Goal: Information Seeking & Learning: Find contact information

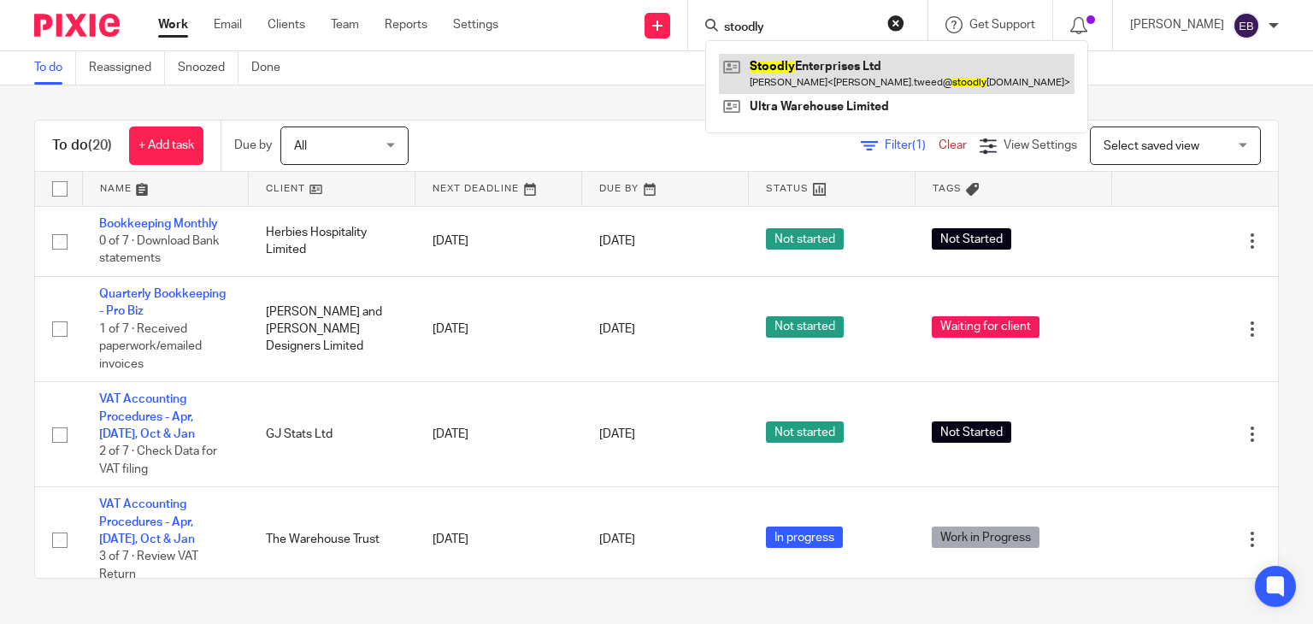
type input "stoodly"
click at [839, 77] on link at bounding box center [897, 73] width 356 height 39
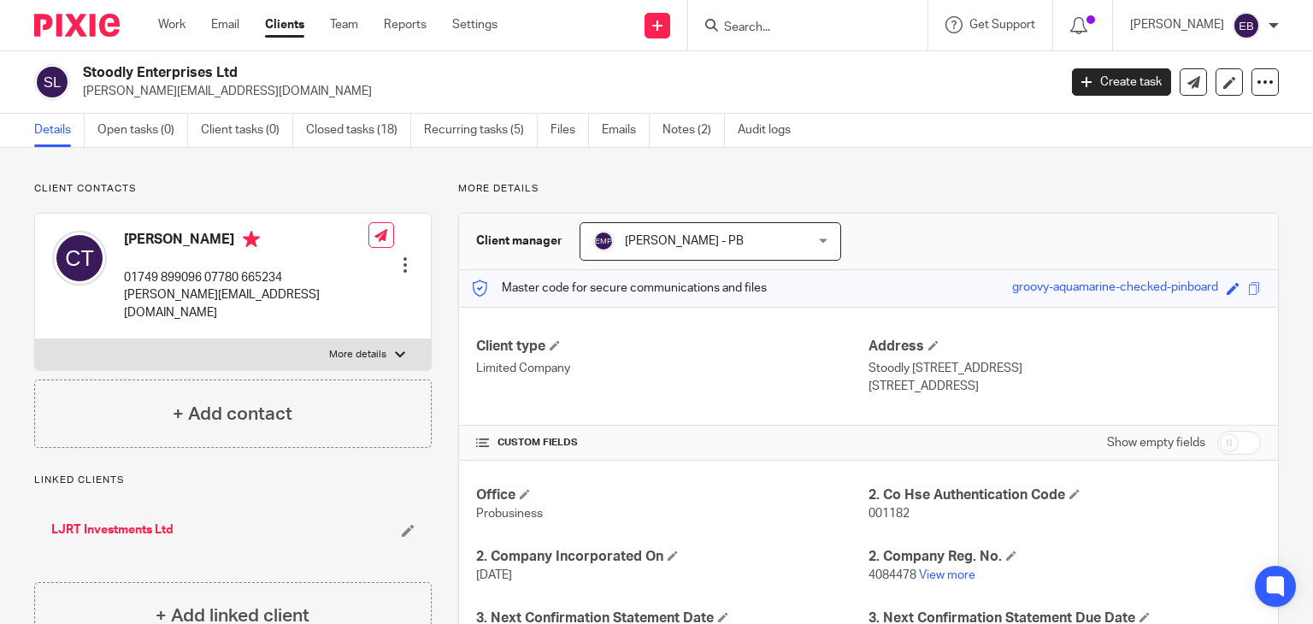
click at [751, 16] on form at bounding box center [813, 25] width 182 height 21
click at [780, 36] on div at bounding box center [807, 25] width 239 height 50
click at [790, 31] on input "Search" at bounding box center [799, 28] width 154 height 15
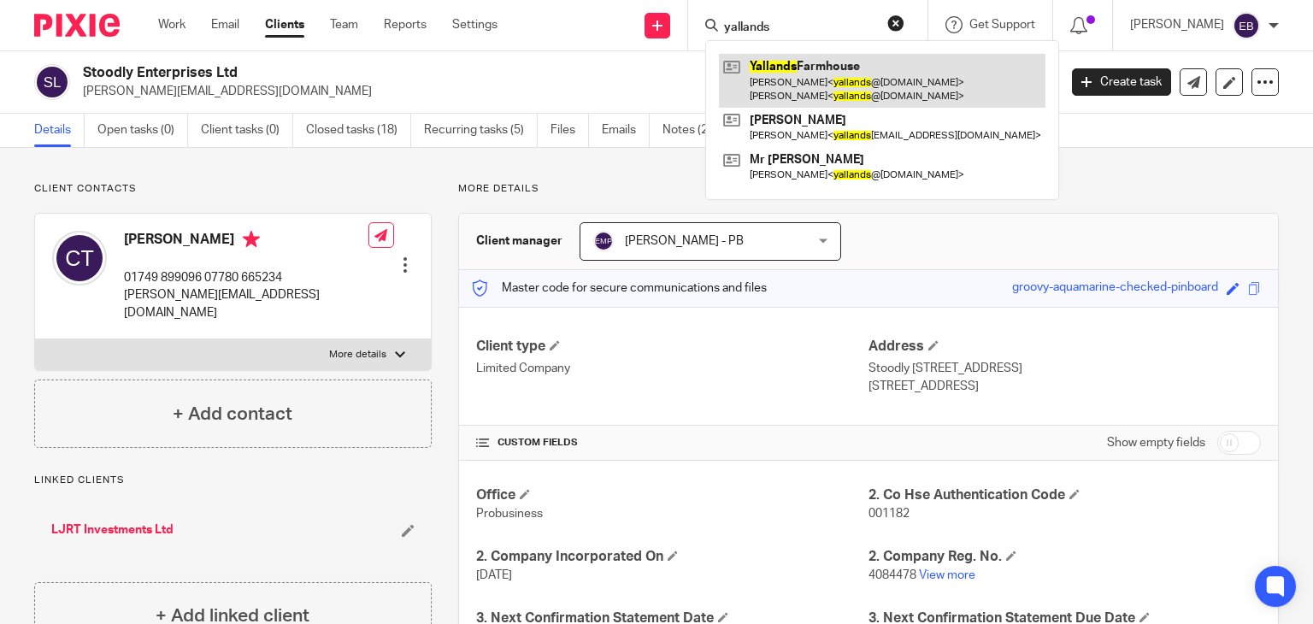
type input "yallands"
click at [835, 87] on link at bounding box center [882, 80] width 327 height 53
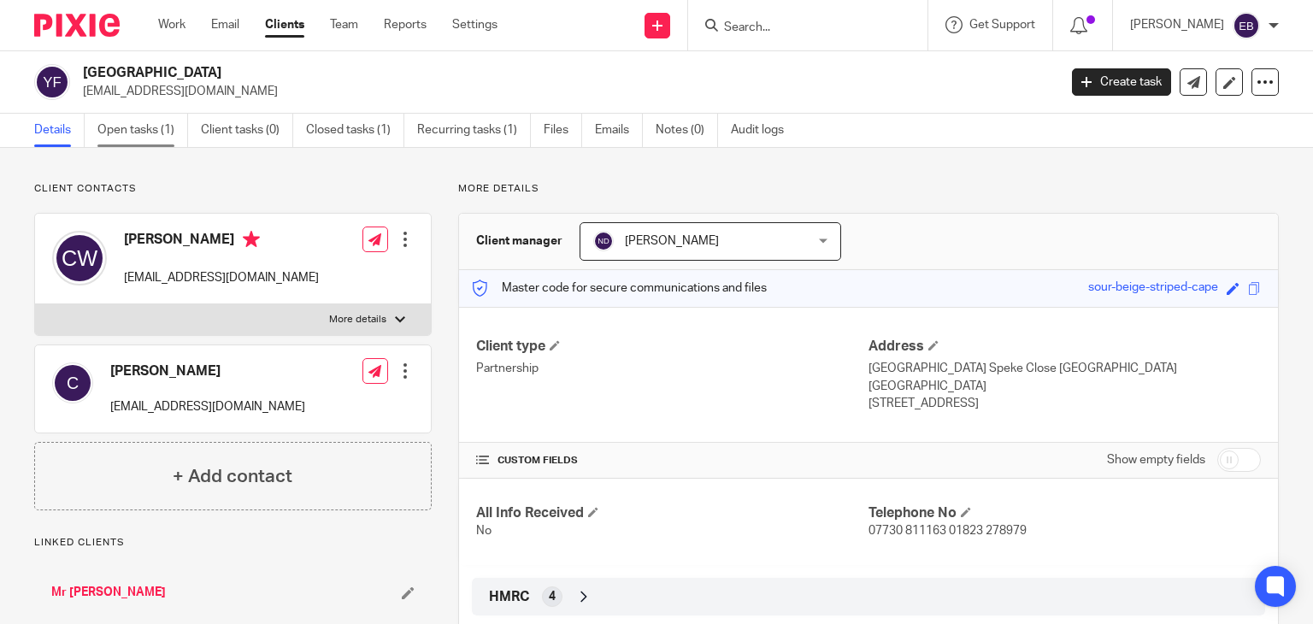
click at [155, 142] on link "Open tasks (1)" at bounding box center [142, 130] width 91 height 33
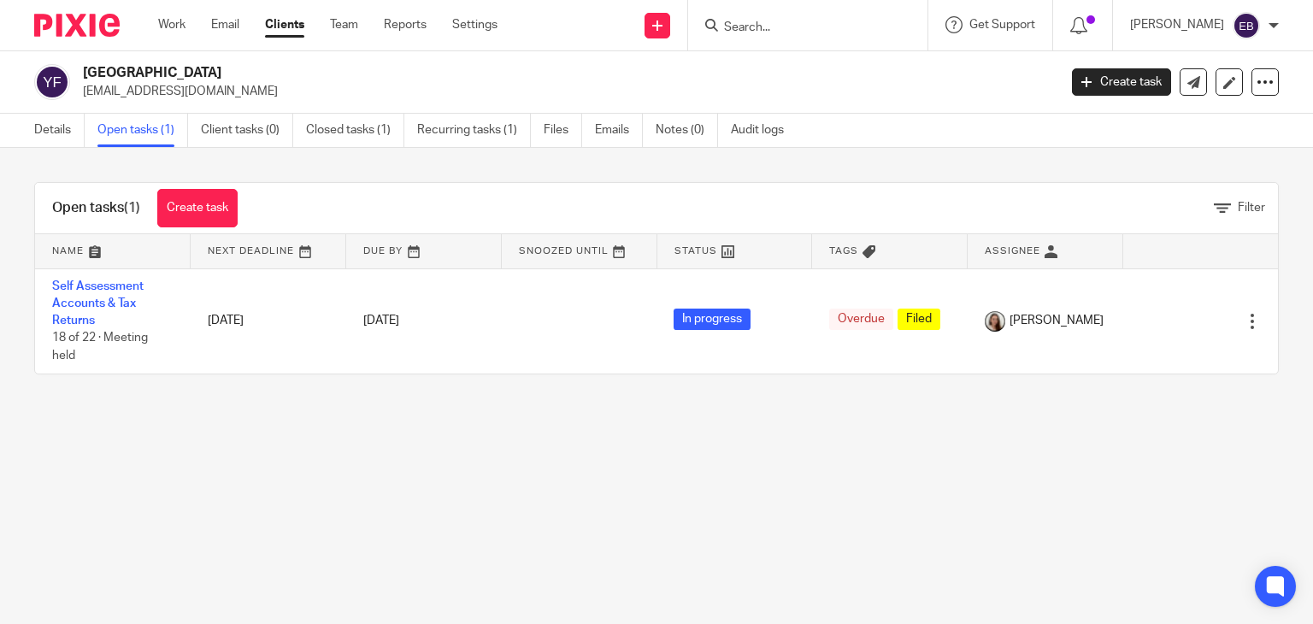
click at [706, 462] on main "Yallands Farmhouse yallands@hotmail.co.uk Create task Update from Companies Hou…" at bounding box center [656, 312] width 1313 height 624
click at [797, 24] on input "Search" at bounding box center [799, 28] width 154 height 15
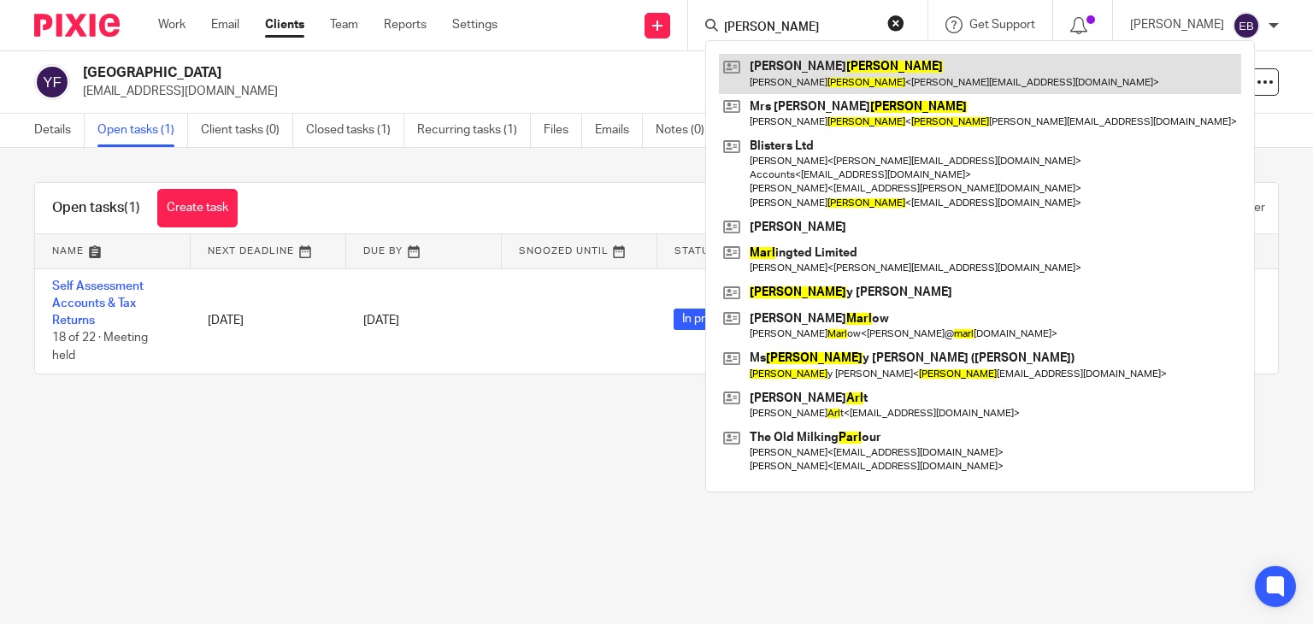
type input "EARL"
click at [849, 72] on link at bounding box center [980, 73] width 522 height 39
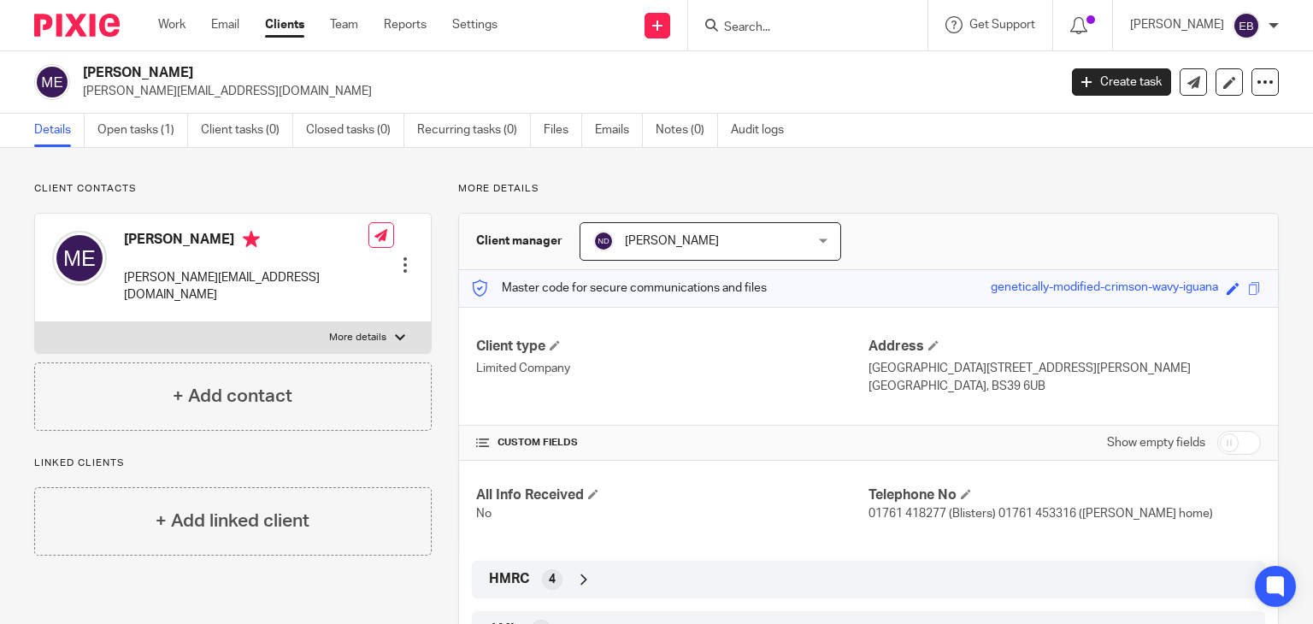
drag, startPoint x: 777, startPoint y: 25, endPoint x: 657, endPoint y: 36, distance: 120.2
click at [776, 25] on input "Search" at bounding box center [799, 28] width 154 height 15
click at [145, 138] on link "Open tasks (1)" at bounding box center [142, 130] width 91 height 33
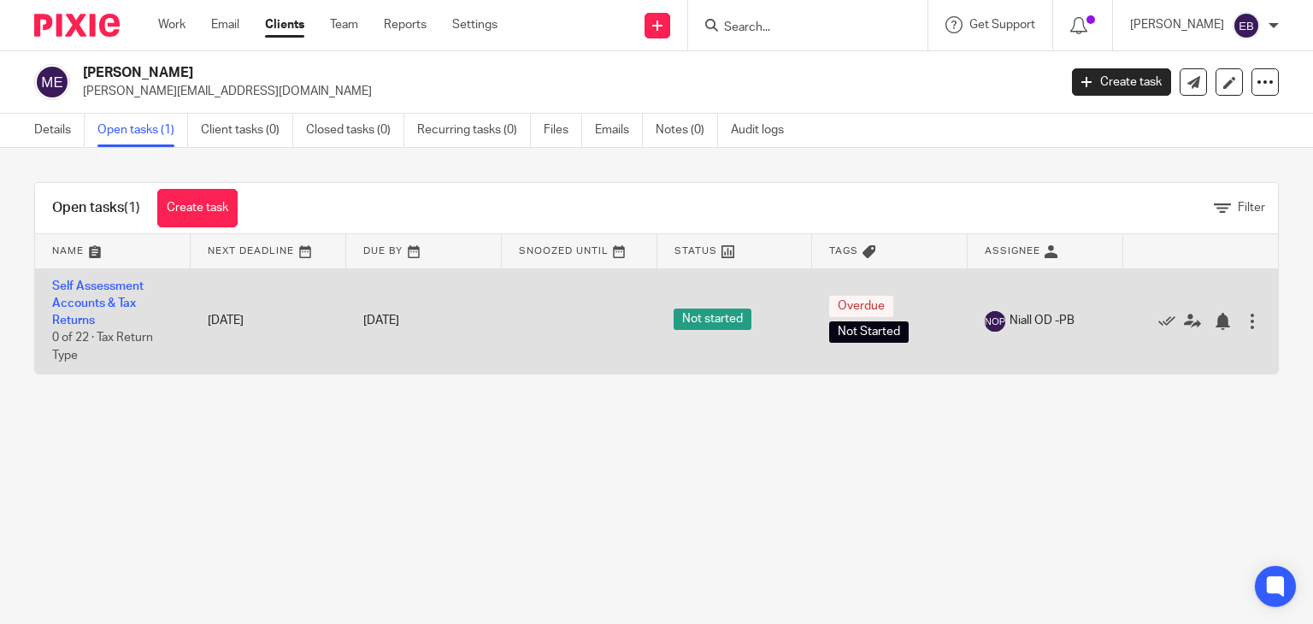
click at [85, 292] on td "Self Assessment Accounts & Tax Returns 0 of 22 · Tax Return Type" at bounding box center [113, 320] width 156 height 105
click at [74, 308] on link "Self Assessment Accounts & Tax Returns" at bounding box center [97, 303] width 91 height 47
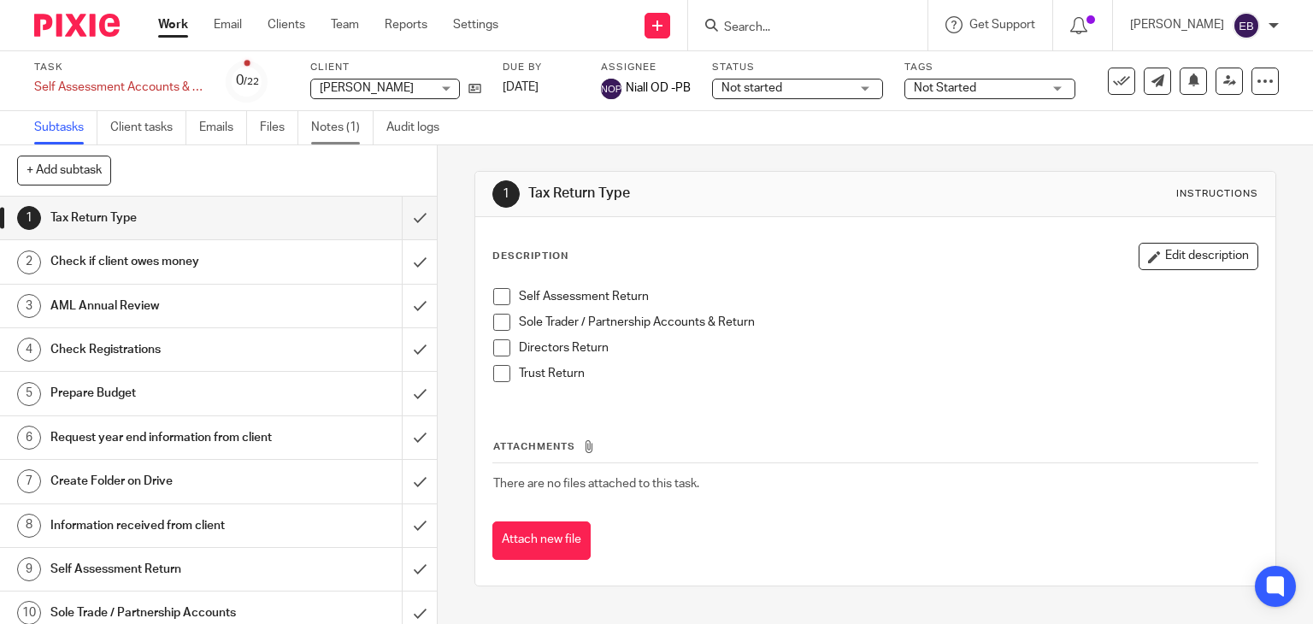
click at [342, 126] on link "Notes (1)" at bounding box center [342, 127] width 62 height 33
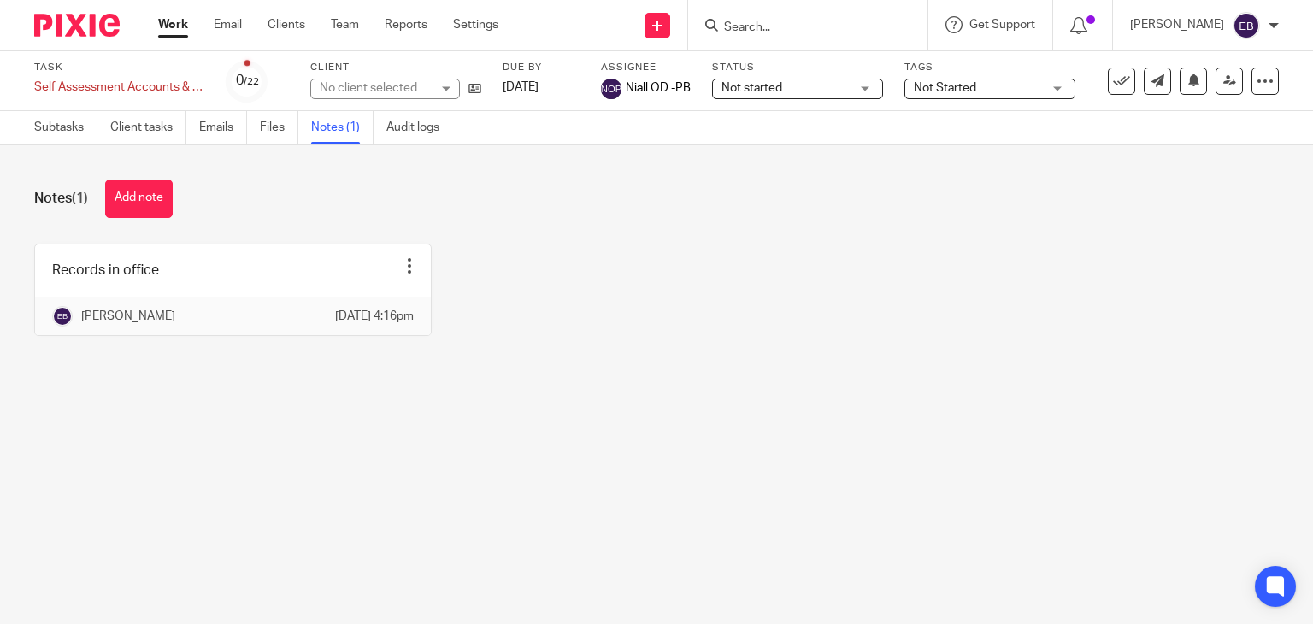
click at [174, 26] on link "Work" at bounding box center [173, 24] width 30 height 17
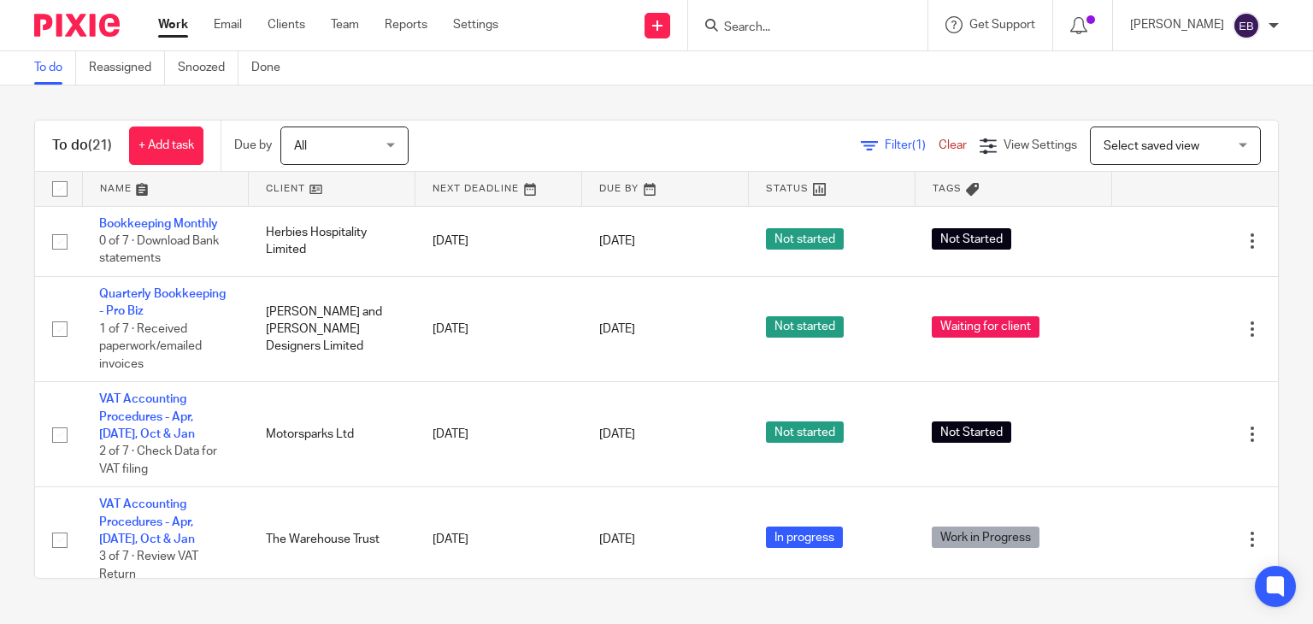
click at [759, 23] on input "Search" at bounding box center [799, 28] width 154 height 15
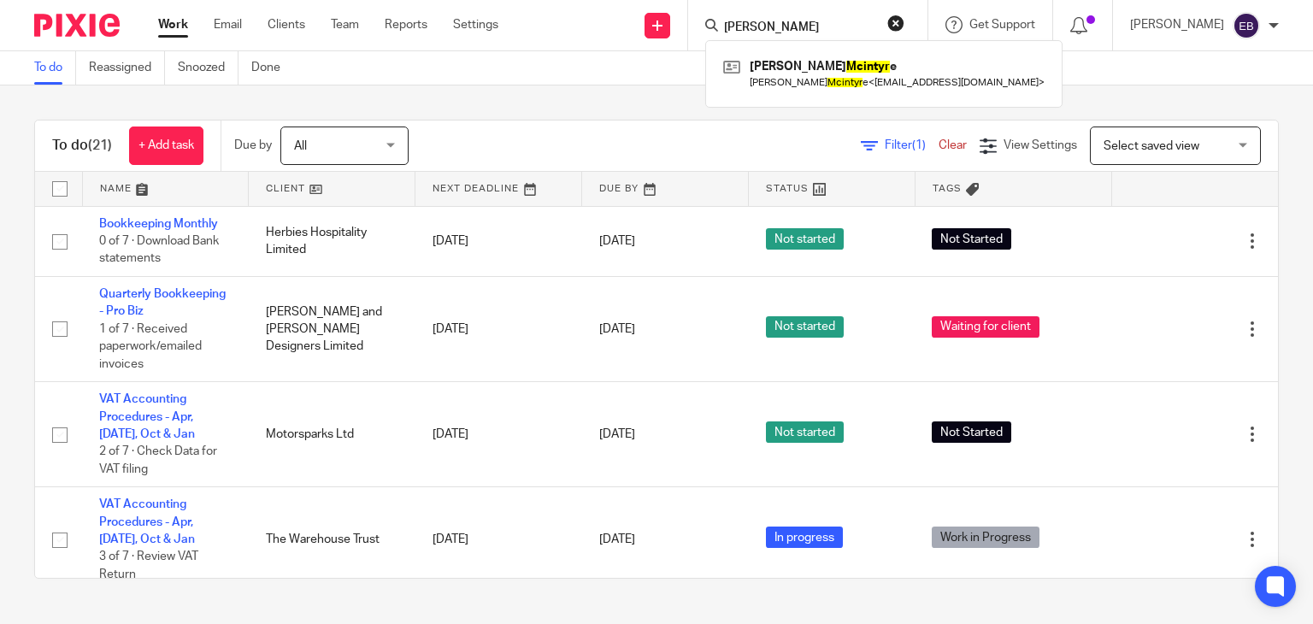
type input "[PERSON_NAME]"
click button "submit" at bounding box center [0, 0] width 0 height 0
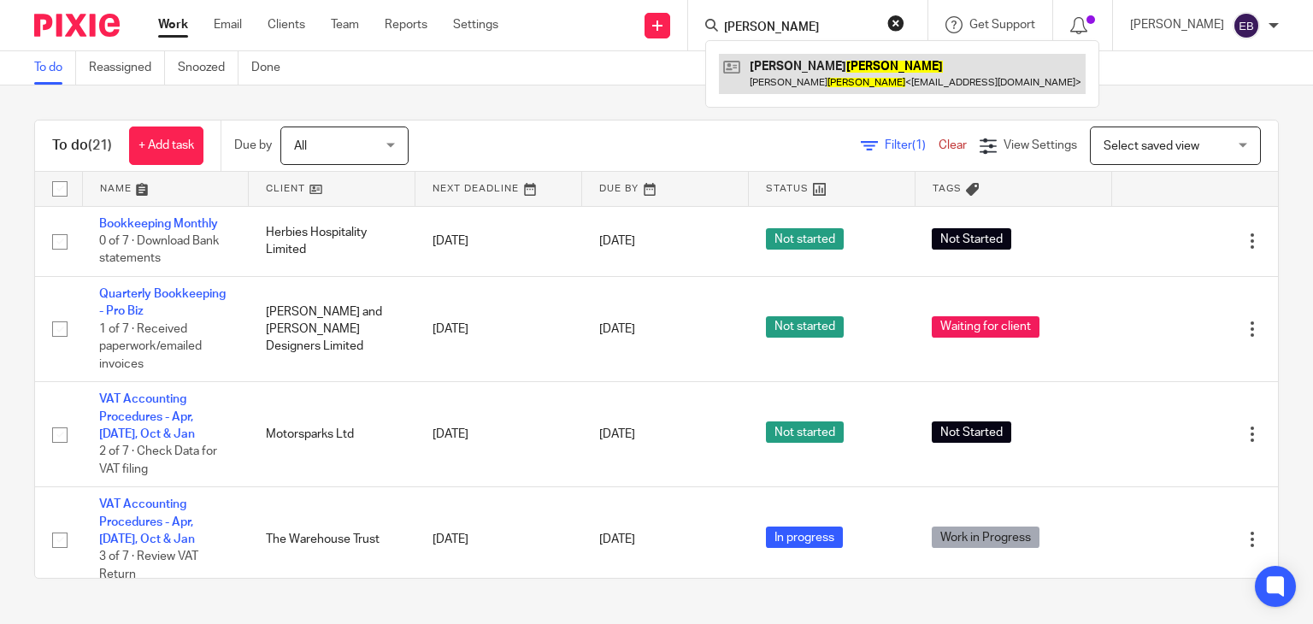
click at [824, 71] on link at bounding box center [902, 73] width 367 height 39
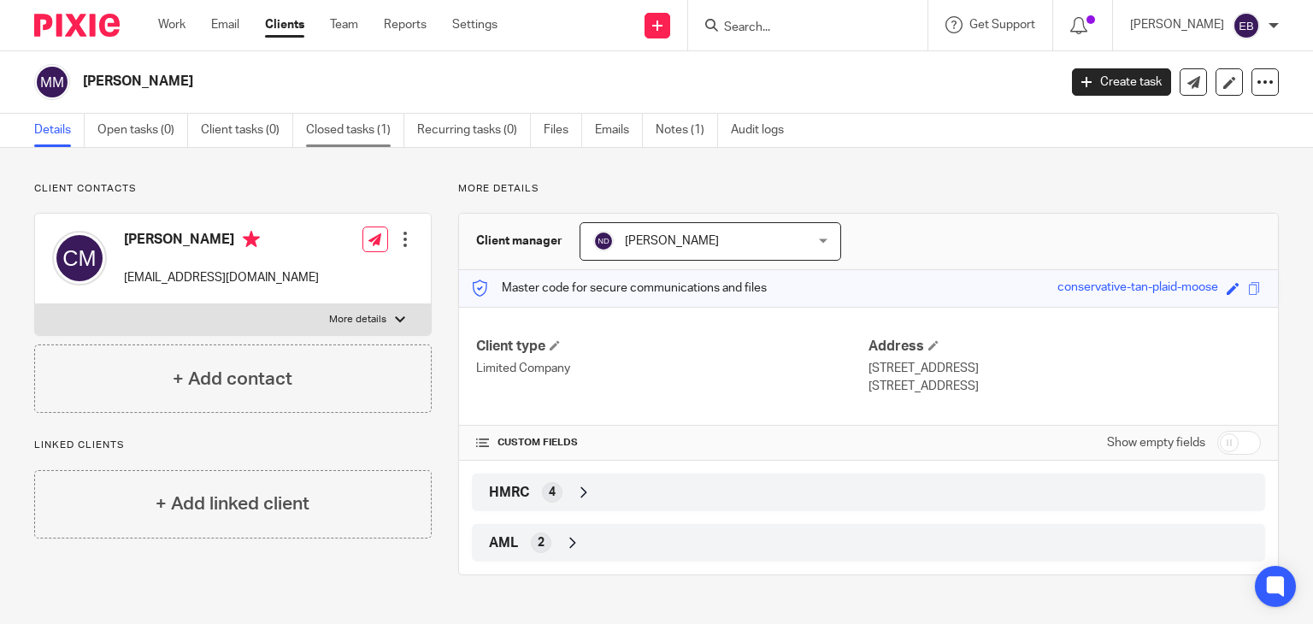
click at [358, 132] on link "Closed tasks (1)" at bounding box center [355, 130] width 98 height 33
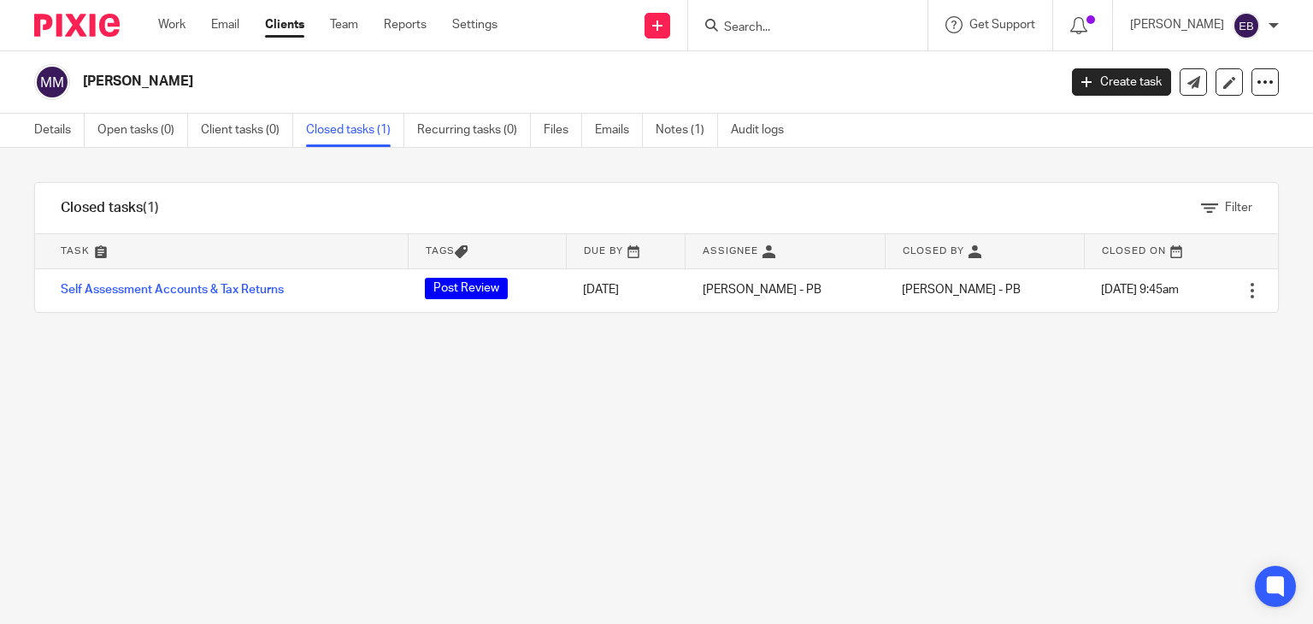
click at [789, 26] on input "Search" at bounding box center [799, 28] width 154 height 15
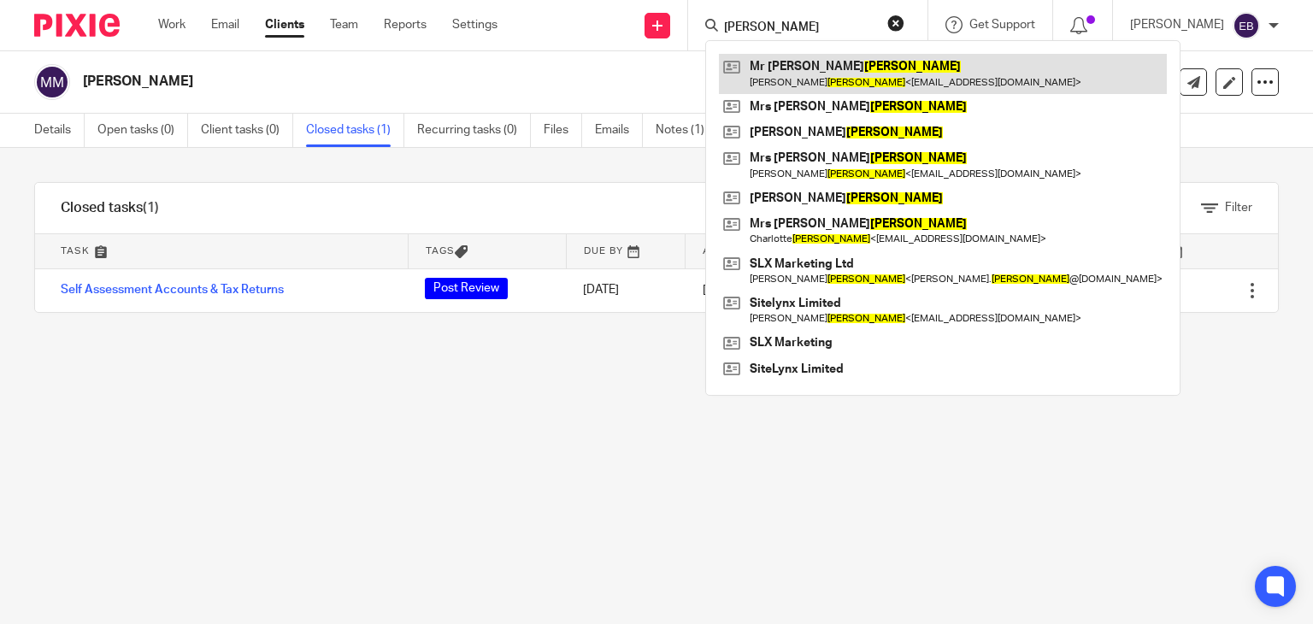
type input "mansell"
click at [827, 85] on link at bounding box center [943, 73] width 448 height 39
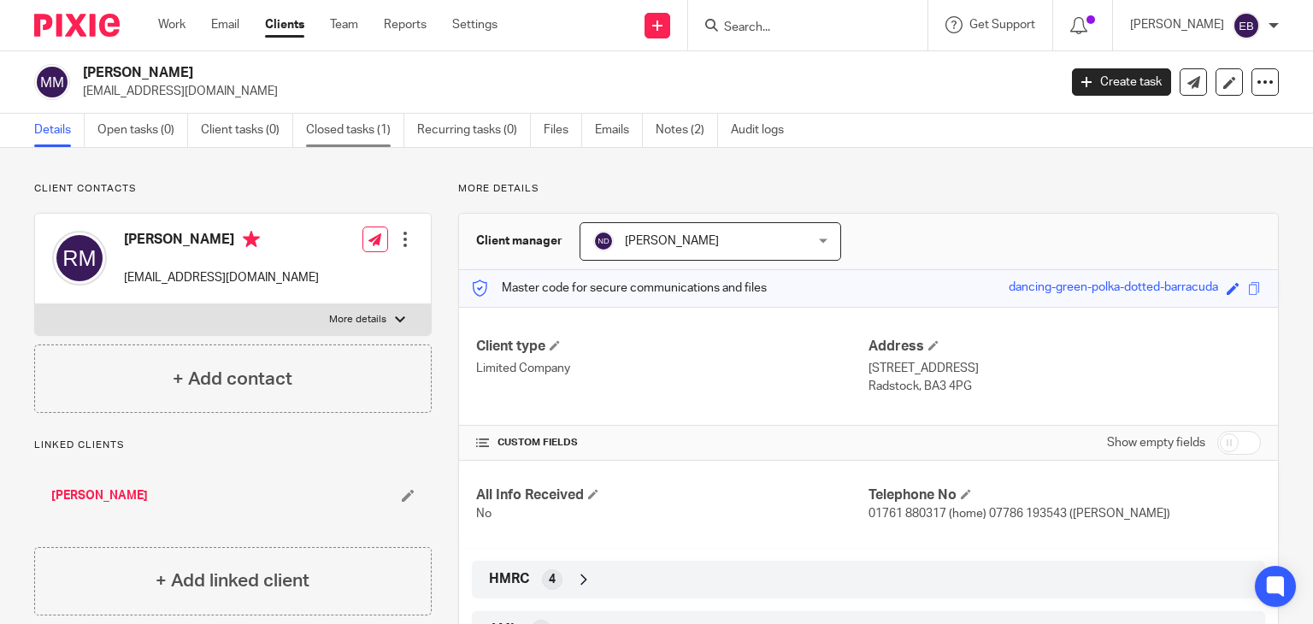
click at [356, 123] on link "Closed tasks (1)" at bounding box center [355, 130] width 98 height 33
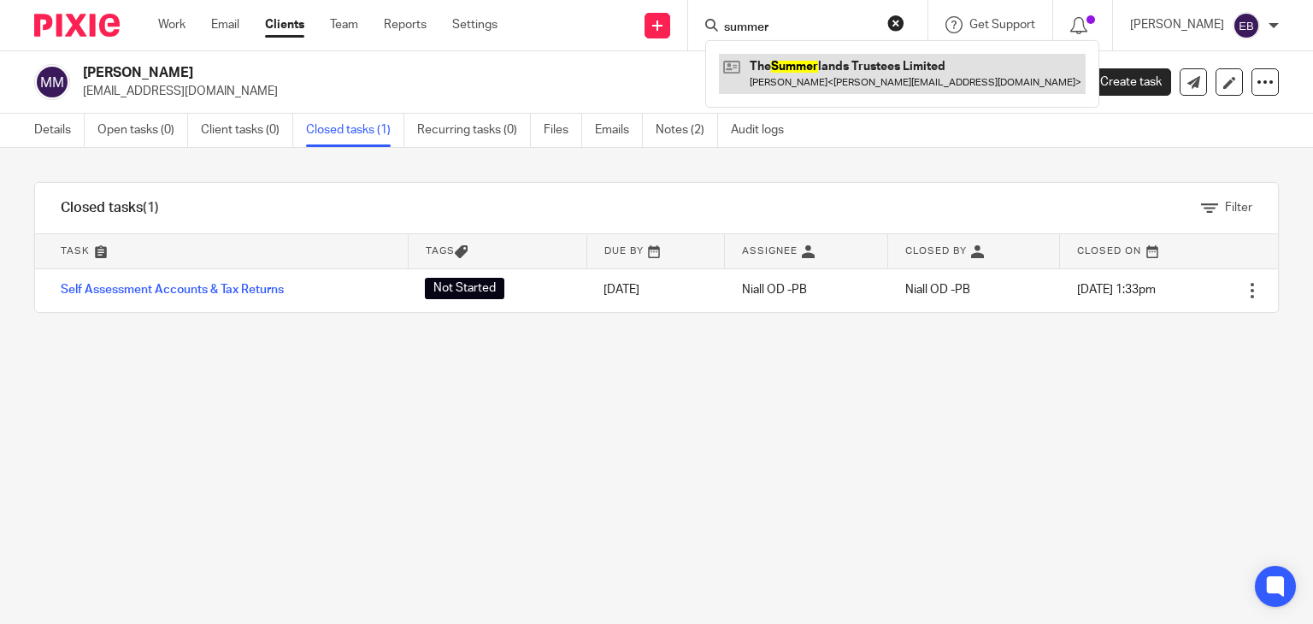
type input "summer"
click at [845, 78] on link at bounding box center [902, 73] width 367 height 39
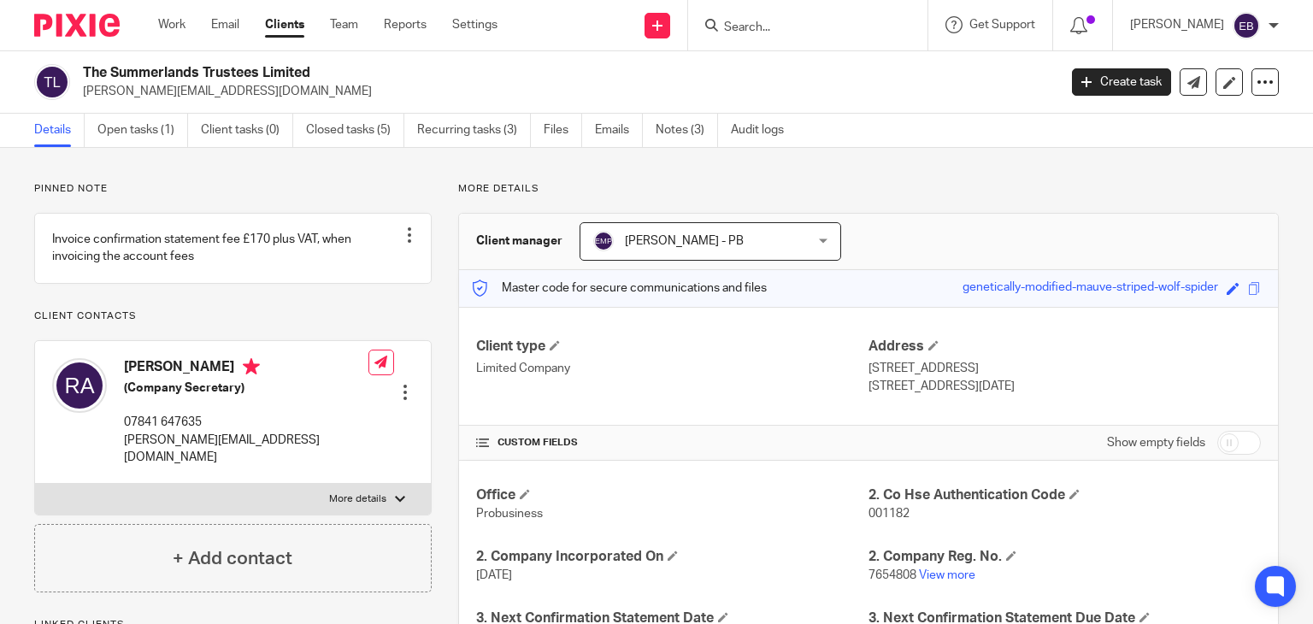
drag, startPoint x: 0, startPoint y: 0, endPoint x: 144, endPoint y: 126, distance: 190.8
click at [144, 126] on link "Open tasks (1)" at bounding box center [142, 130] width 91 height 33
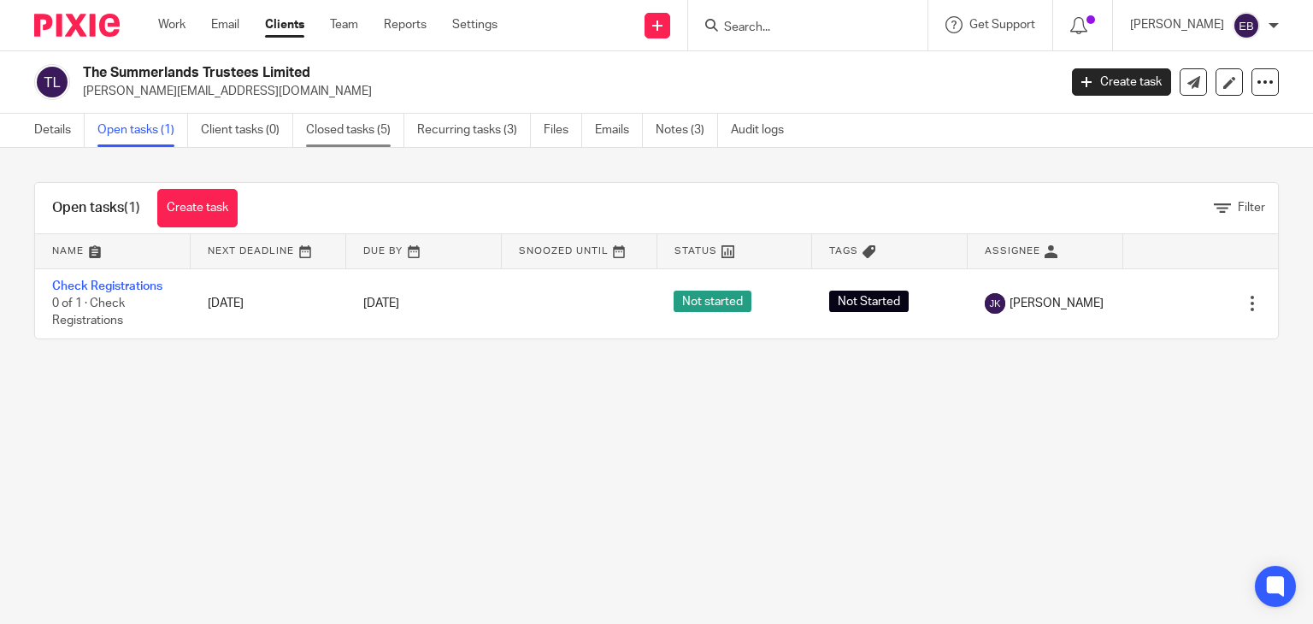
click at [362, 137] on link "Closed tasks (5)" at bounding box center [355, 130] width 98 height 33
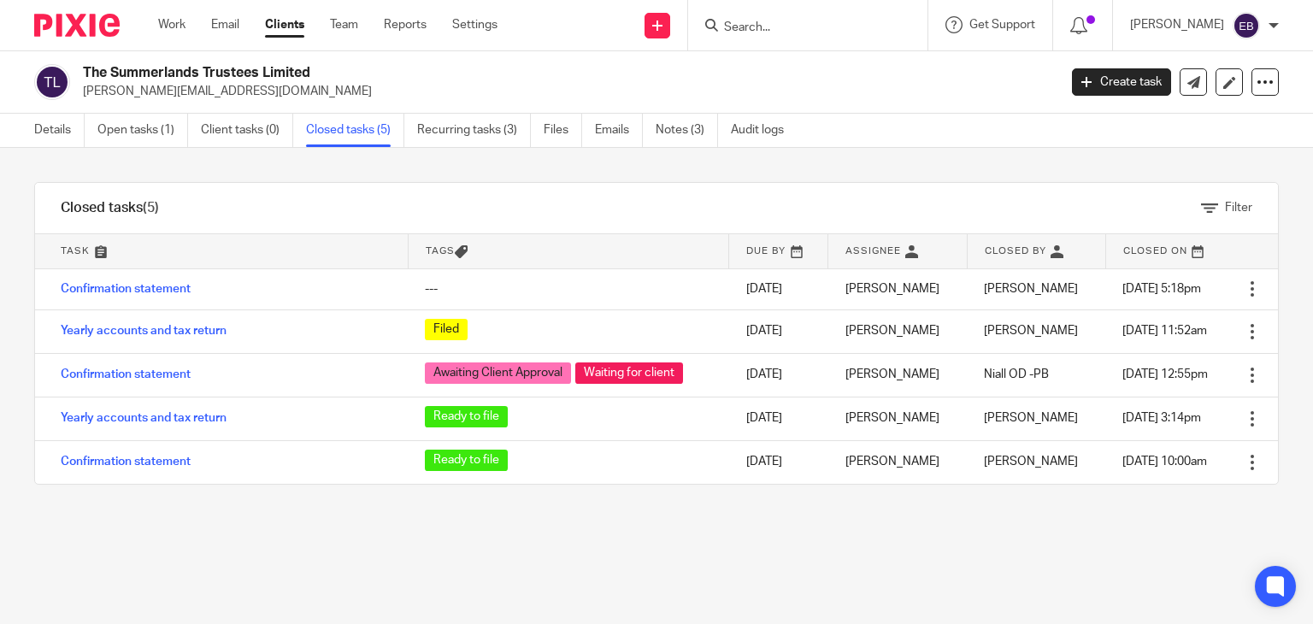
click at [797, 28] on input "Search" at bounding box center [799, 28] width 154 height 15
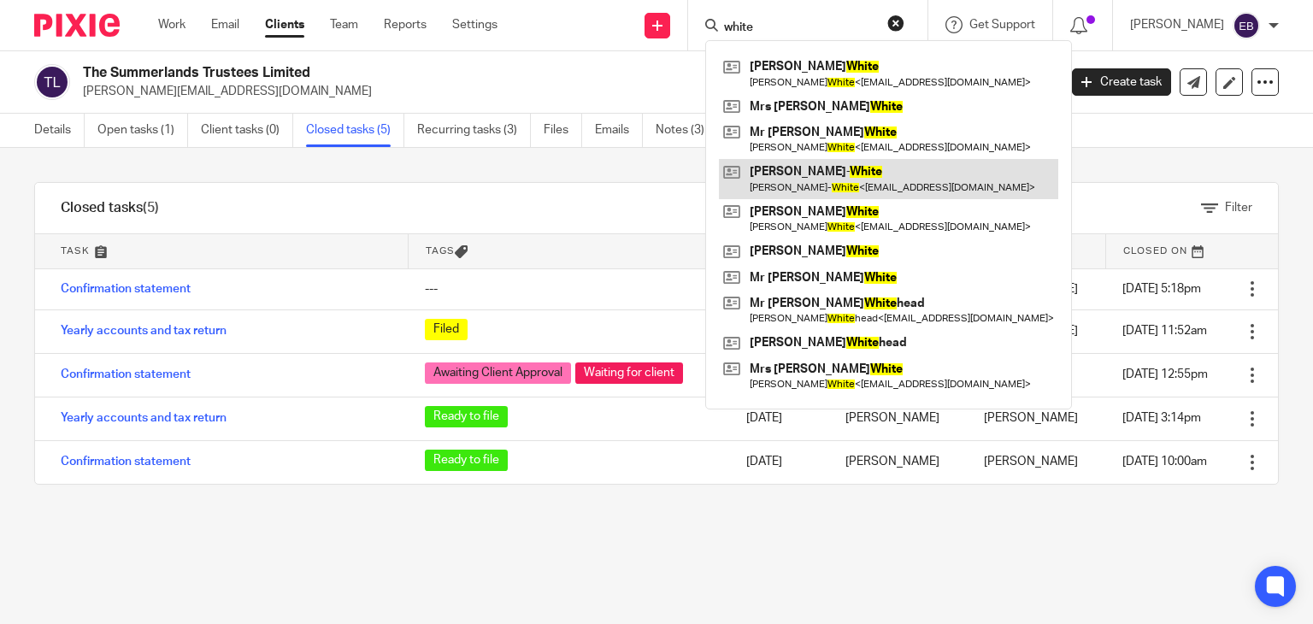
type input "white"
click at [879, 179] on link at bounding box center [888, 178] width 339 height 39
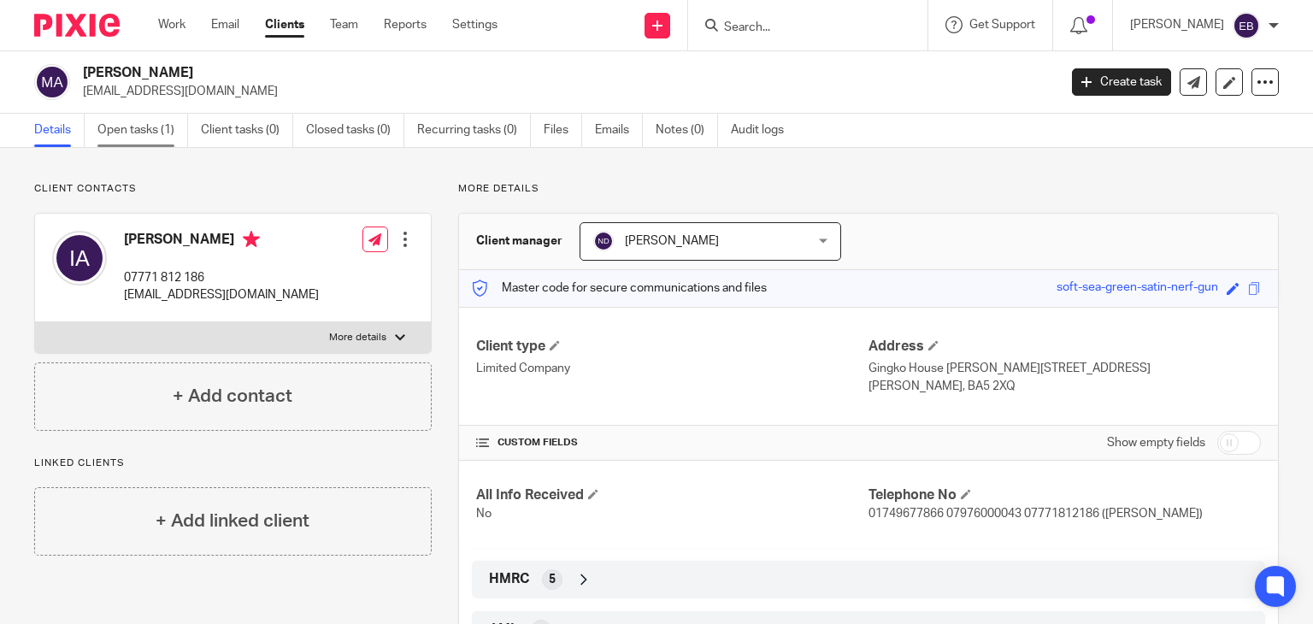
click at [165, 134] on link "Open tasks (1)" at bounding box center [142, 130] width 91 height 33
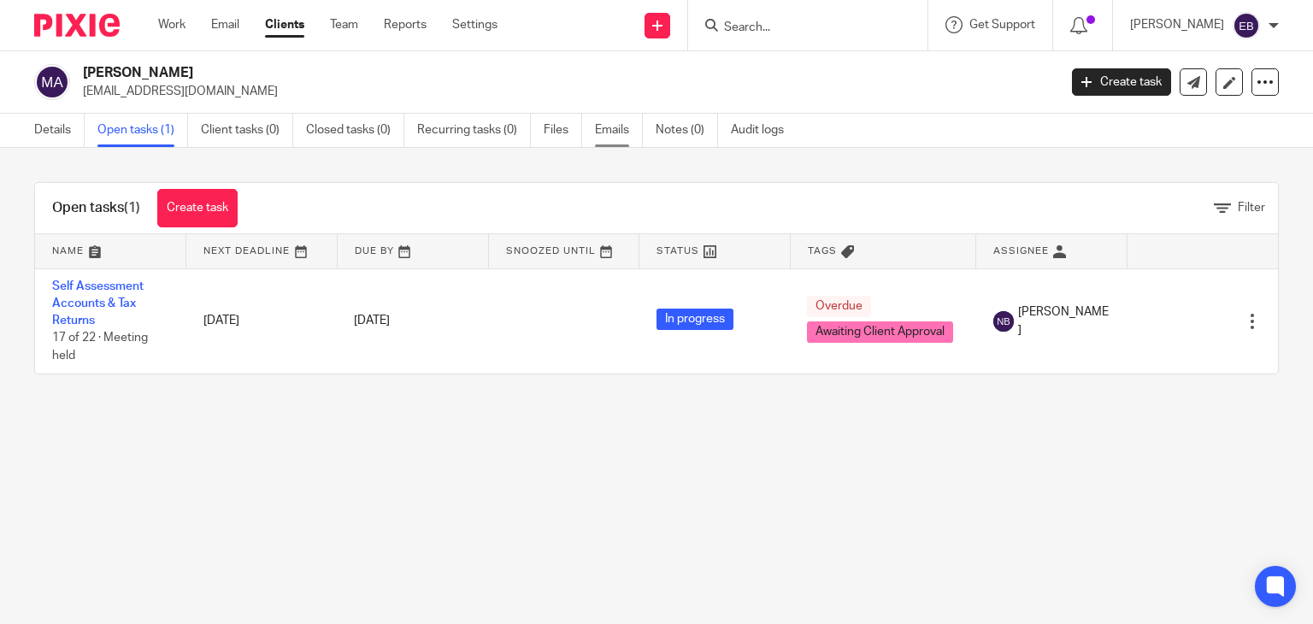
click at [606, 130] on link "Emails" at bounding box center [619, 130] width 48 height 33
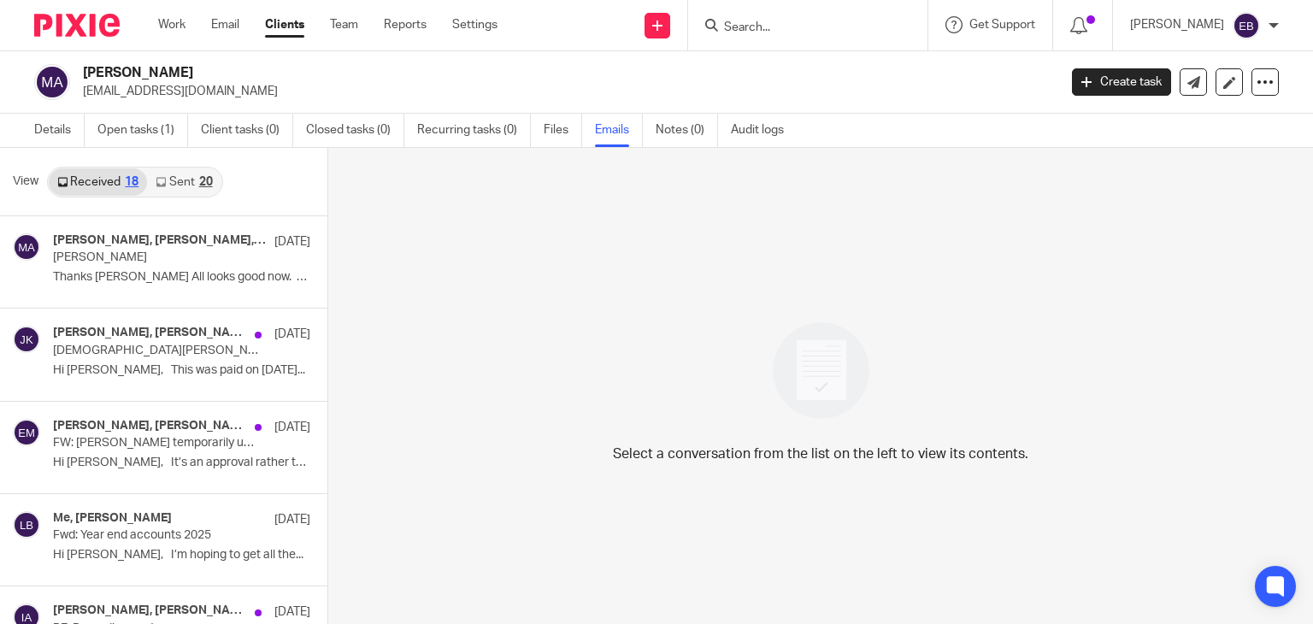
click at [179, 172] on link "Sent 20" at bounding box center [184, 181] width 74 height 27
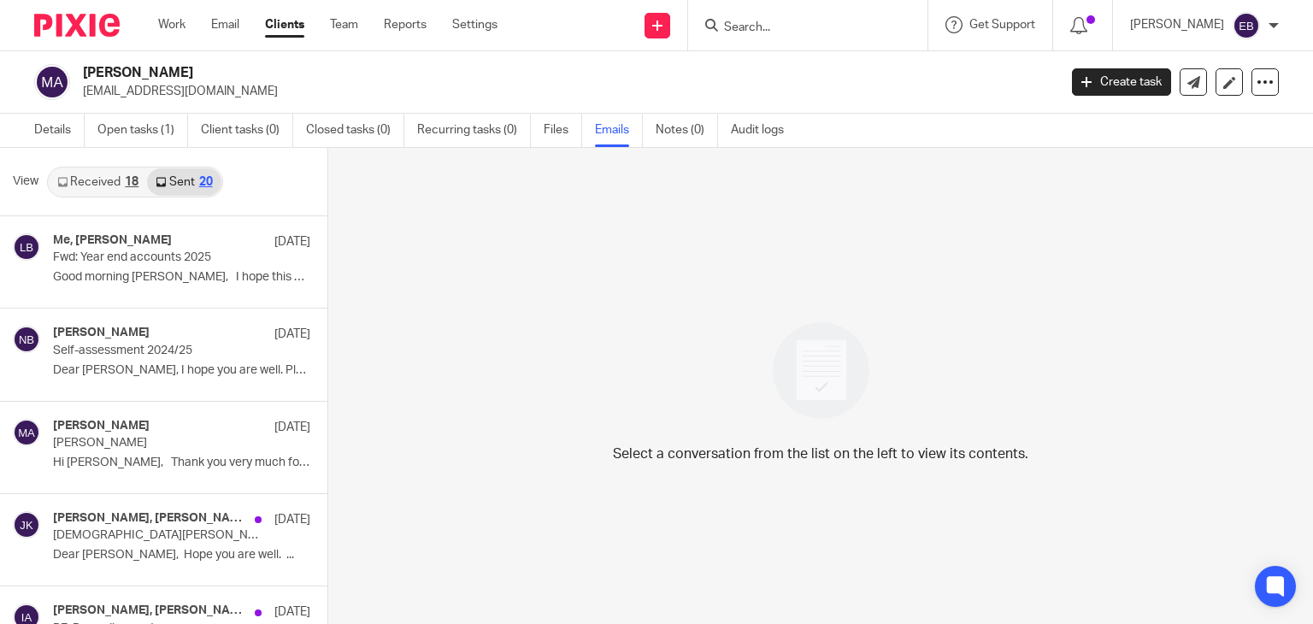
scroll to position [3, 0]
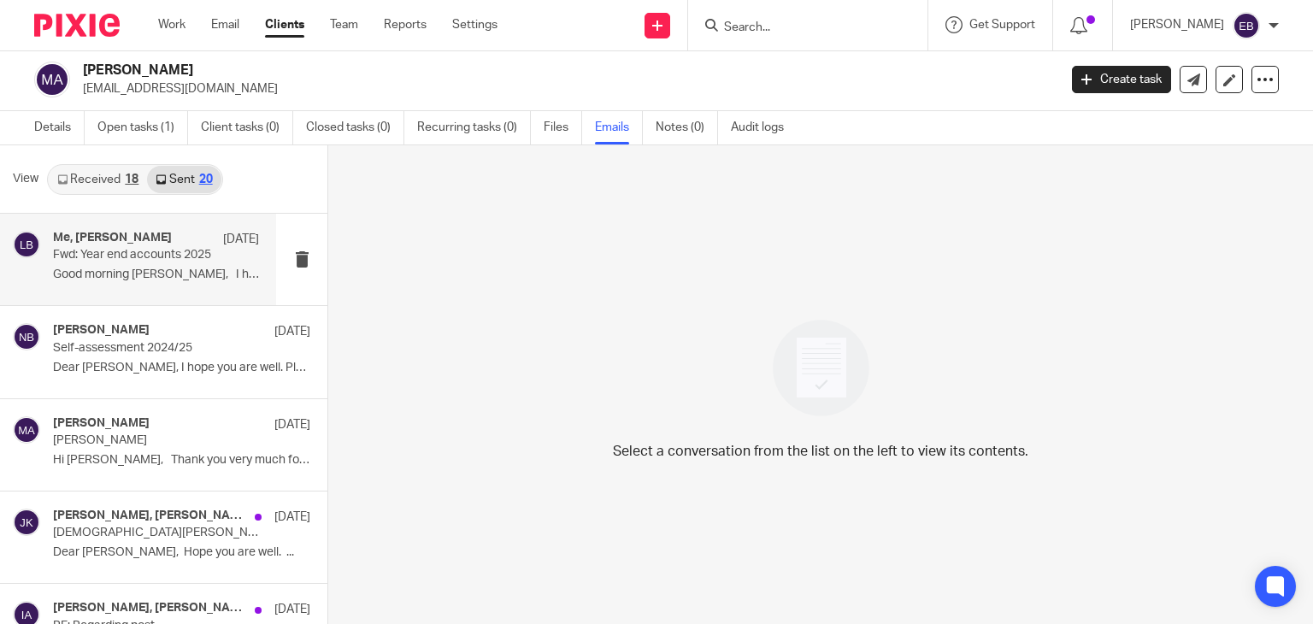
click at [128, 250] on p "Fwd: Year end accounts 2025" at bounding box center [135, 255] width 165 height 15
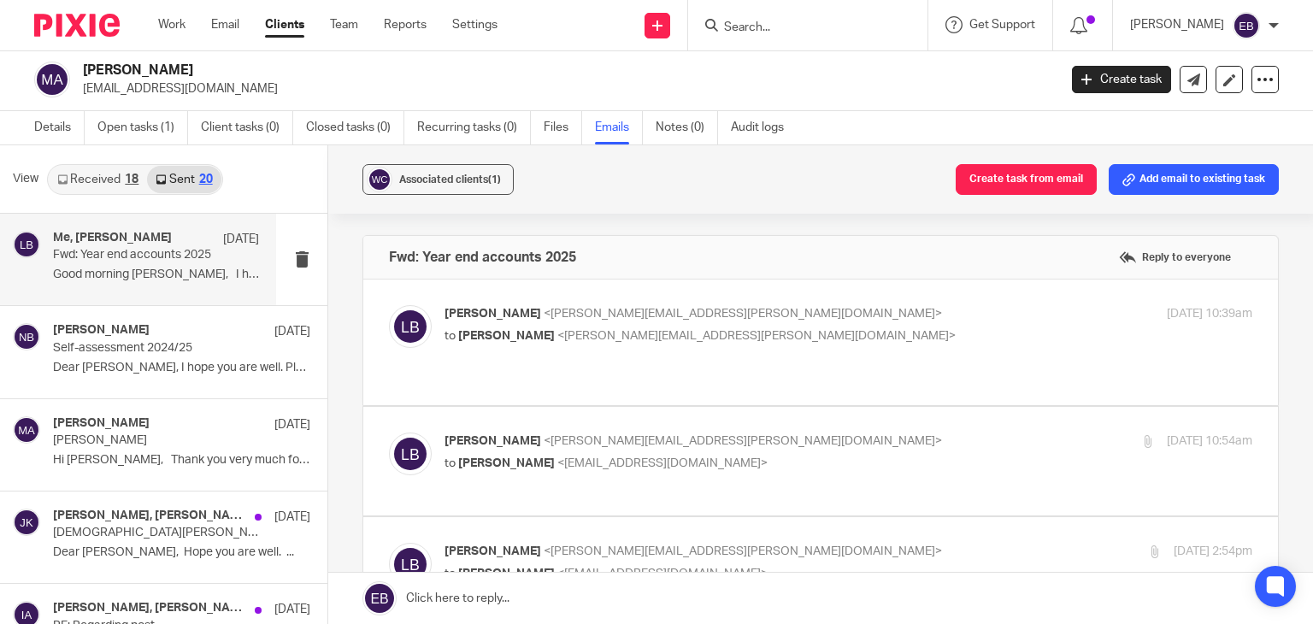
scroll to position [0, 0]
click at [815, 315] on p "Lory Baker <lory.baker@probusinessuk.com>" at bounding box center [714, 314] width 539 height 18
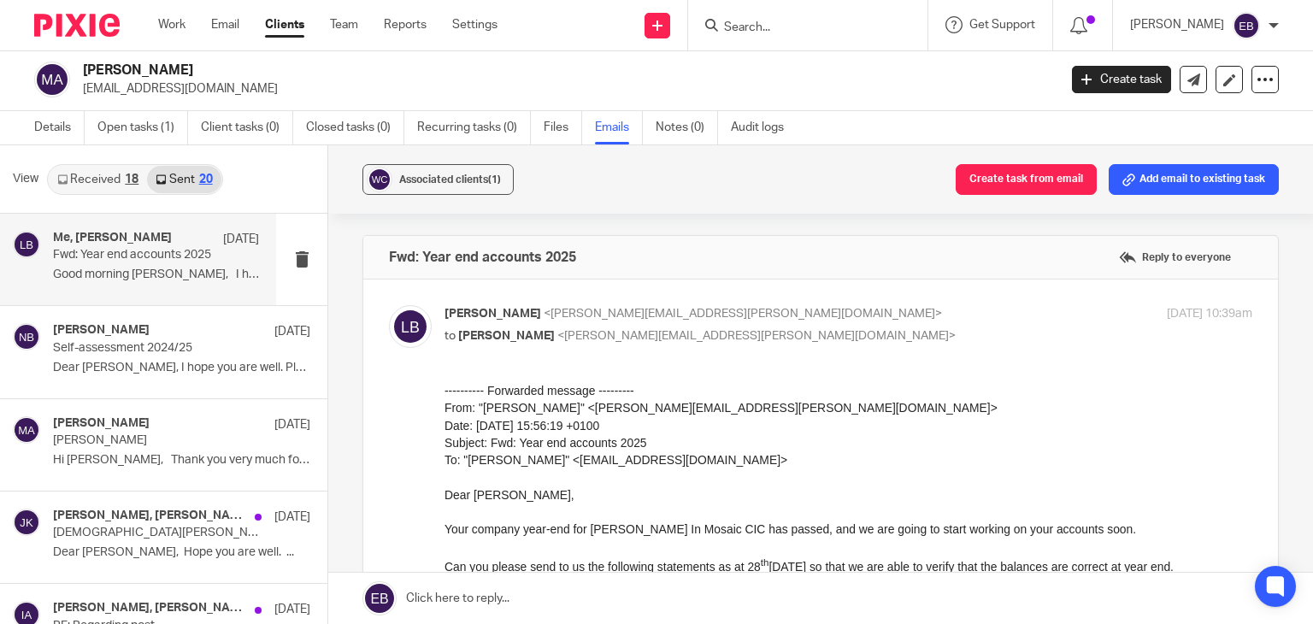
click at [816, 315] on p "Lory Baker <lory.baker@probusinessuk.com>" at bounding box center [714, 314] width 539 height 18
checkbox input "false"
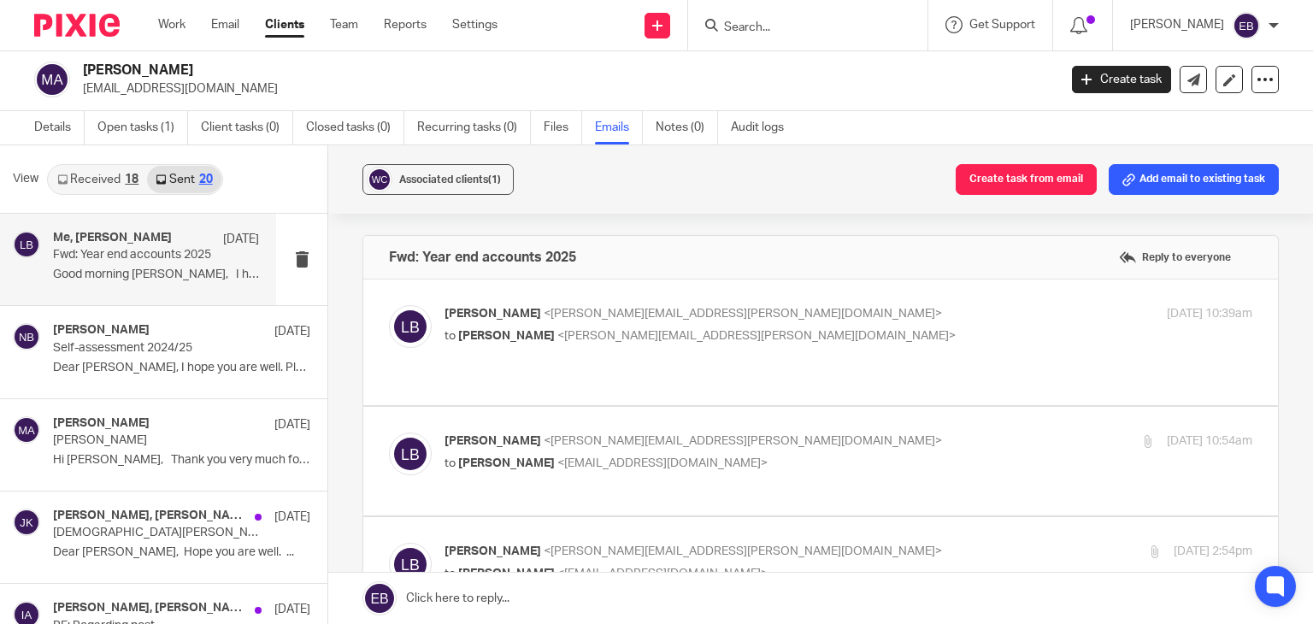
click at [120, 190] on link "Received 18" at bounding box center [98, 179] width 98 height 27
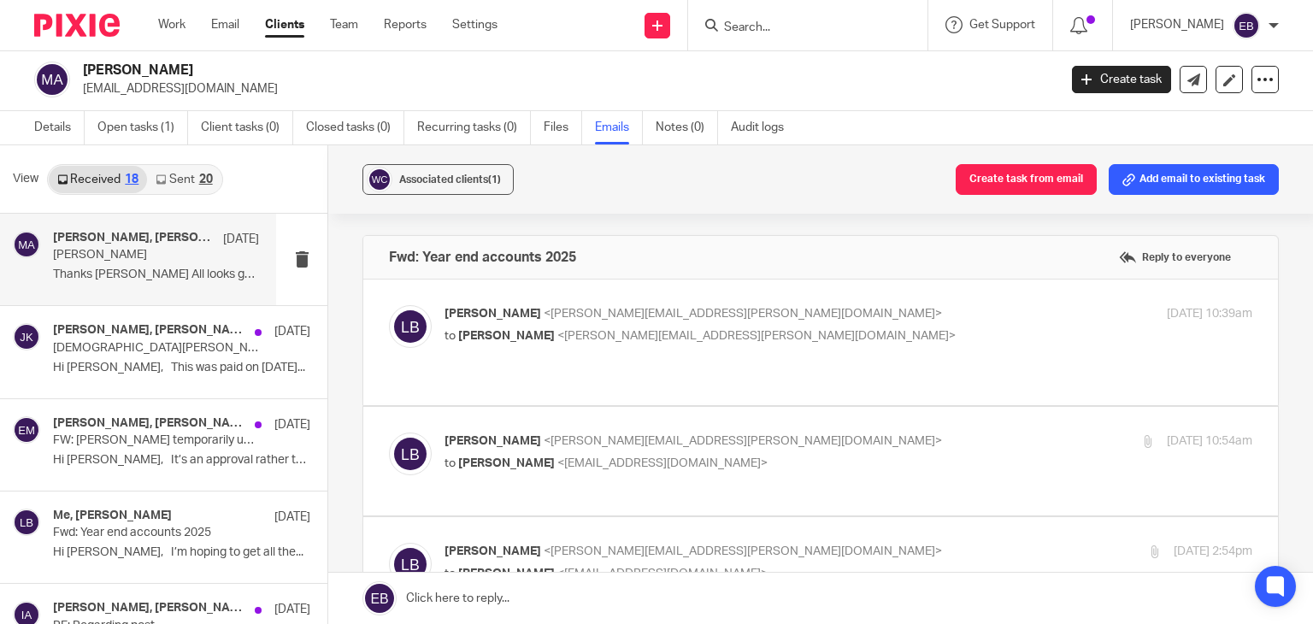
click at [176, 291] on div "Martin Bowe, Nas Bashir, Erik Molnar 4 Sep Ian Ames-White Thanks Nas All looks …" at bounding box center [138, 259] width 276 height 91
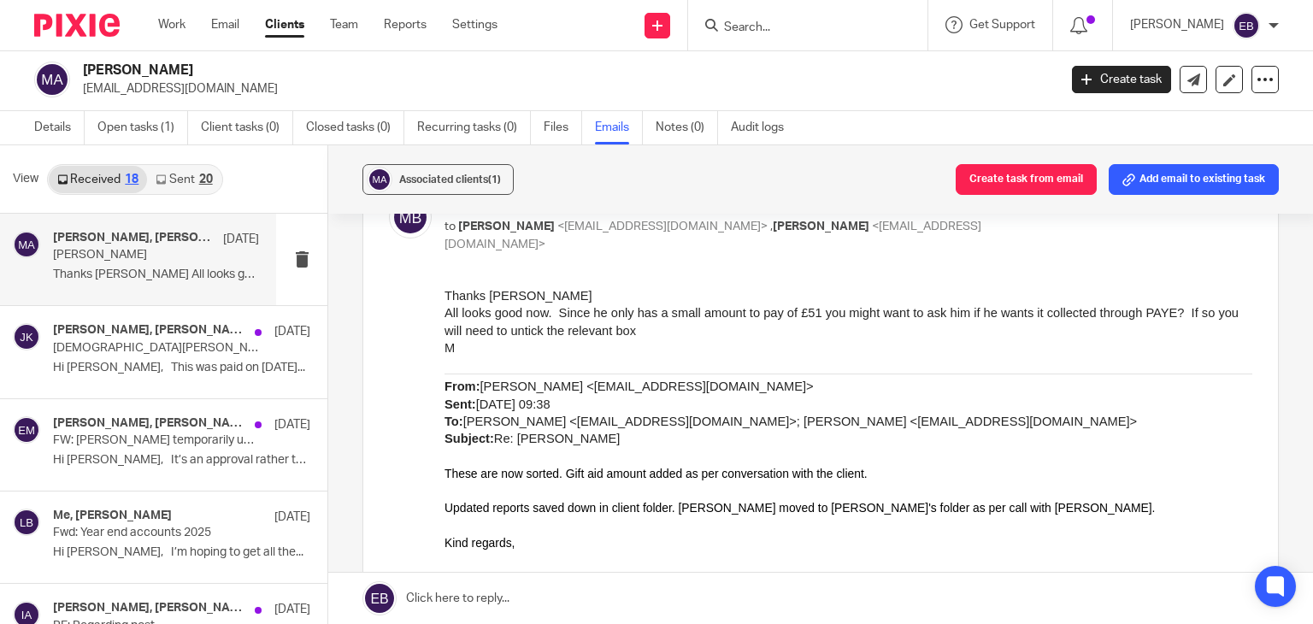
scroll to position [684, 0]
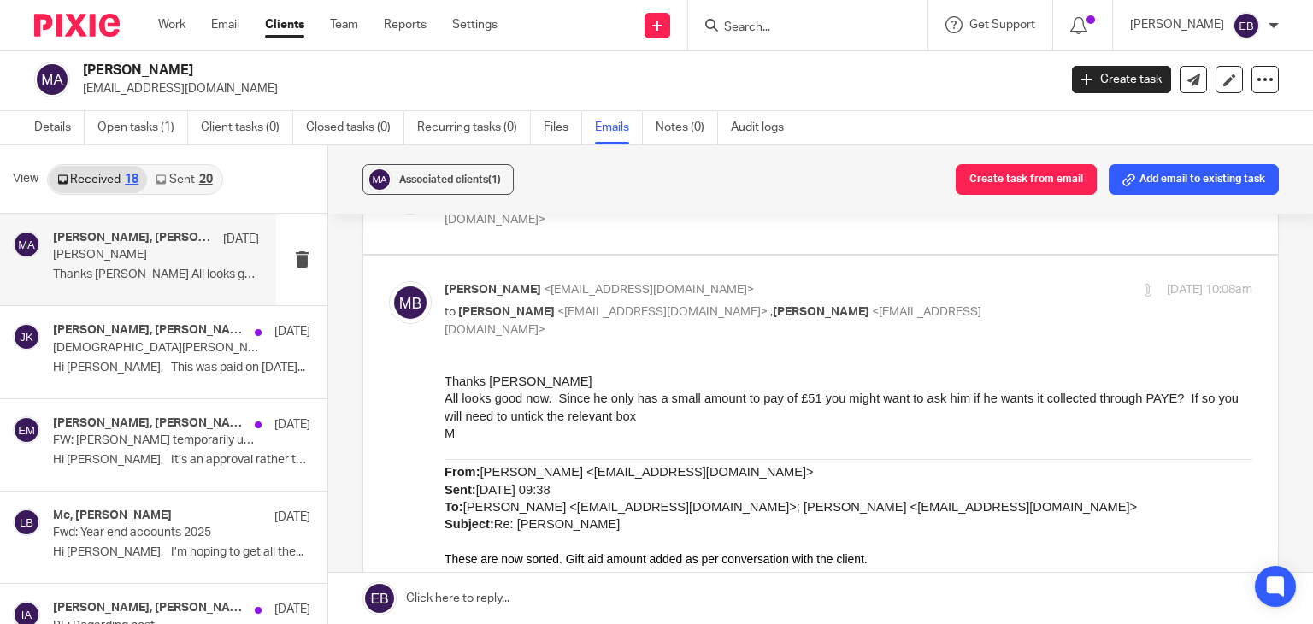
click at [839, 281] on p "Martin Bowe <martinbowe@probusinessuk.com>" at bounding box center [714, 290] width 539 height 18
checkbox input "false"
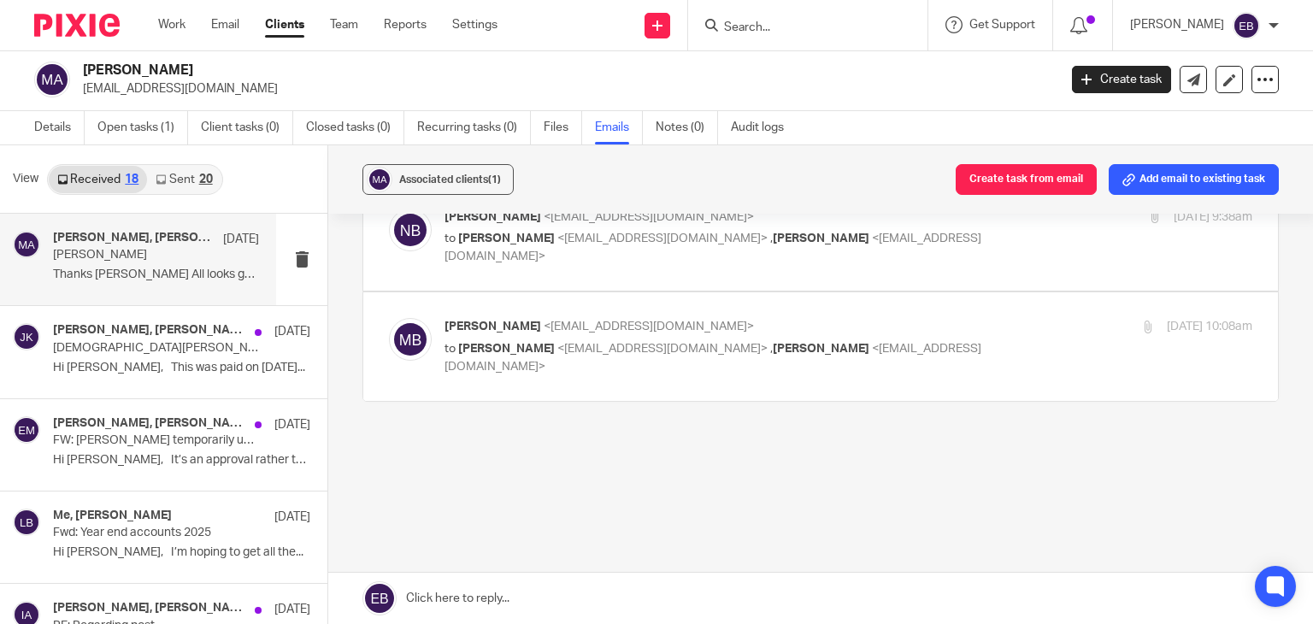
scroll to position [645, 0]
click at [805, 220] on p "Nas Bashir <nasbashir@probusinessuk.com>" at bounding box center [714, 220] width 539 height 18
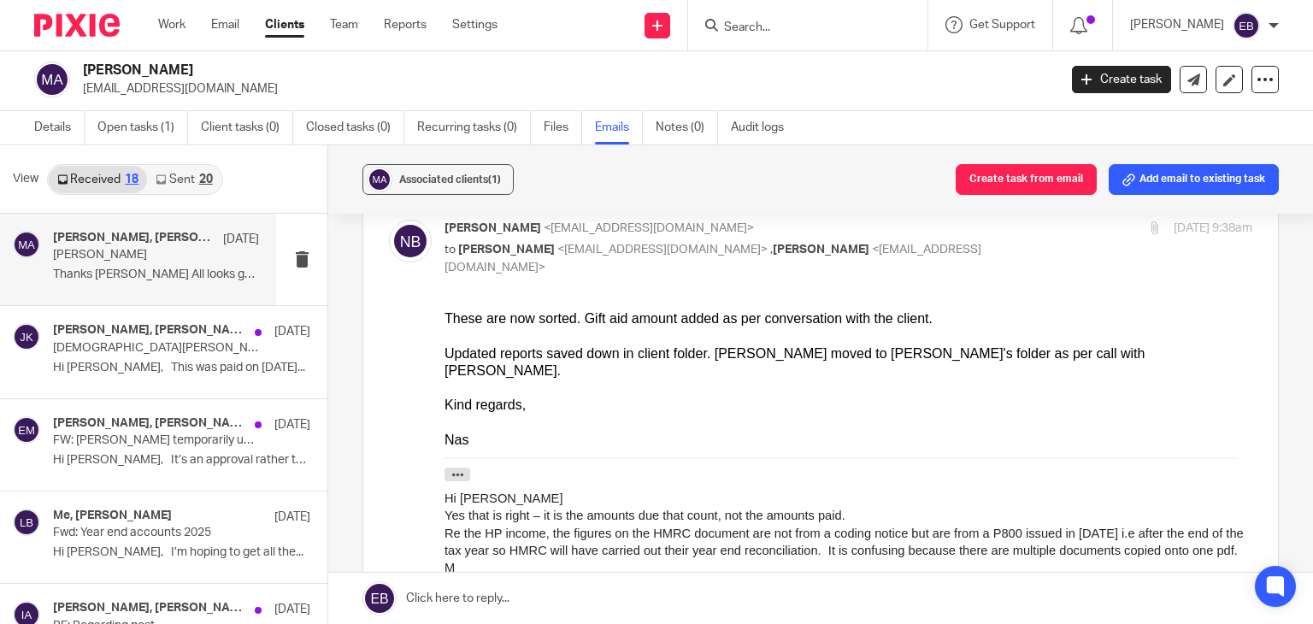
scroll to position [598, 0]
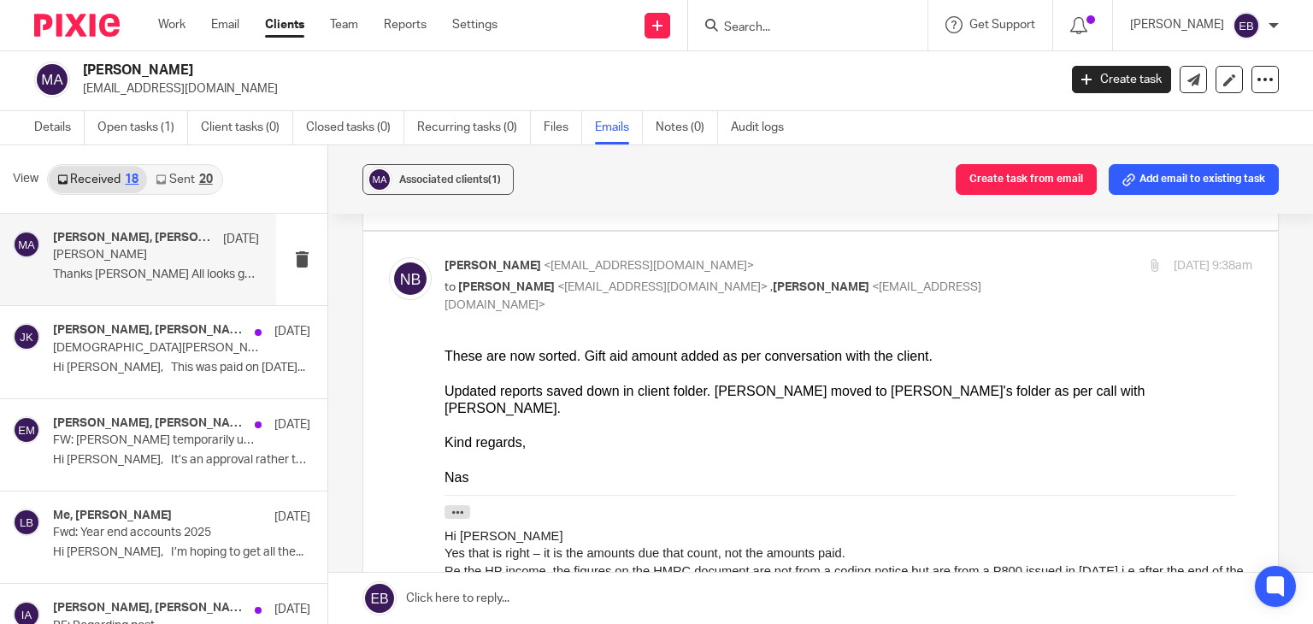
click at [920, 285] on p "to Martin Bowe <martinbowe@probusinessuk.com> , Erik Molnar <erikmolnar@probusi…" at bounding box center [714, 296] width 539 height 35
checkbox input "false"
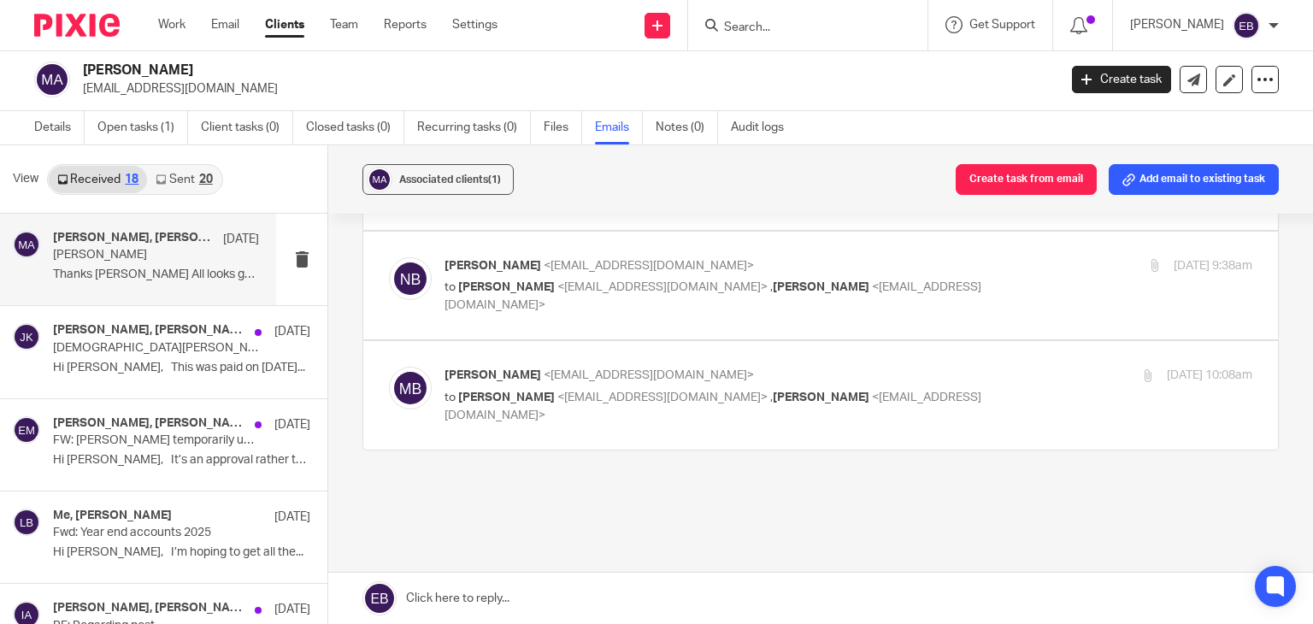
click at [773, 30] on input "Search" at bounding box center [799, 28] width 154 height 15
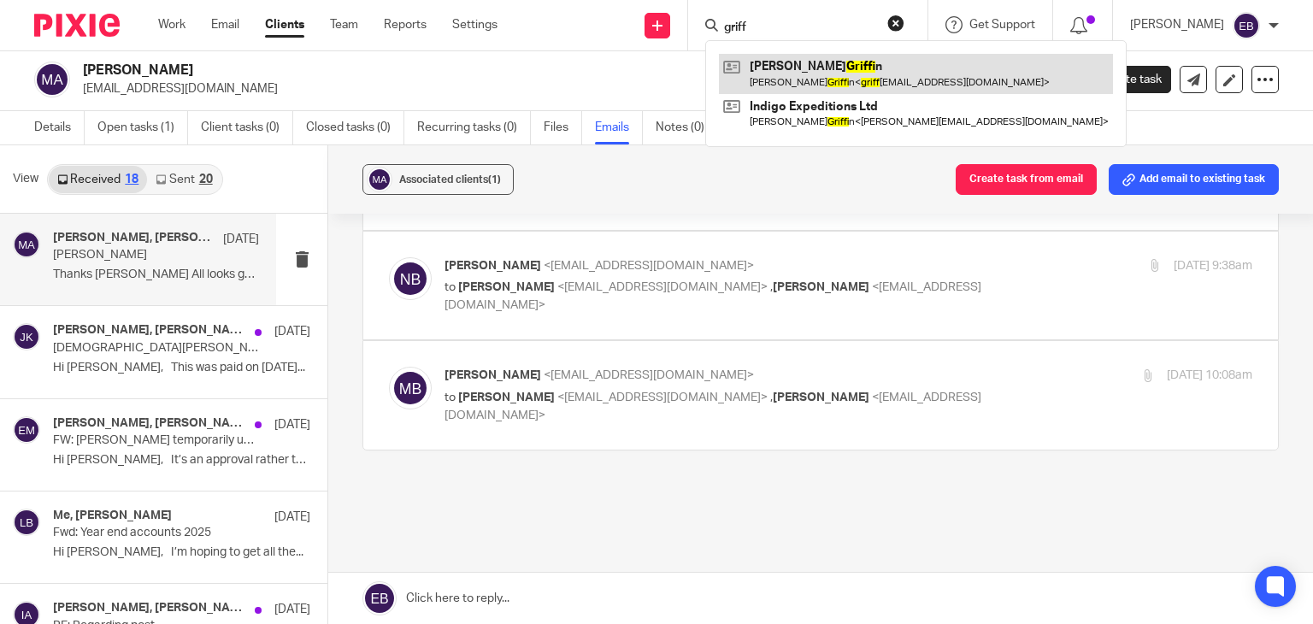
type input "griff"
click at [836, 66] on link at bounding box center [916, 73] width 394 height 39
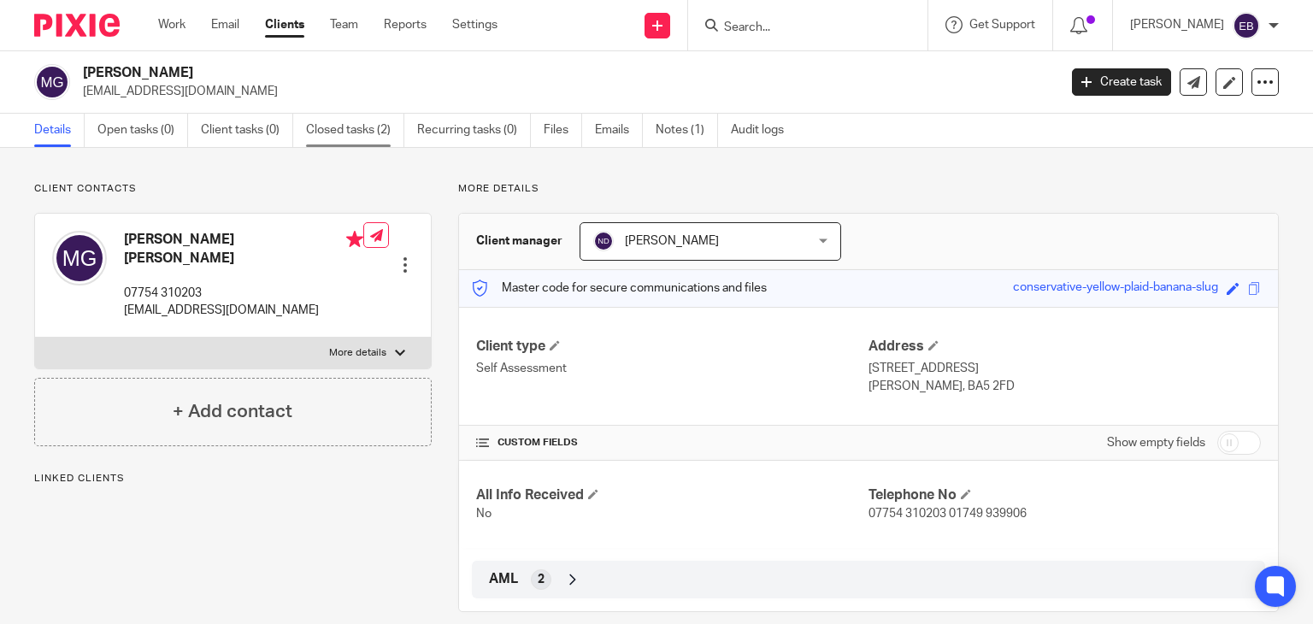
click at [328, 127] on link "Closed tasks (2)" at bounding box center [355, 130] width 98 height 33
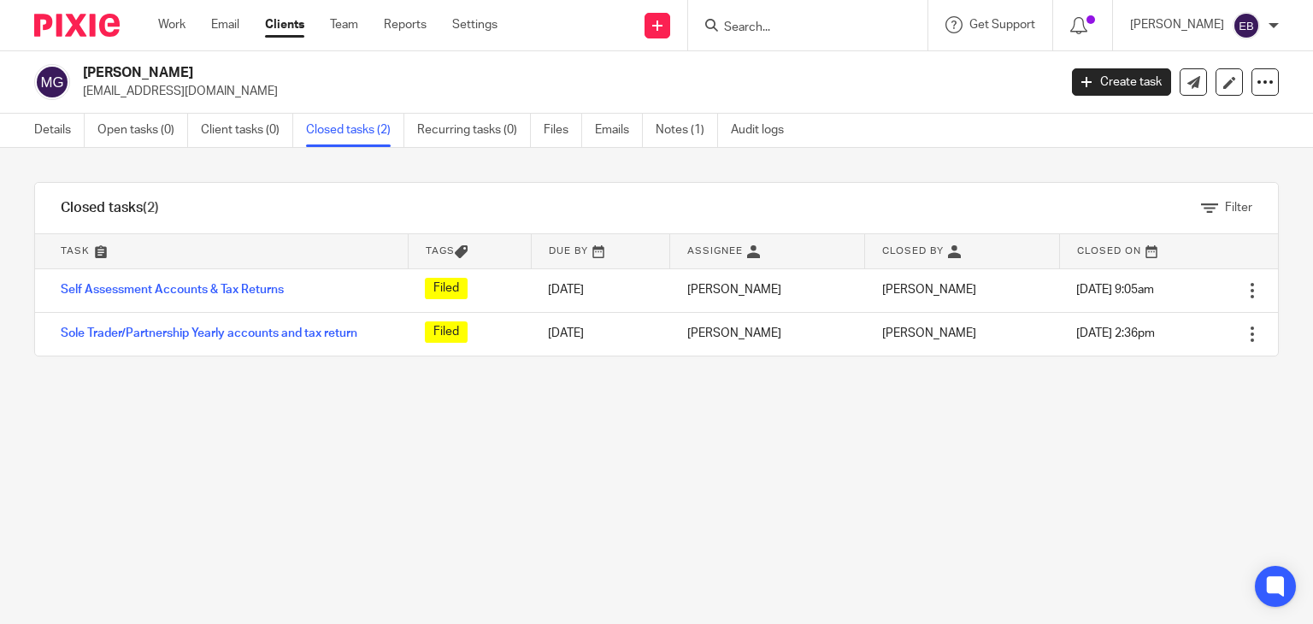
click at [764, 29] on input "Search" at bounding box center [799, 28] width 154 height 15
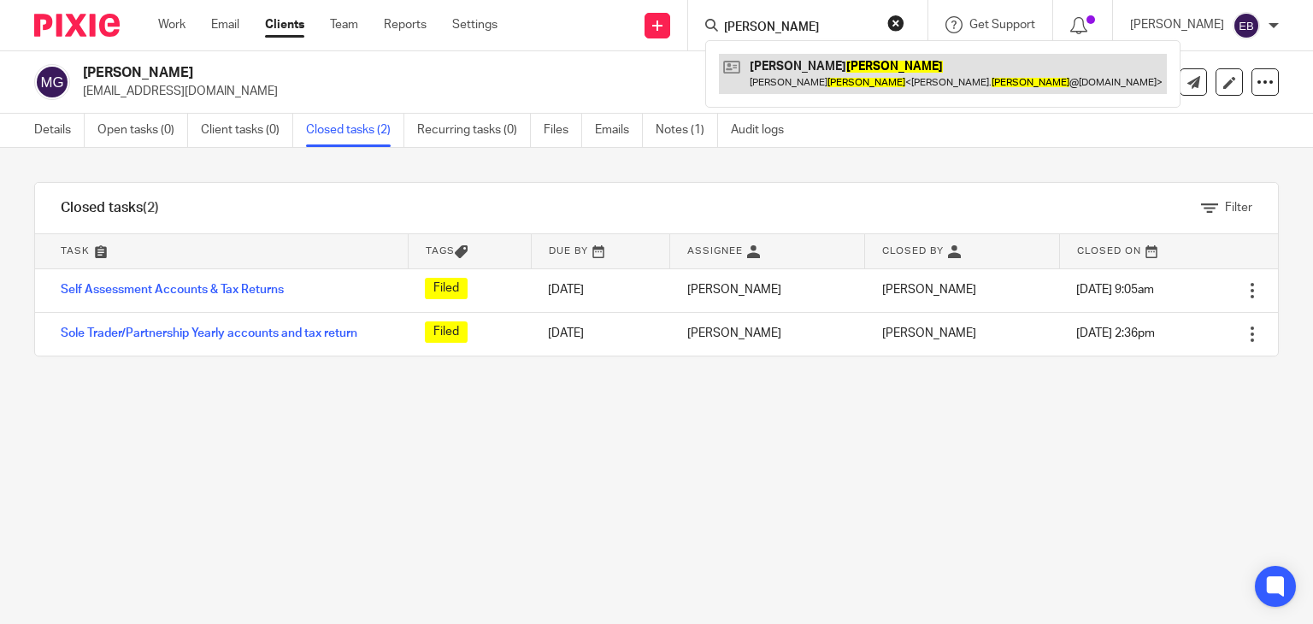
type input "panico"
click at [827, 78] on link at bounding box center [943, 73] width 448 height 39
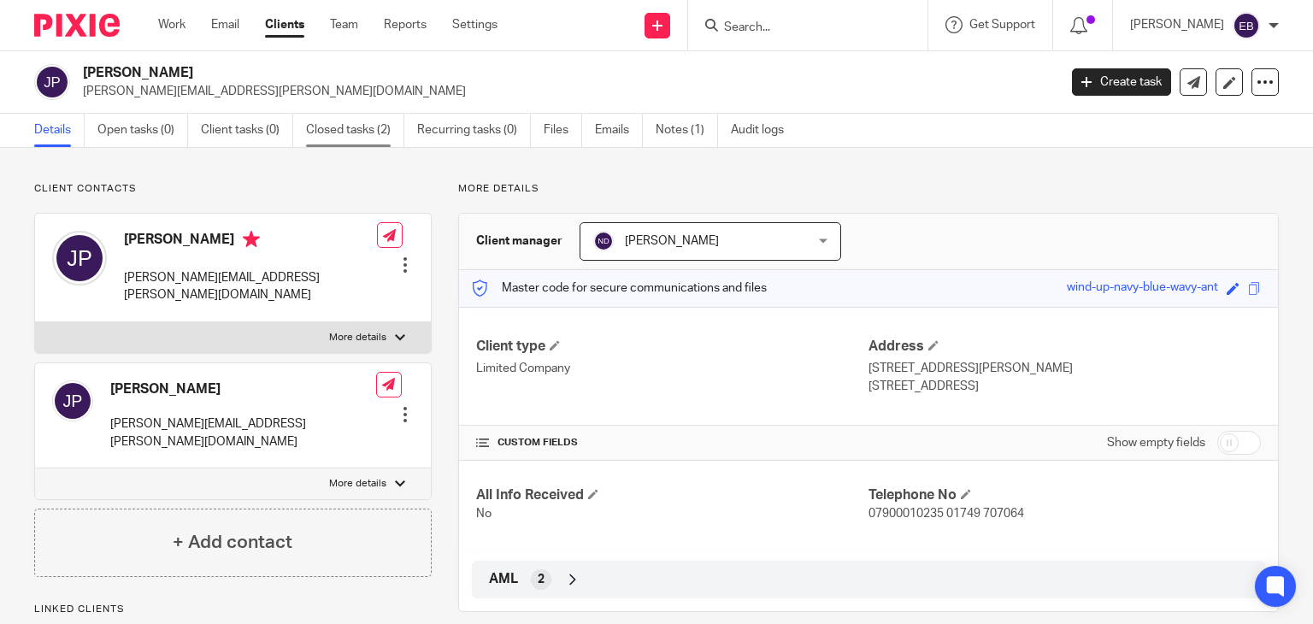
click at [362, 133] on link "Closed tasks (2)" at bounding box center [355, 130] width 98 height 33
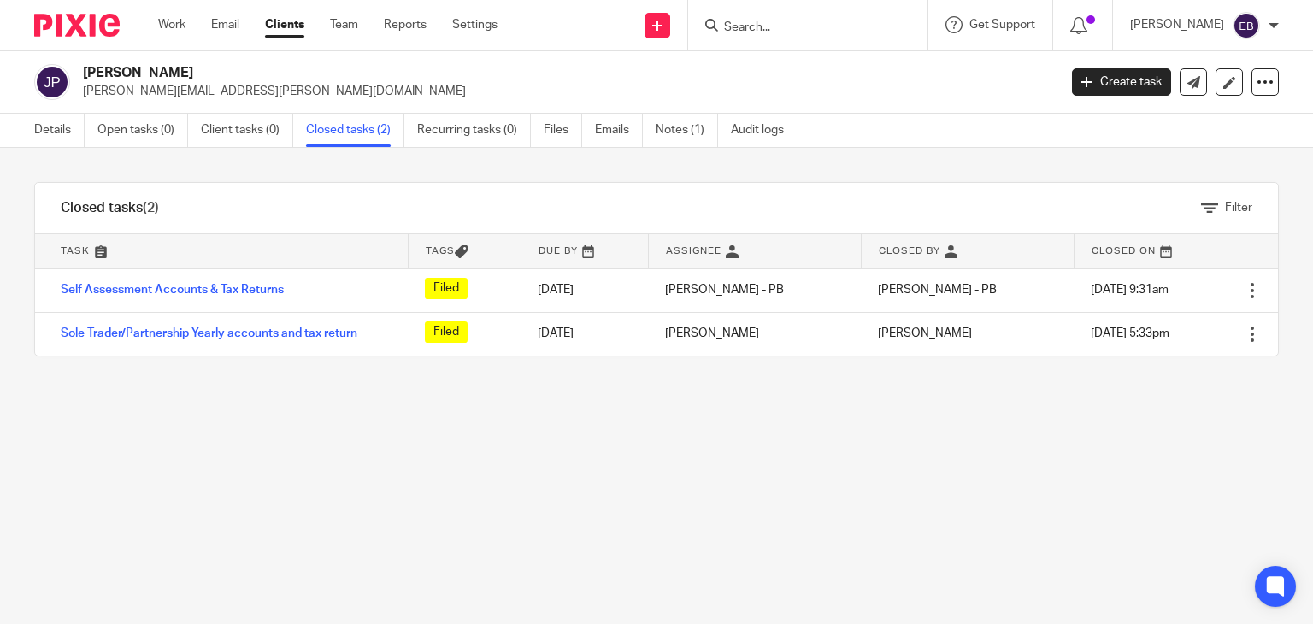
click at [789, 28] on input "Search" at bounding box center [799, 28] width 154 height 15
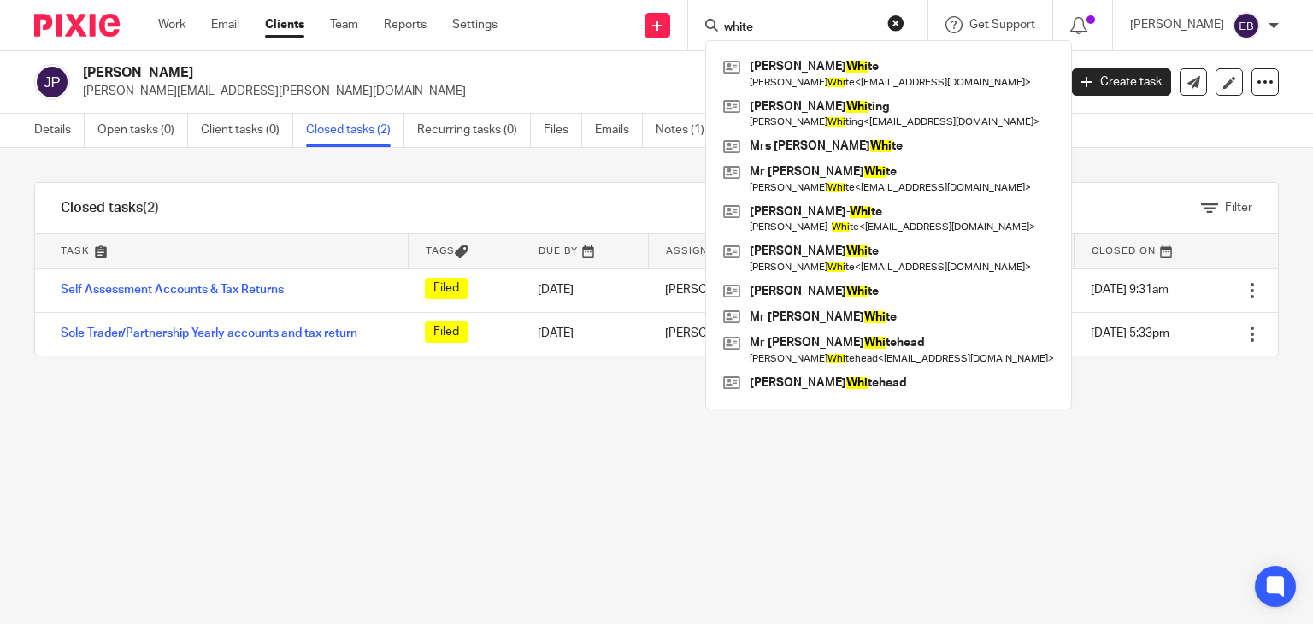
type input "white"
click button "submit" at bounding box center [0, 0] width 0 height 0
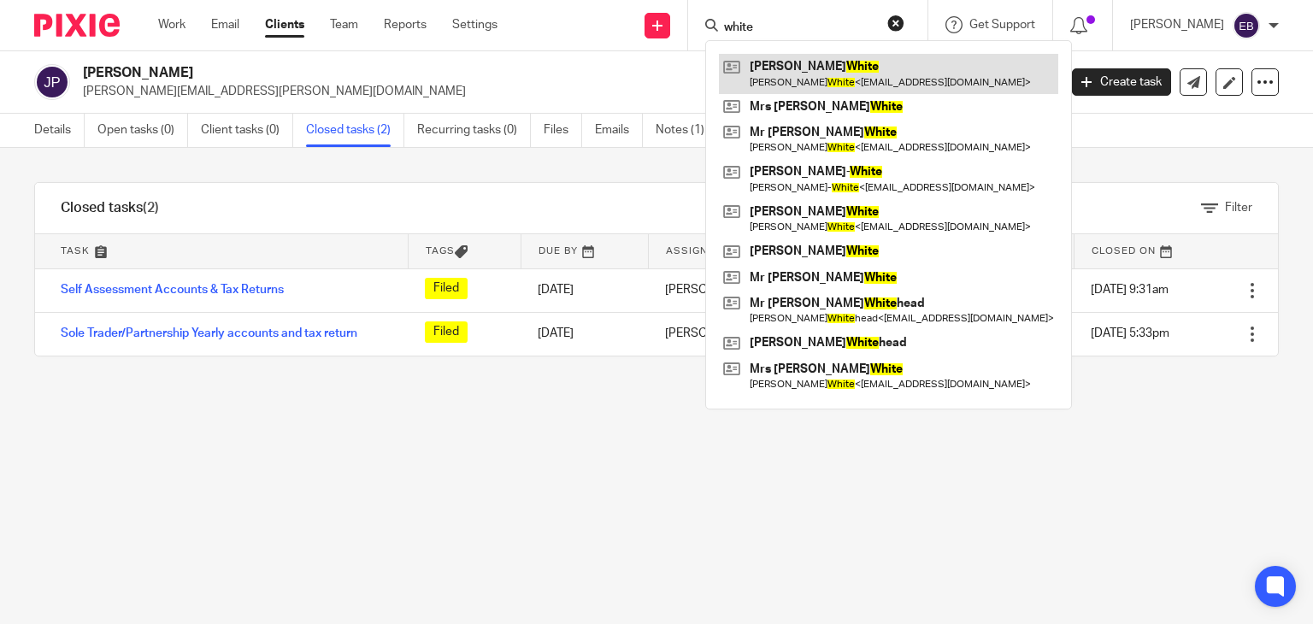
click at [809, 68] on link at bounding box center [888, 73] width 339 height 39
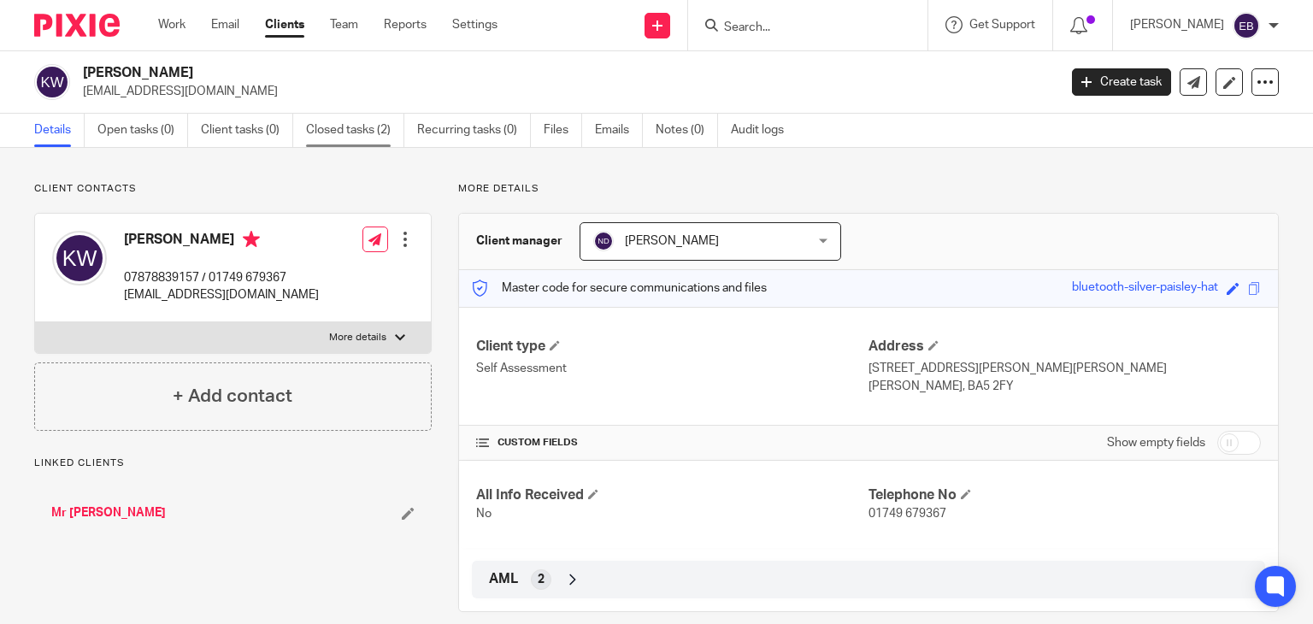
click at [336, 127] on link "Closed tasks (2)" at bounding box center [355, 130] width 98 height 33
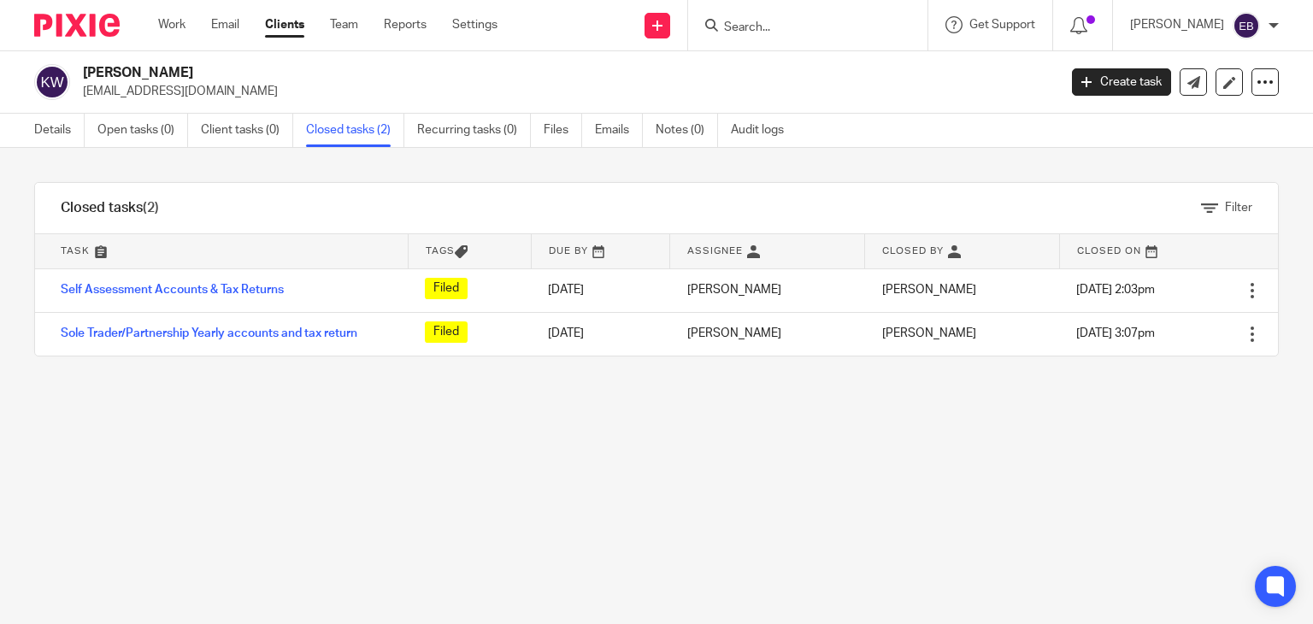
click at [769, 21] on input "Search" at bounding box center [799, 28] width 154 height 15
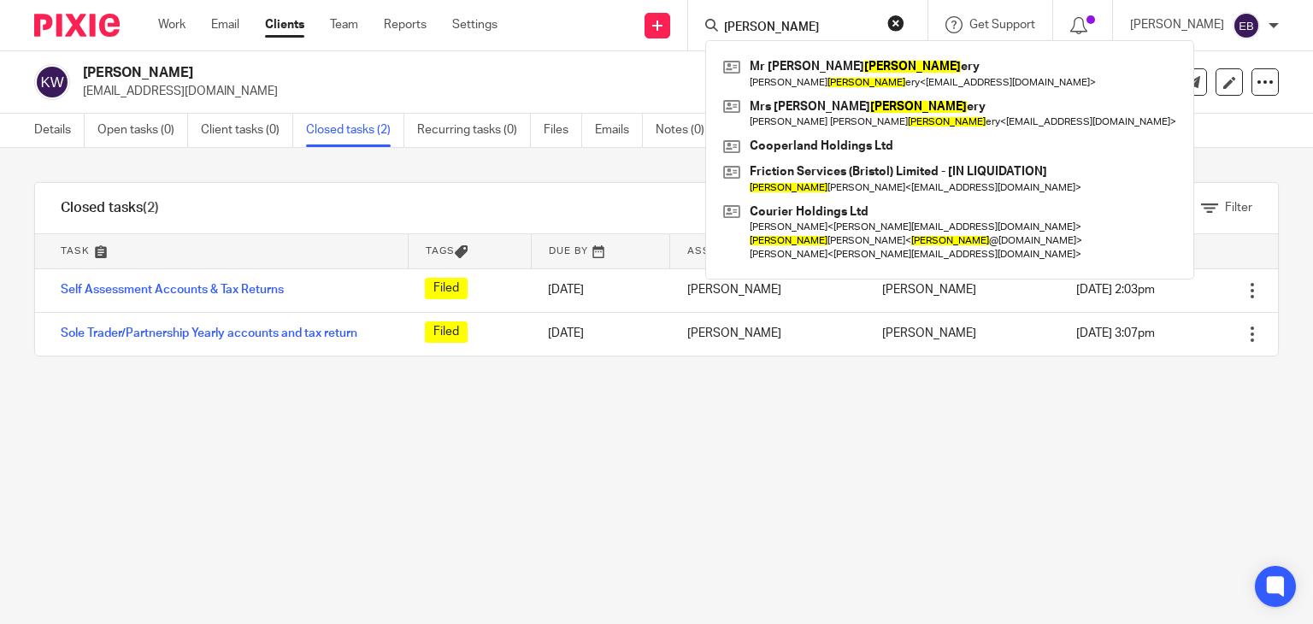
type input "[PERSON_NAME]"
drag, startPoint x: 915, startPoint y: 21, endPoint x: 435, endPoint y: 112, distance: 488.2
click at [904, 21] on button "reset" at bounding box center [895, 23] width 17 height 17
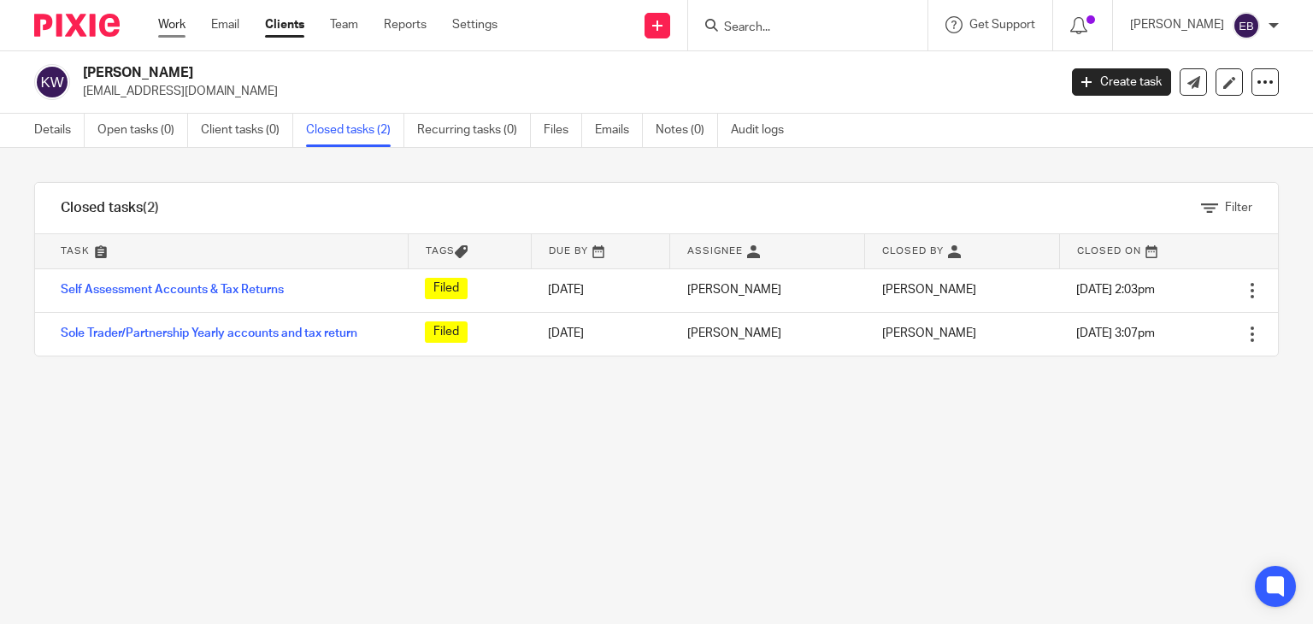
click at [178, 31] on link "Work" at bounding box center [171, 24] width 27 height 17
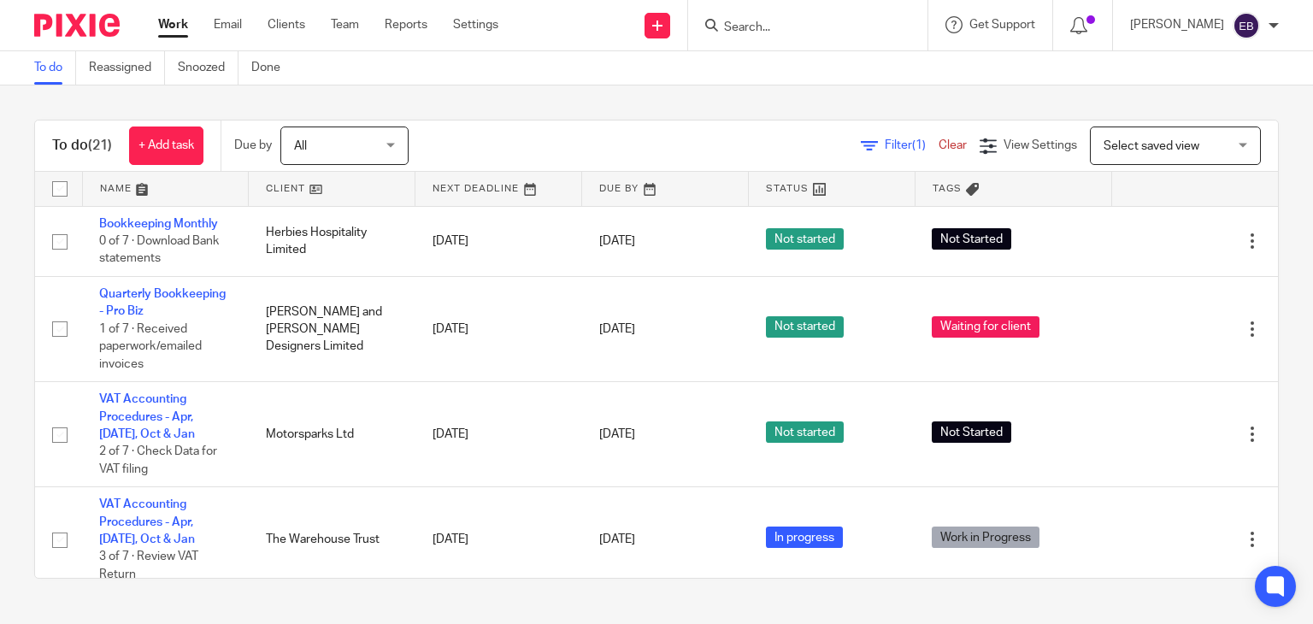
click at [773, 21] on input "Search" at bounding box center [799, 28] width 154 height 15
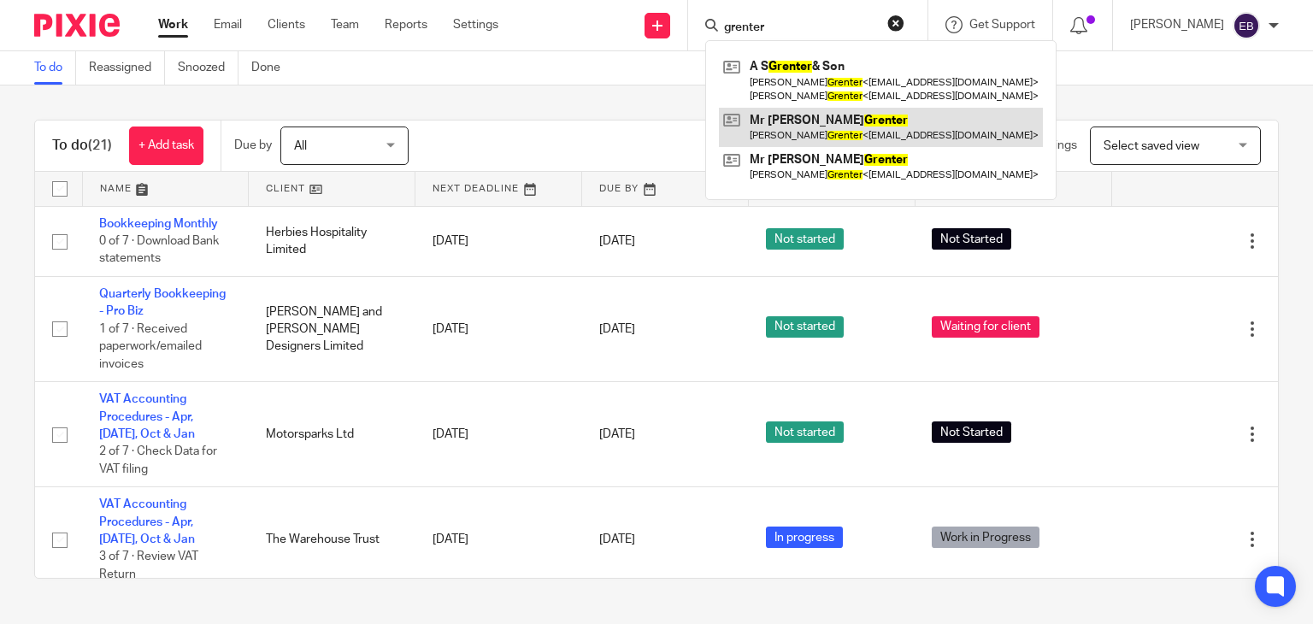
type input "grenter"
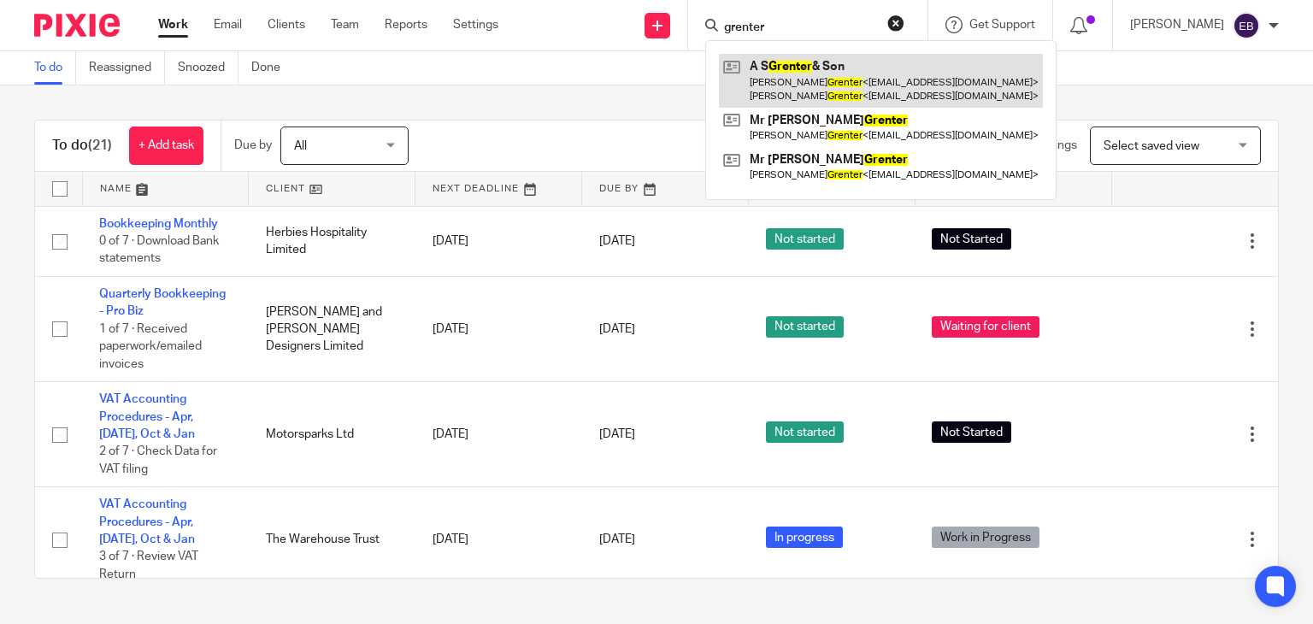
click at [838, 83] on link at bounding box center [881, 80] width 324 height 53
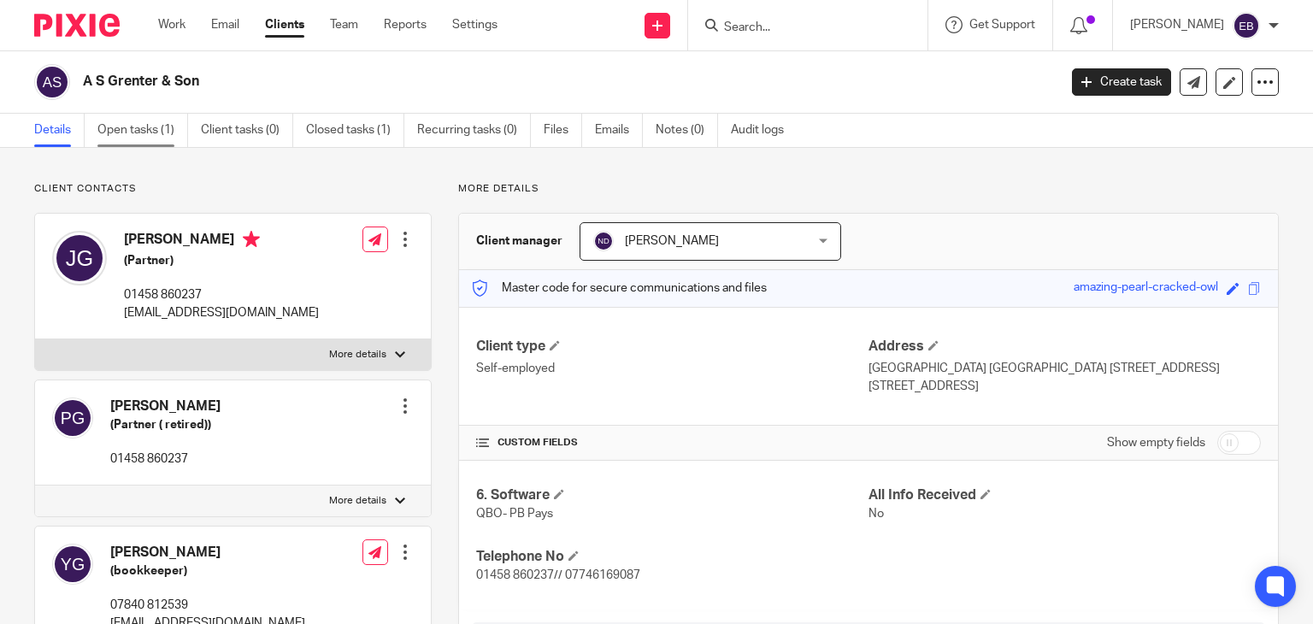
click at [144, 140] on link "Open tasks (1)" at bounding box center [142, 130] width 91 height 33
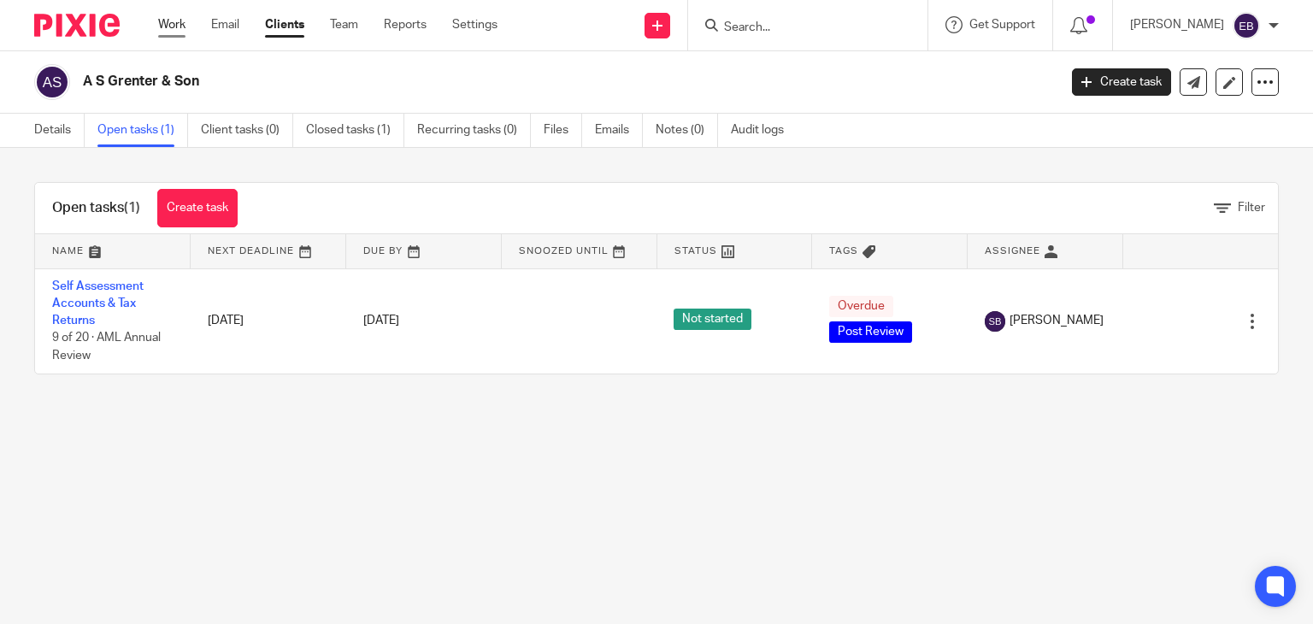
click at [168, 21] on link "Work" at bounding box center [171, 24] width 27 height 17
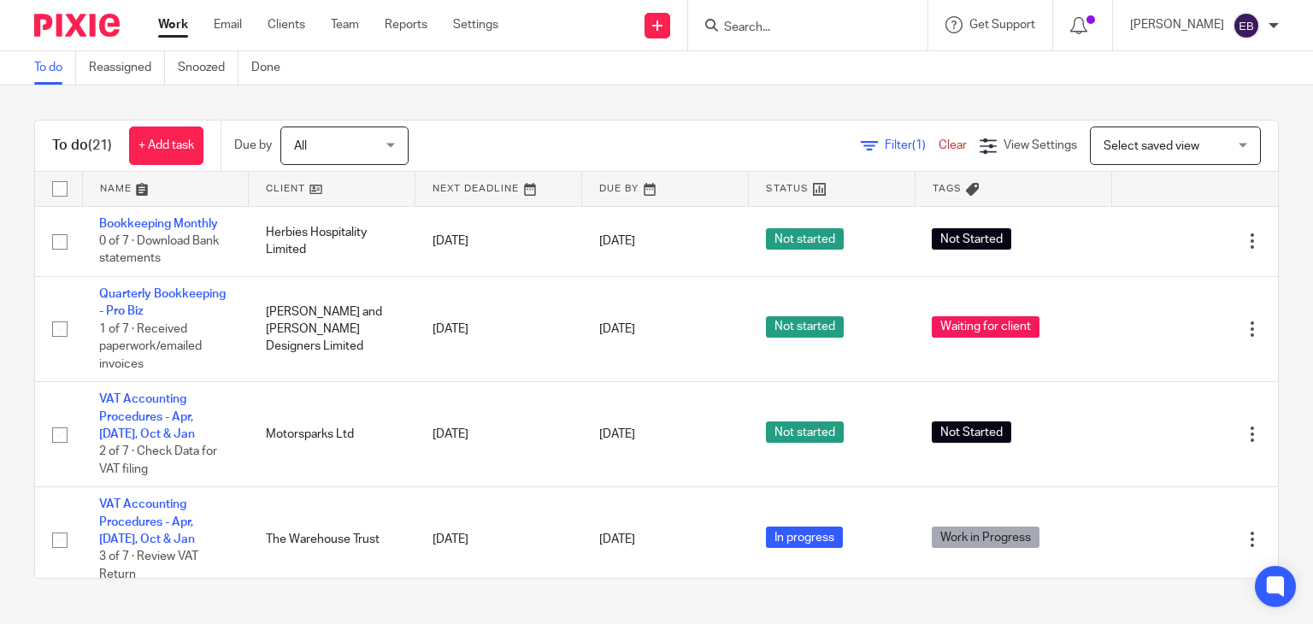
click at [810, 31] on input "Search" at bounding box center [799, 28] width 154 height 15
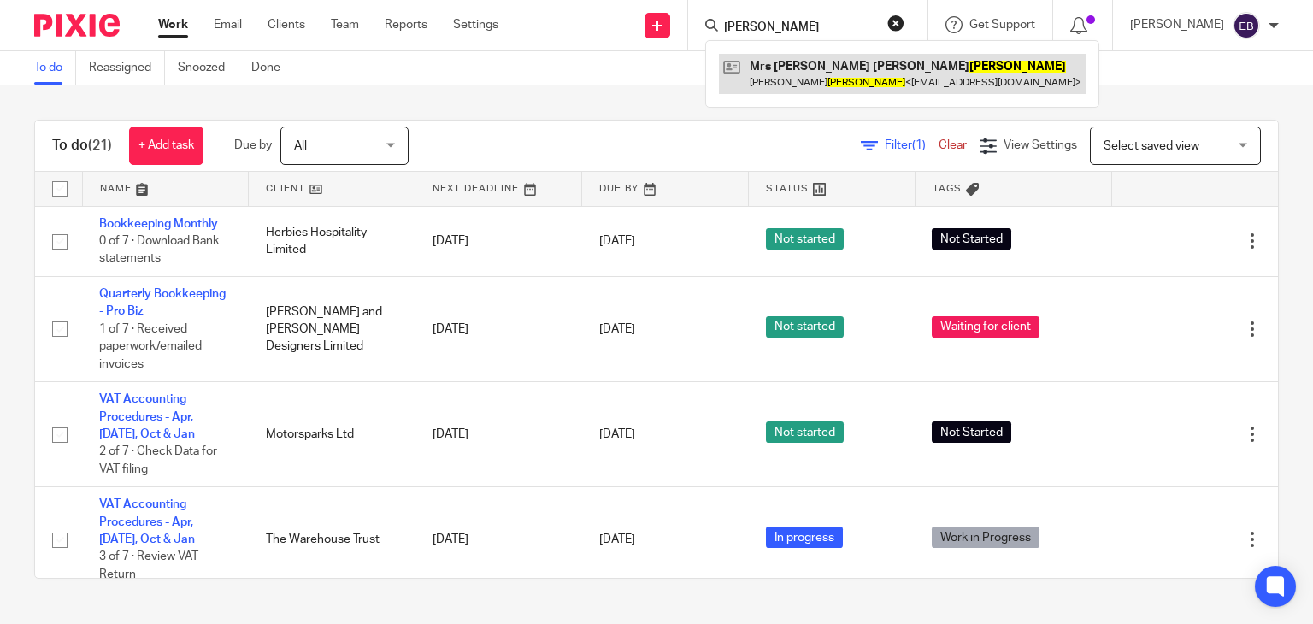
type input "edney"
click at [853, 62] on link at bounding box center [902, 73] width 367 height 39
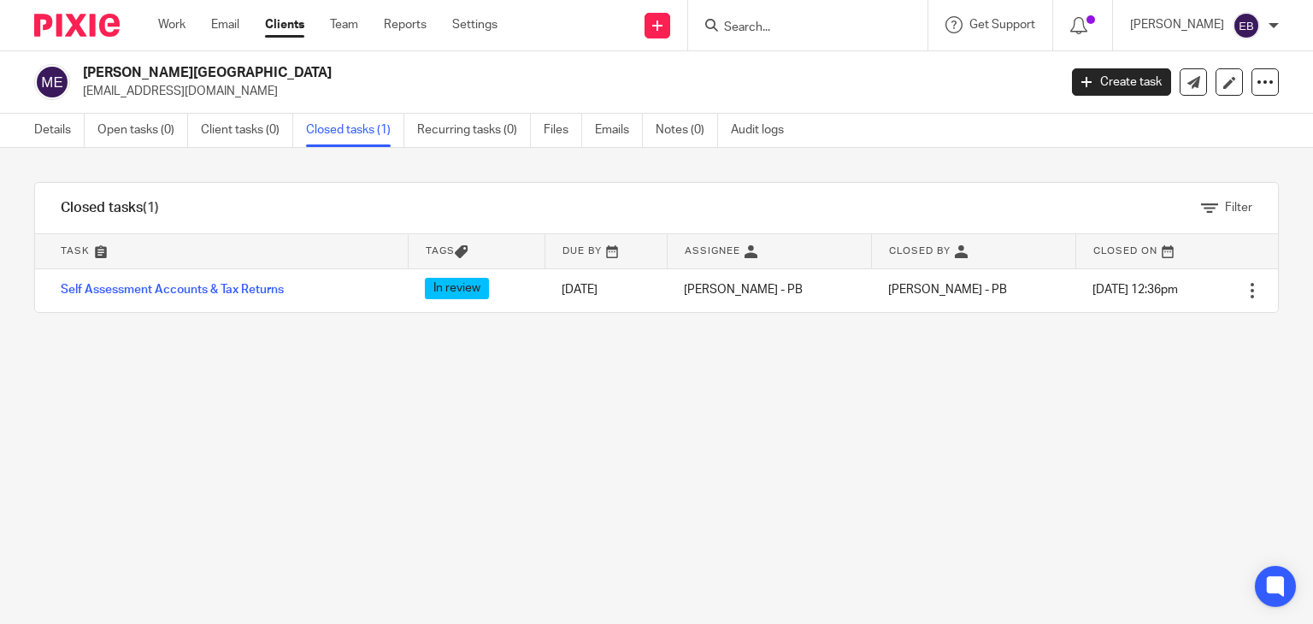
click at [780, 29] on input "Search" at bounding box center [799, 28] width 154 height 15
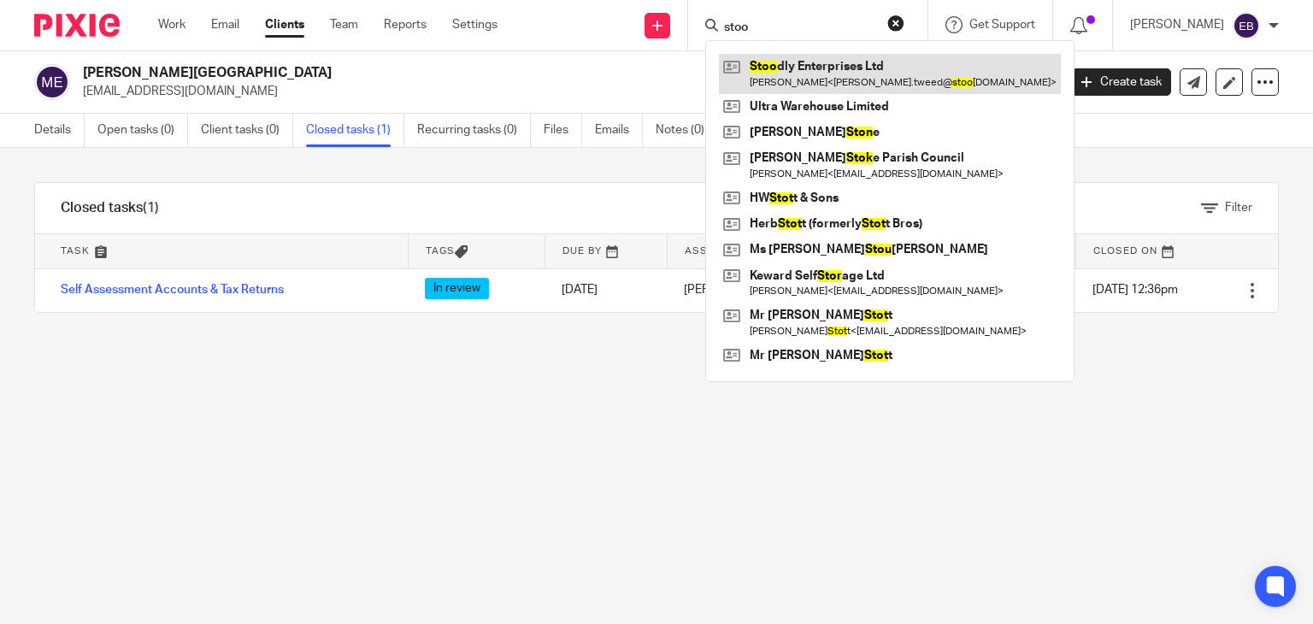
type input "stoo"
click at [862, 76] on link at bounding box center [890, 73] width 342 height 39
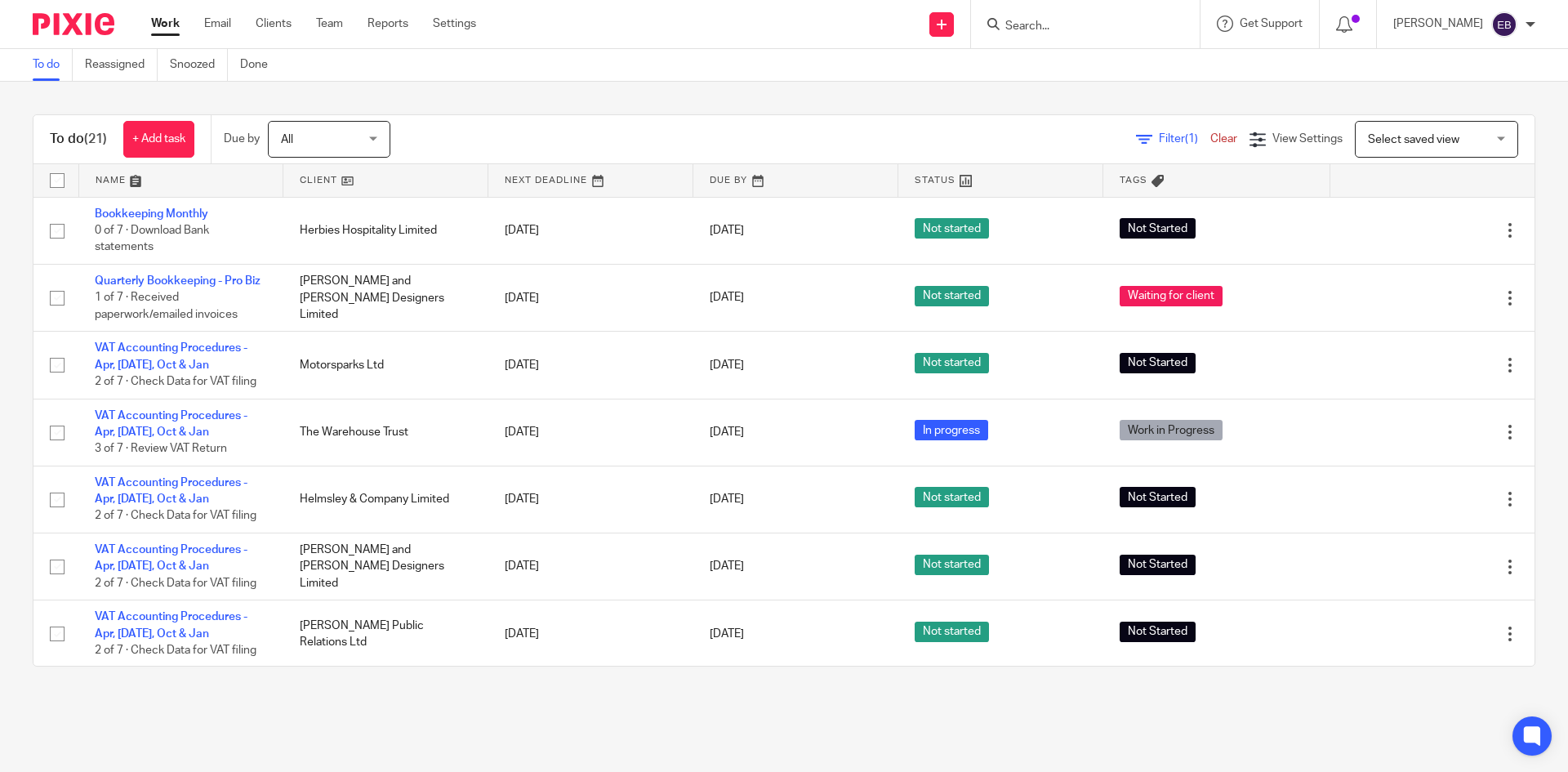
click at [1062, 25] on input "Search" at bounding box center [1078, 27] width 147 height 14
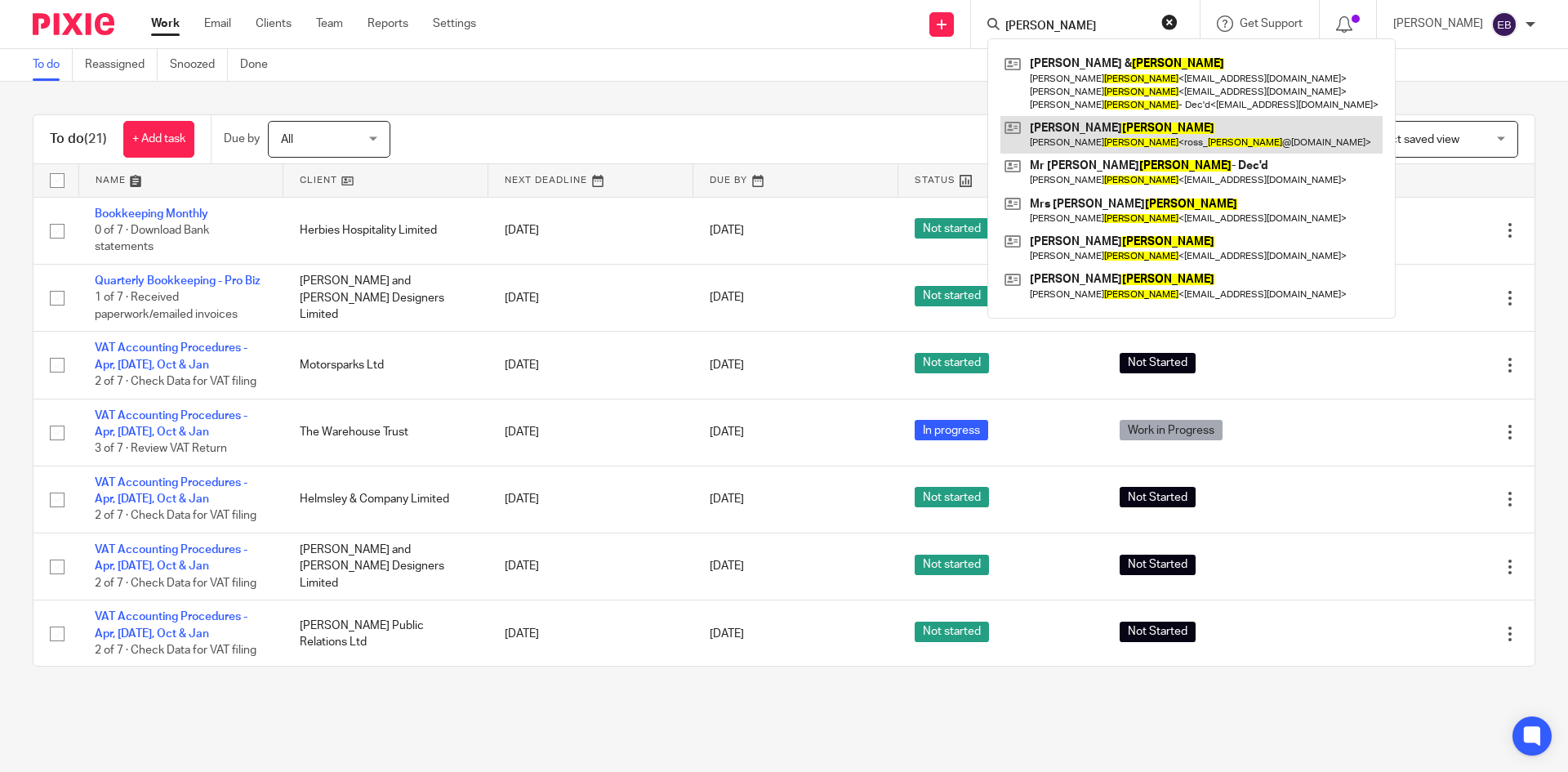
type input "tucker"
click at [1128, 139] on link at bounding box center [1192, 134] width 382 height 37
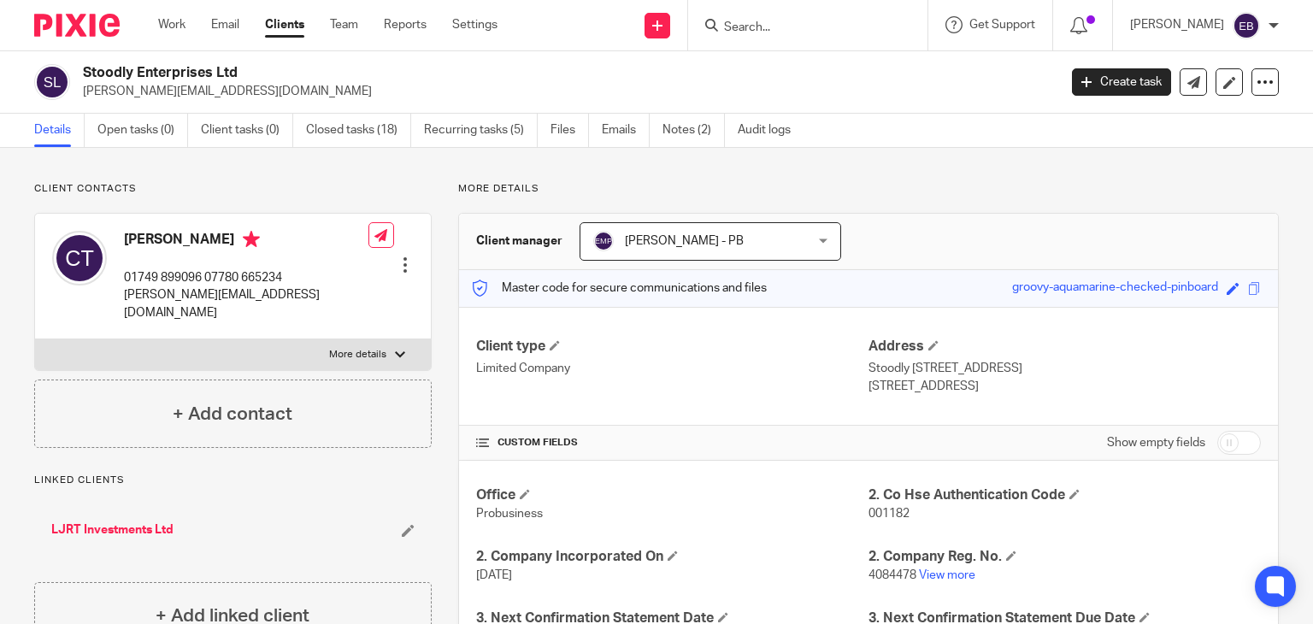
click at [806, 24] on input "Search" at bounding box center [799, 28] width 154 height 15
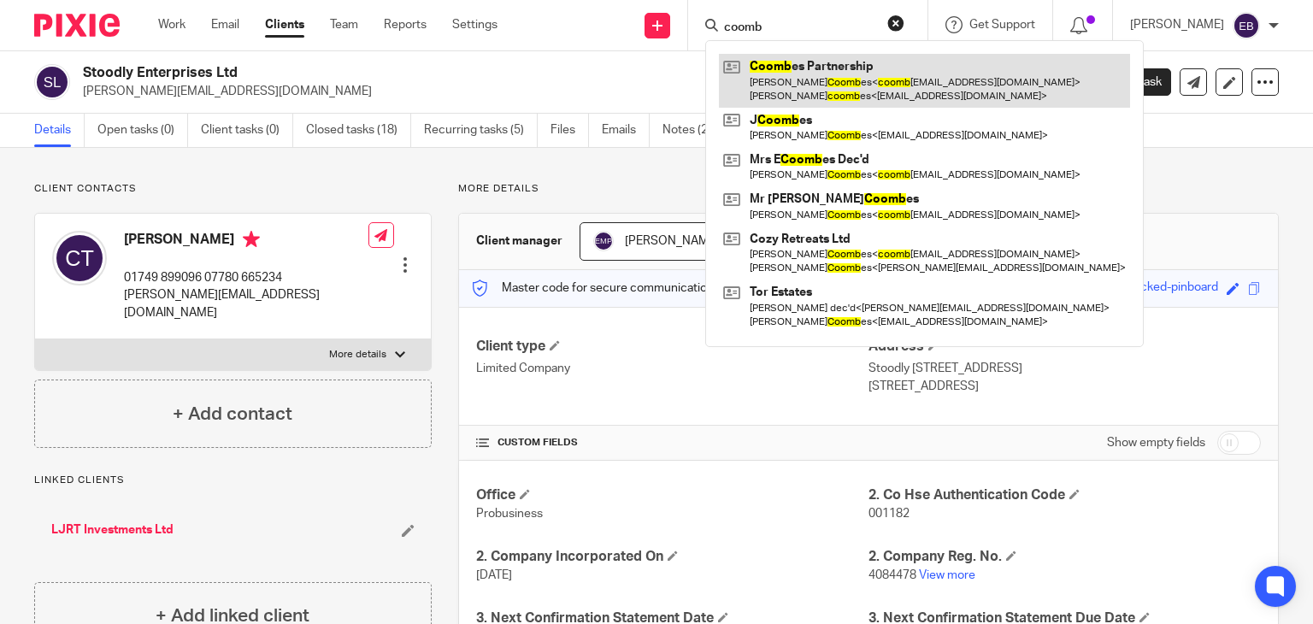
type input "coomb"
click at [855, 85] on link at bounding box center [924, 80] width 411 height 53
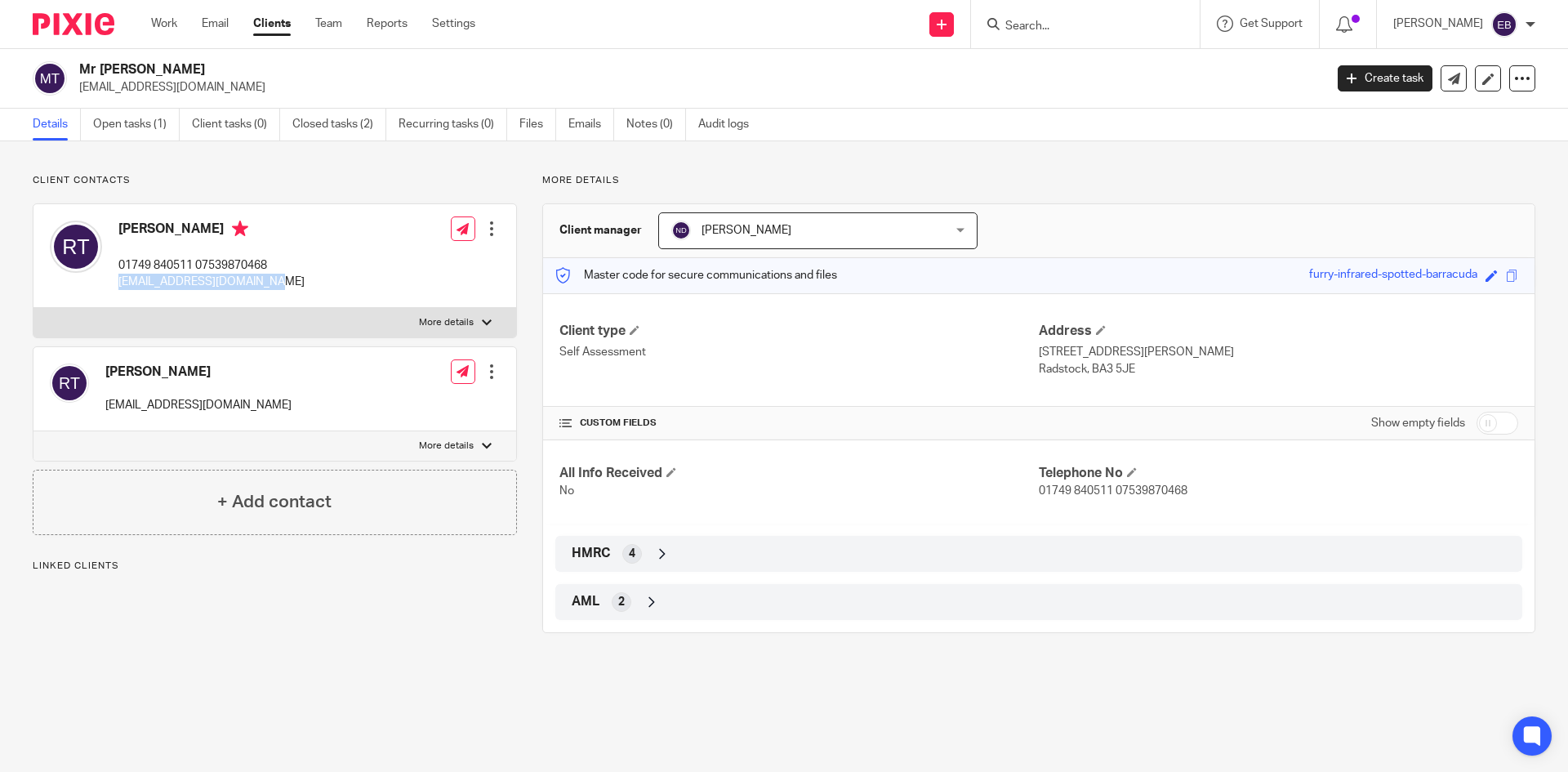
drag, startPoint x: 262, startPoint y: 282, endPoint x: 112, endPoint y: 295, distance: 150.6
click at [112, 295] on div "[PERSON_NAME] 01749 840511 07539870468 [EMAIL_ADDRESS][DOMAIN_NAME]" at bounding box center [177, 255] width 255 height 87
copy p "[EMAIL_ADDRESS][DOMAIN_NAME]"
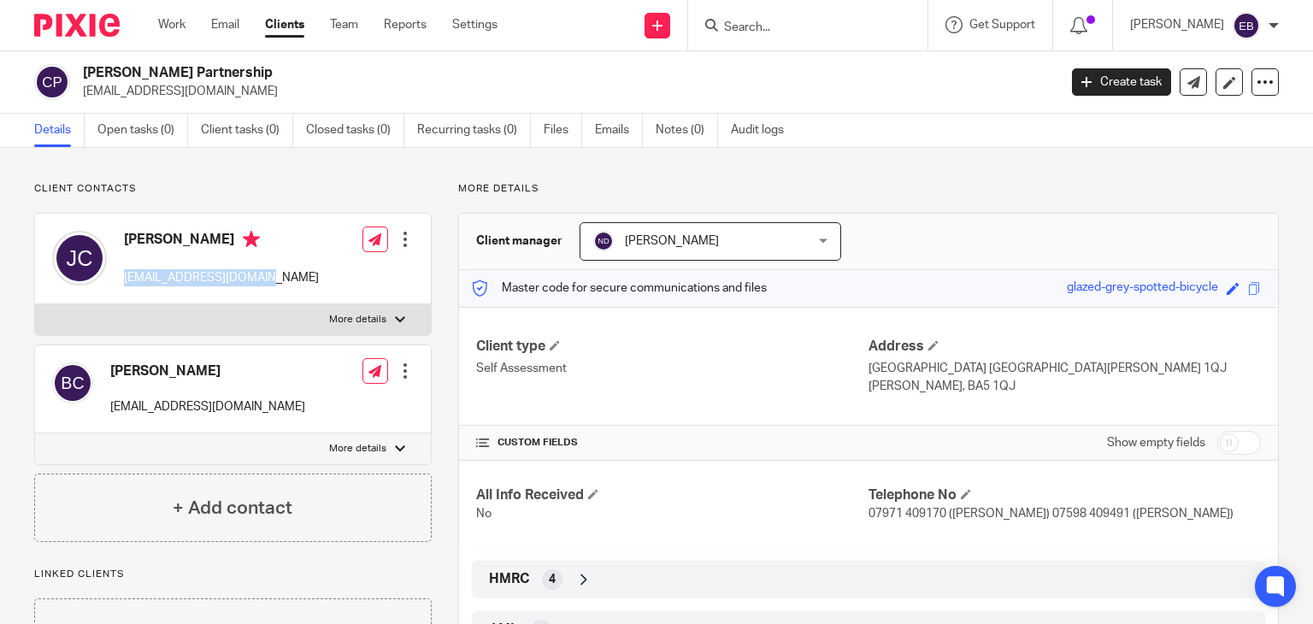
drag, startPoint x: 280, startPoint y: 281, endPoint x: 116, endPoint y: 291, distance: 163.5
click at [116, 291] on div "John coombes 2johncoombes@gmail.com Edit contact Create client from contact Exp…" at bounding box center [233, 259] width 396 height 91
copy p "[EMAIL_ADDRESS][DOMAIN_NAME]"
click at [814, 34] on input "Search" at bounding box center [799, 28] width 154 height 15
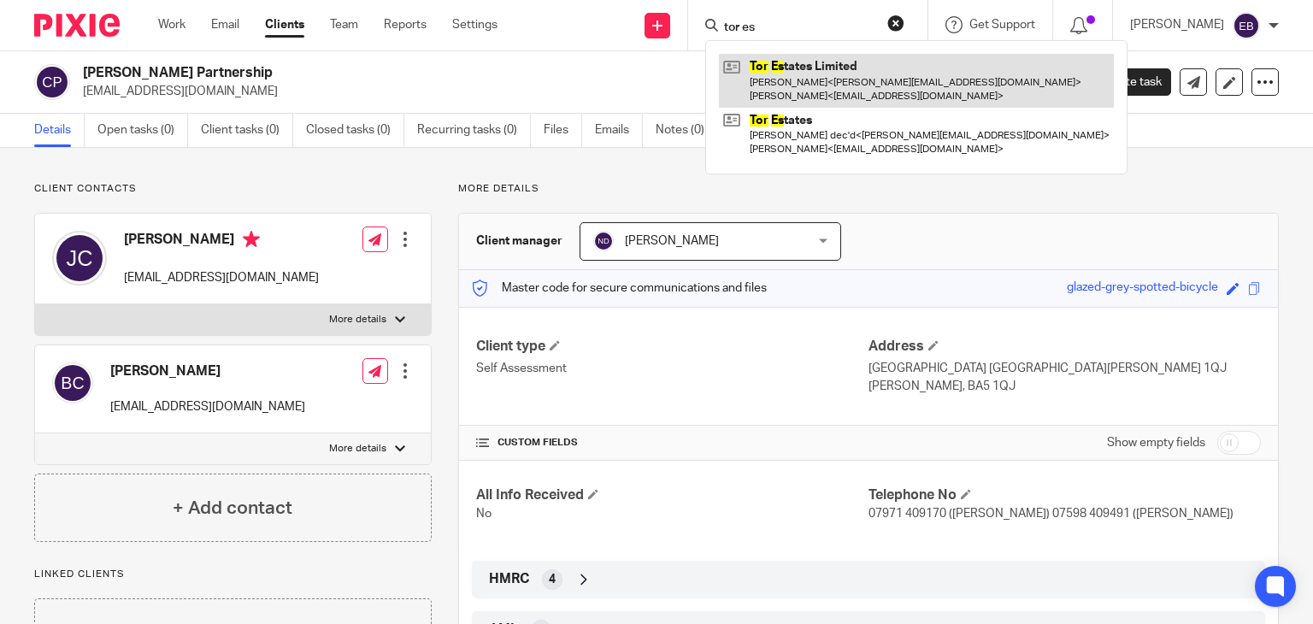
type input "tor es"
click at [855, 79] on link at bounding box center [916, 80] width 395 height 53
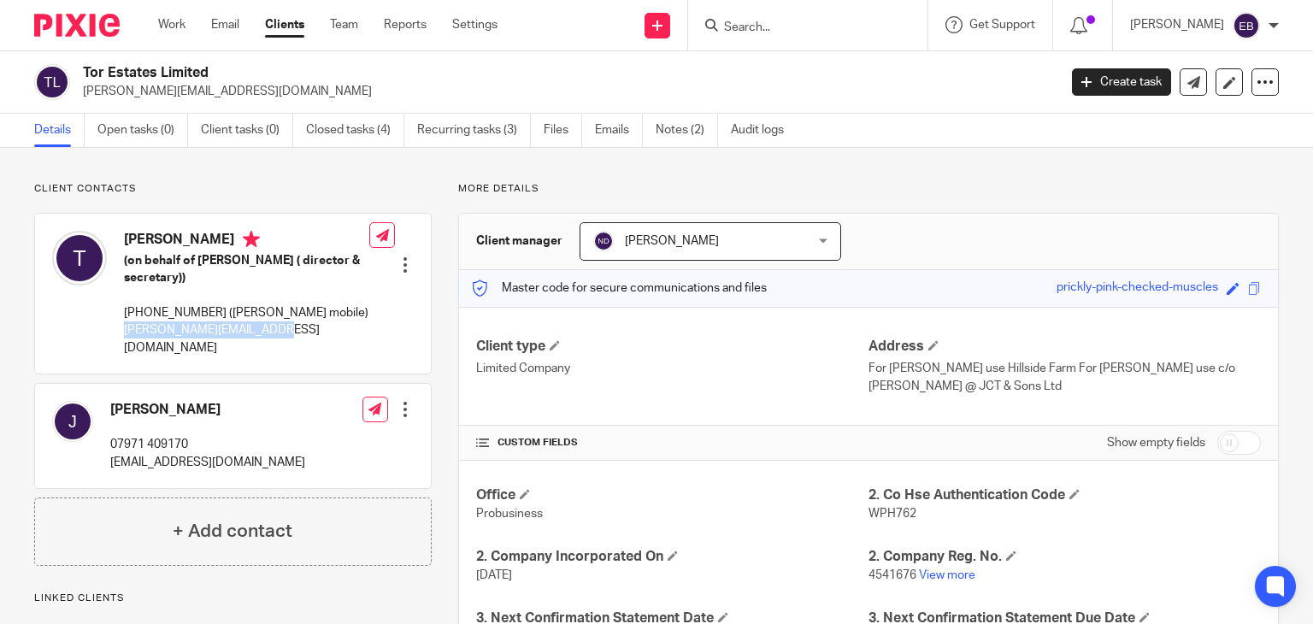
drag, startPoint x: 288, startPoint y: 339, endPoint x: 120, endPoint y: 344, distance: 168.5
click at [121, 344] on div "[PERSON_NAME] (on behalf of [PERSON_NAME] ( director & secretary)) [PHONE_NUMBE…" at bounding box center [210, 293] width 317 height 143
copy p "[PERSON_NAME][EMAIL_ADDRESS][DOMAIN_NAME]"
click at [783, 27] on input "Search" at bounding box center [799, 28] width 154 height 15
click at [790, 28] on input "Search" at bounding box center [799, 28] width 154 height 15
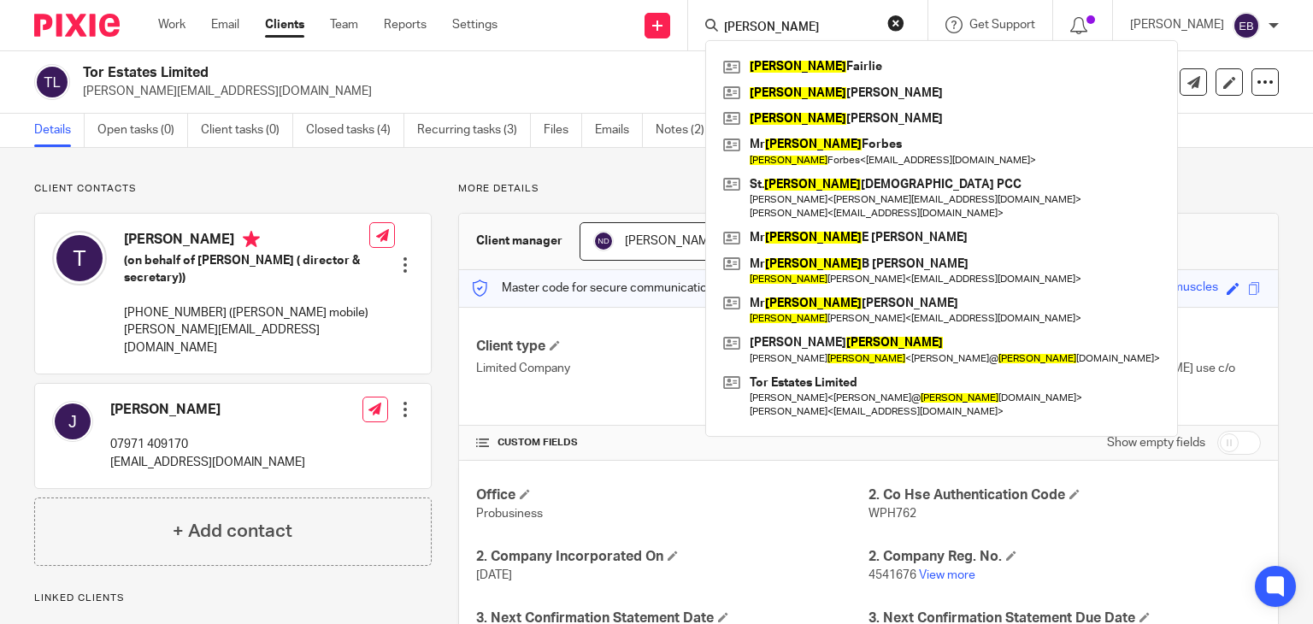
type input "[PERSON_NAME]"
click at [332, 171] on div "Client contacts John 07971 409170 2johncoombes@gmail.com Edit contact Create cl…" at bounding box center [656, 576] width 1313 height 856
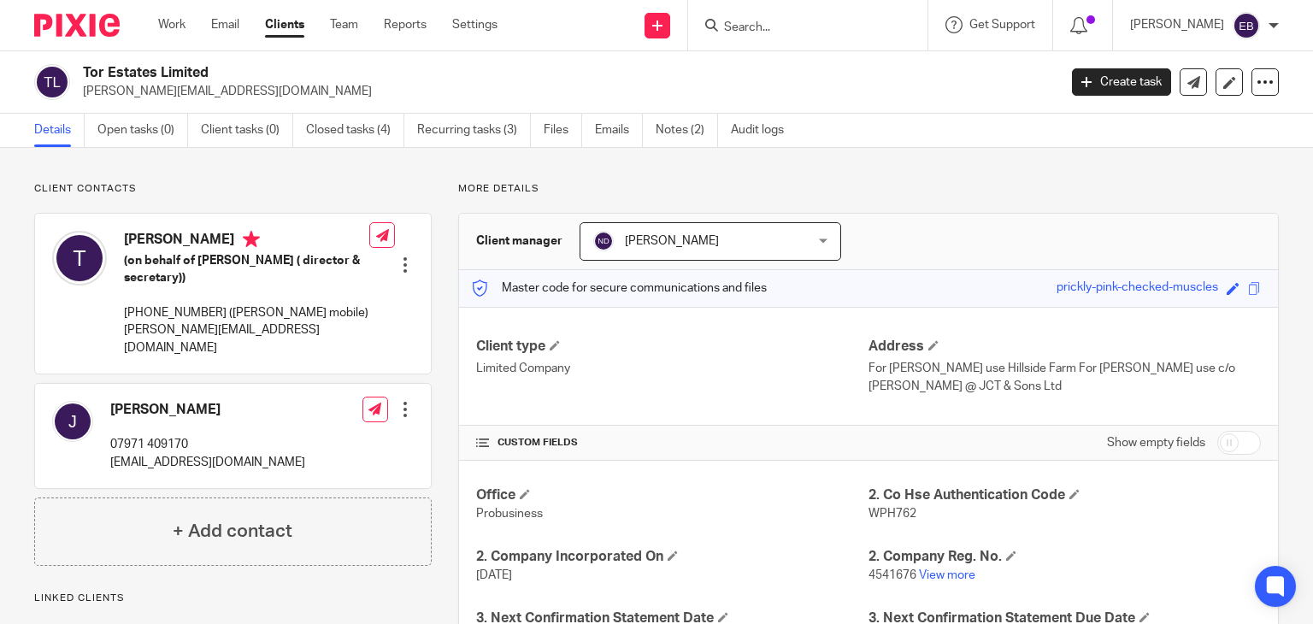
click at [791, 25] on input "Search" at bounding box center [799, 28] width 154 height 15
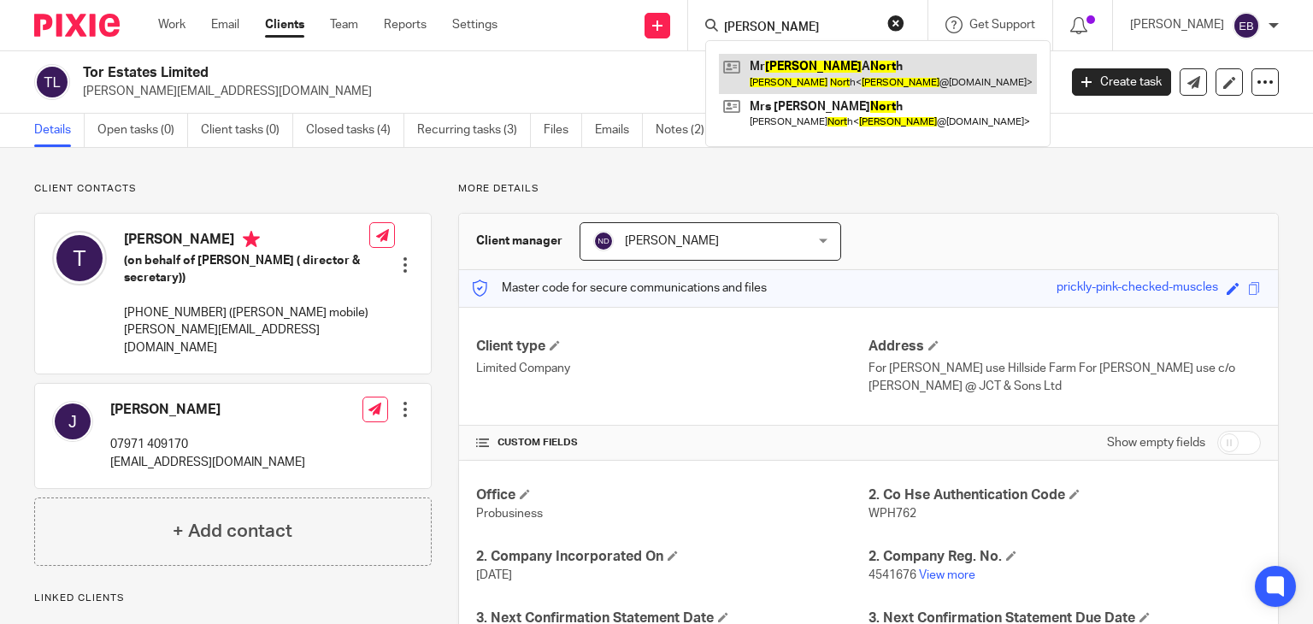
type input "simon nort"
click at [830, 76] on link at bounding box center [878, 73] width 318 height 39
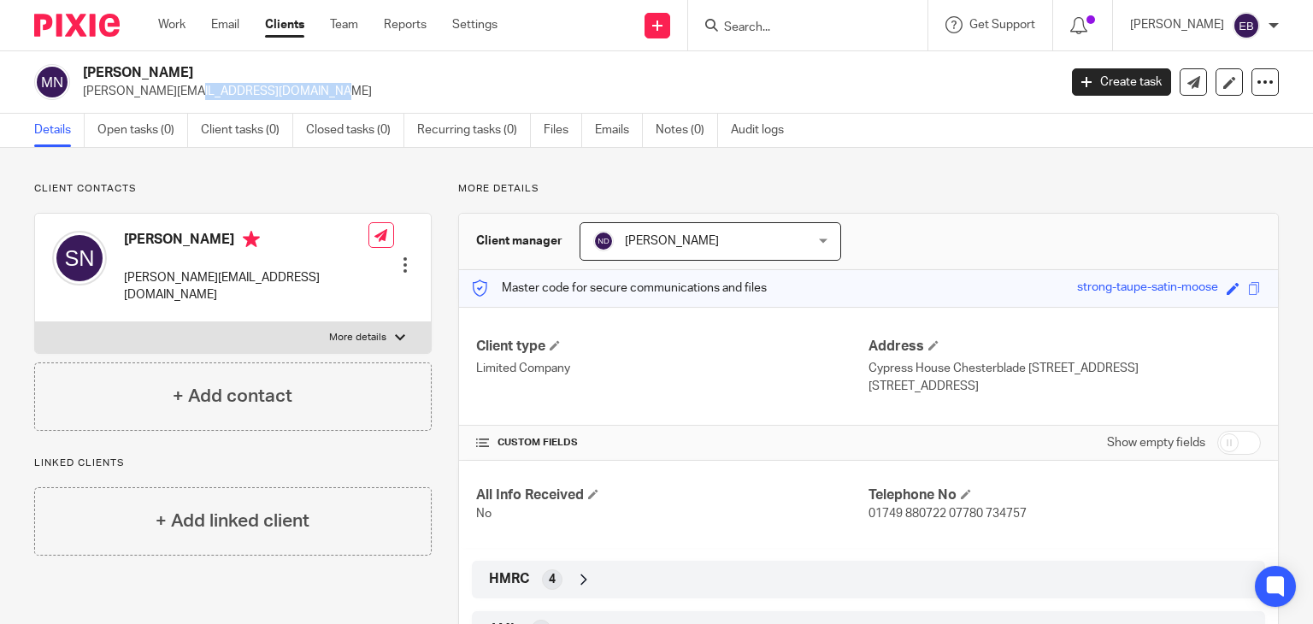
drag, startPoint x: 234, startPoint y: 90, endPoint x: 85, endPoint y: 86, distance: 149.6
click at [85, 86] on p "[PERSON_NAME][EMAIL_ADDRESS][DOMAIN_NAME]" at bounding box center [564, 91] width 963 height 17
copy p "[PERSON_NAME][EMAIL_ADDRESS][DOMAIN_NAME]"
click at [781, 38] on div at bounding box center [807, 25] width 239 height 50
click at [781, 26] on input "Search" at bounding box center [799, 28] width 154 height 15
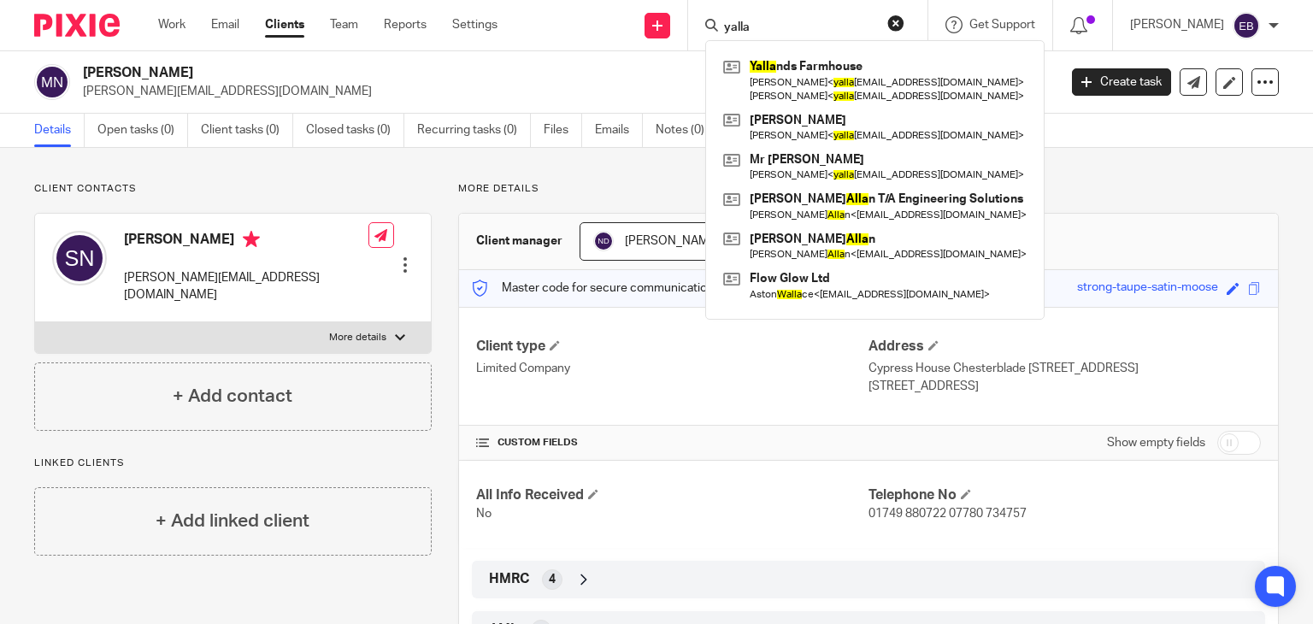
drag, startPoint x: 790, startPoint y: 24, endPoint x: 735, endPoint y: 22, distance: 54.7
click at [735, 22] on div "yalla" at bounding box center [804, 25] width 199 height 21
type input "yalla"
click at [643, 85] on p "simon@simonanorth.com" at bounding box center [564, 91] width 963 height 17
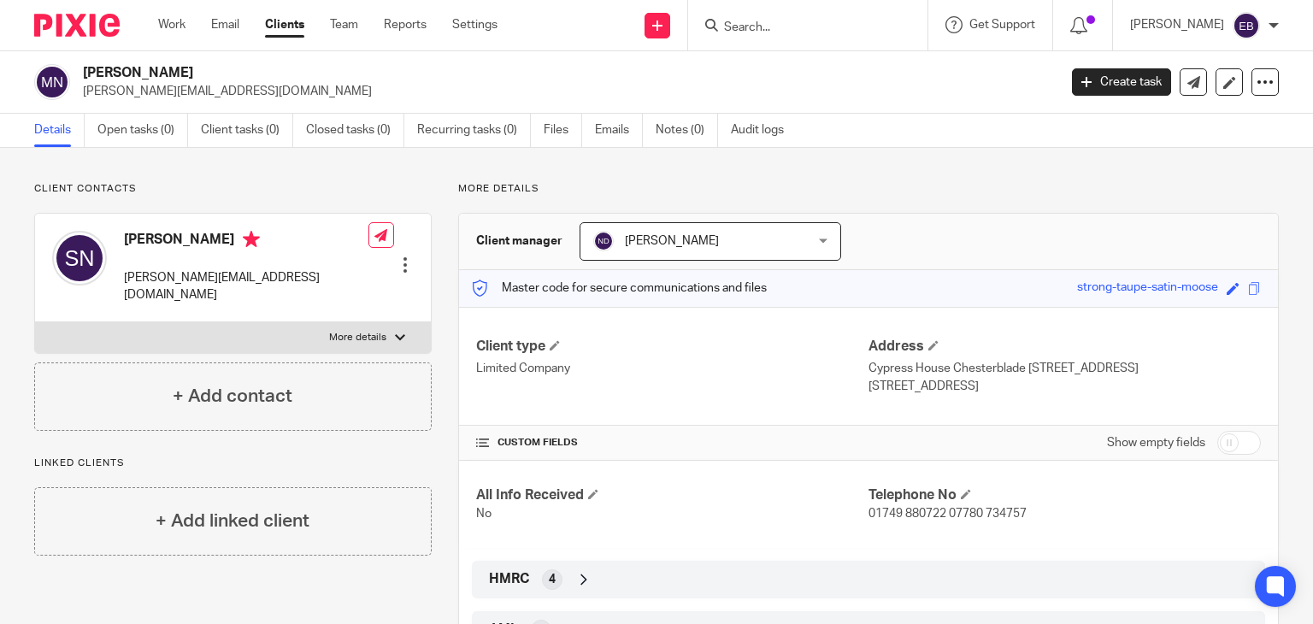
click at [776, 21] on input "Search" at bounding box center [799, 28] width 154 height 15
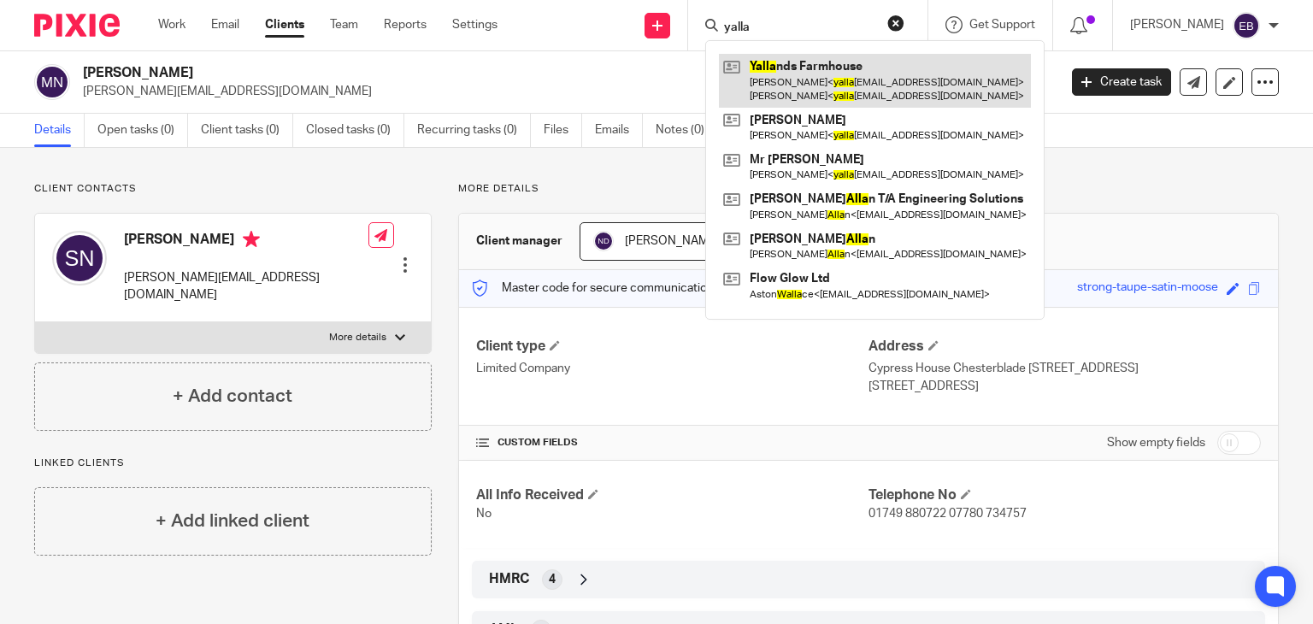
type input "yalla"
click at [853, 75] on link at bounding box center [875, 80] width 312 height 53
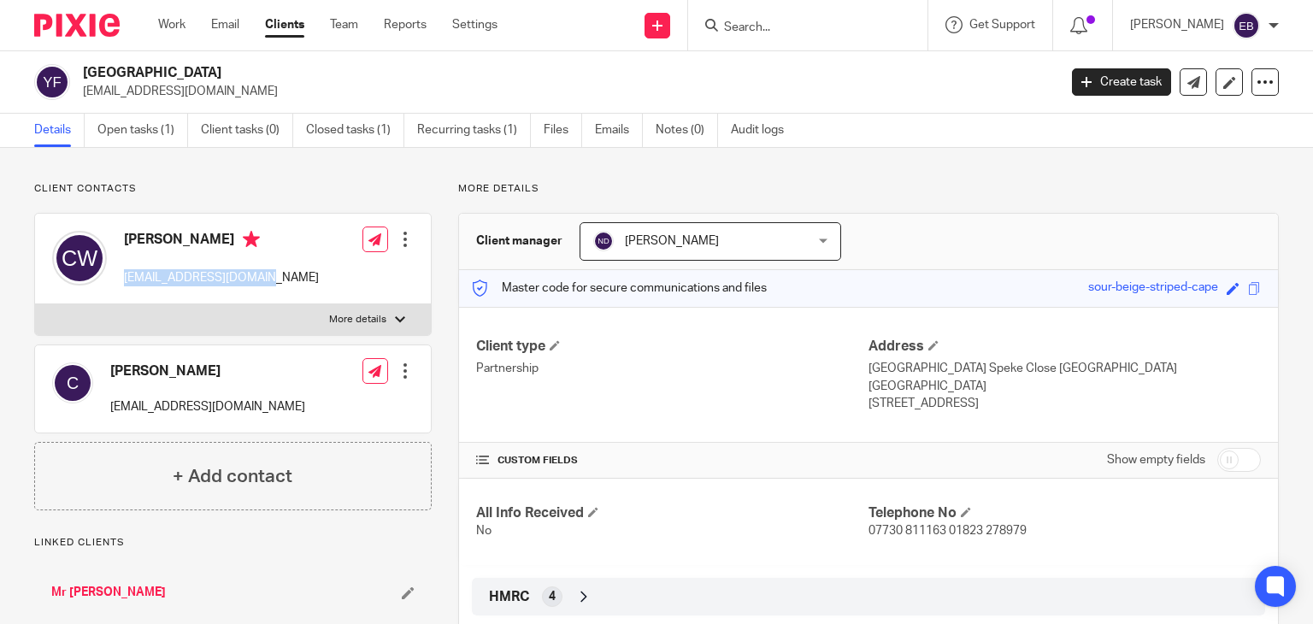
drag, startPoint x: 253, startPoint y: 274, endPoint x: 118, endPoint y: 288, distance: 135.8
click at [118, 288] on div "[PERSON_NAME] [EMAIL_ADDRESS][DOMAIN_NAME]" at bounding box center [185, 258] width 267 height 73
copy p "[EMAIL_ADDRESS][DOMAIN_NAME]"
click at [618, 132] on link "Emails" at bounding box center [619, 130] width 48 height 33
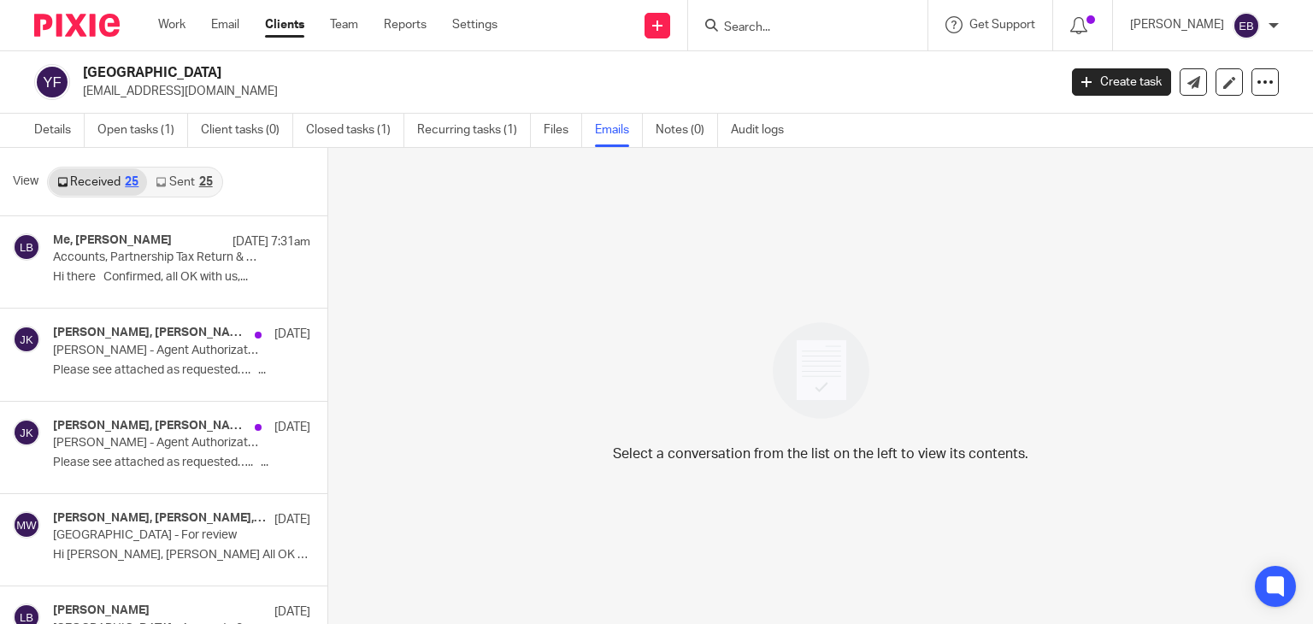
click at [188, 180] on link "Sent 25" at bounding box center [184, 181] width 74 height 27
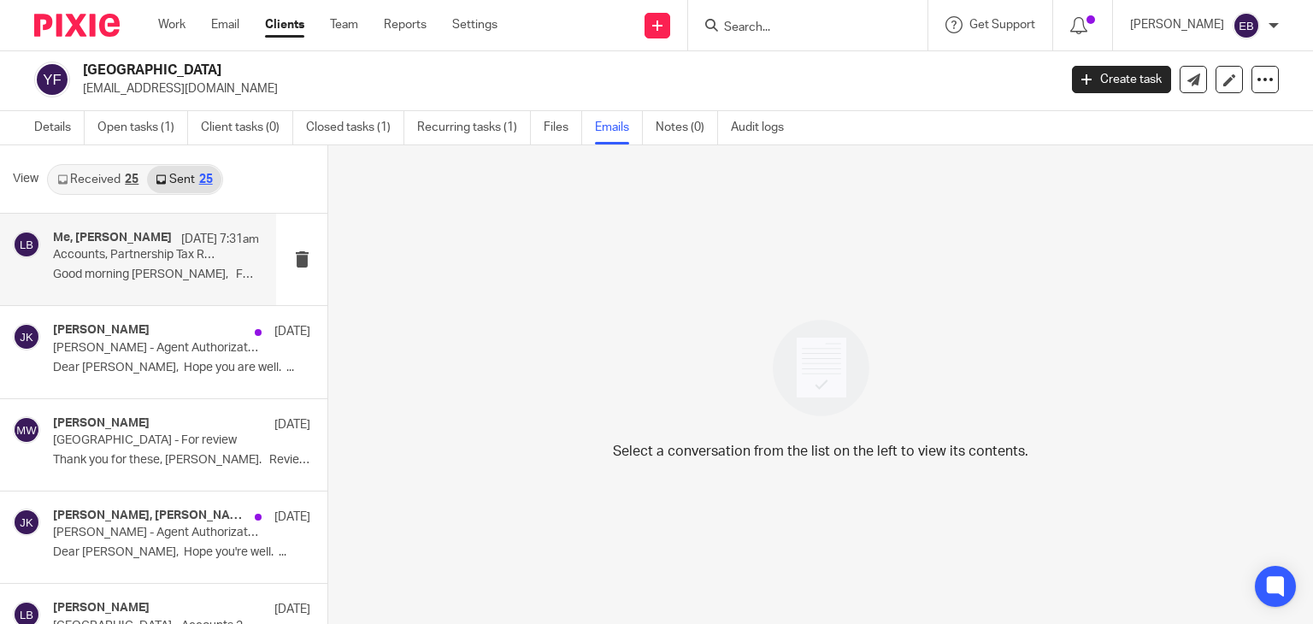
click at [127, 268] on p "Good morning [PERSON_NAME], Following your..." at bounding box center [156, 275] width 206 height 15
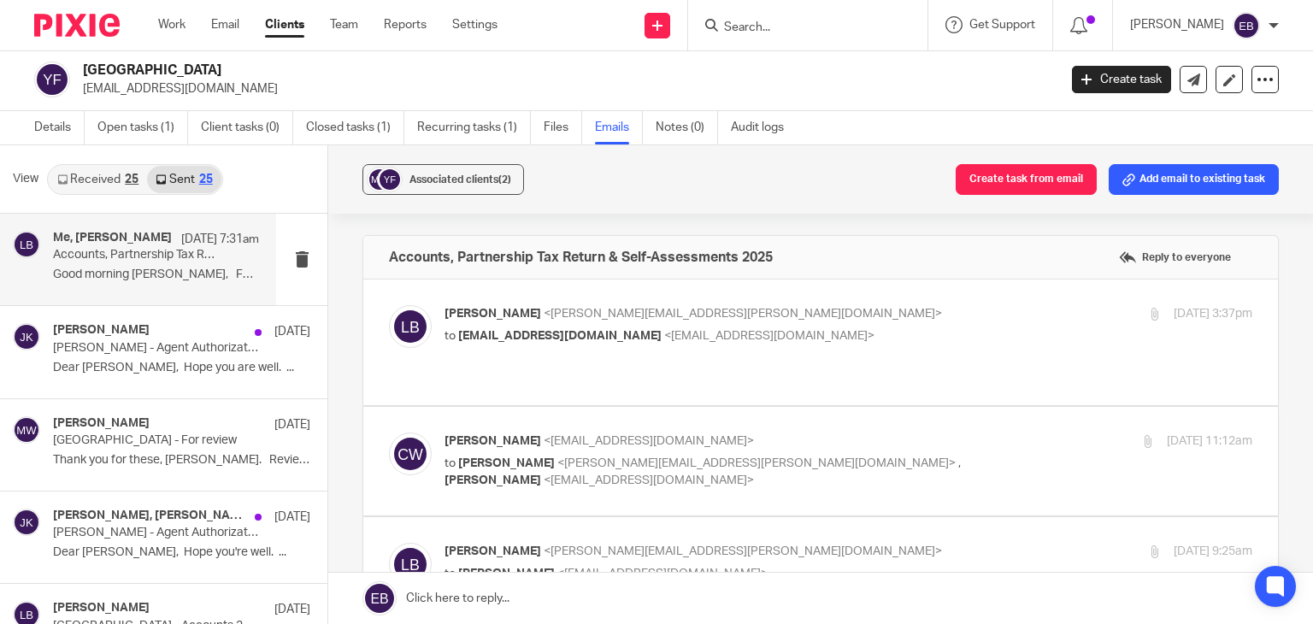
scroll to position [0, 0]
click at [790, 312] on p "Lory Baker <lory.baker@probusinessuk.com>" at bounding box center [714, 314] width 539 height 18
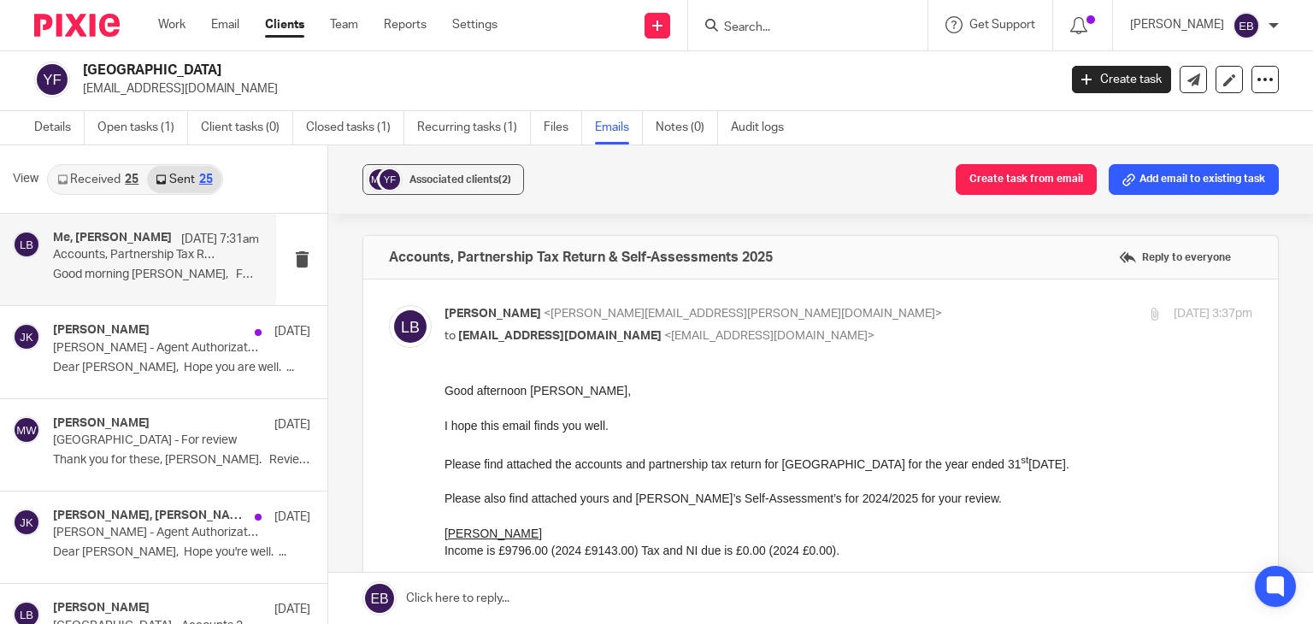
click at [790, 312] on p "Lory Baker <lory.baker@probusinessuk.com>" at bounding box center [714, 314] width 539 height 18
checkbox input "false"
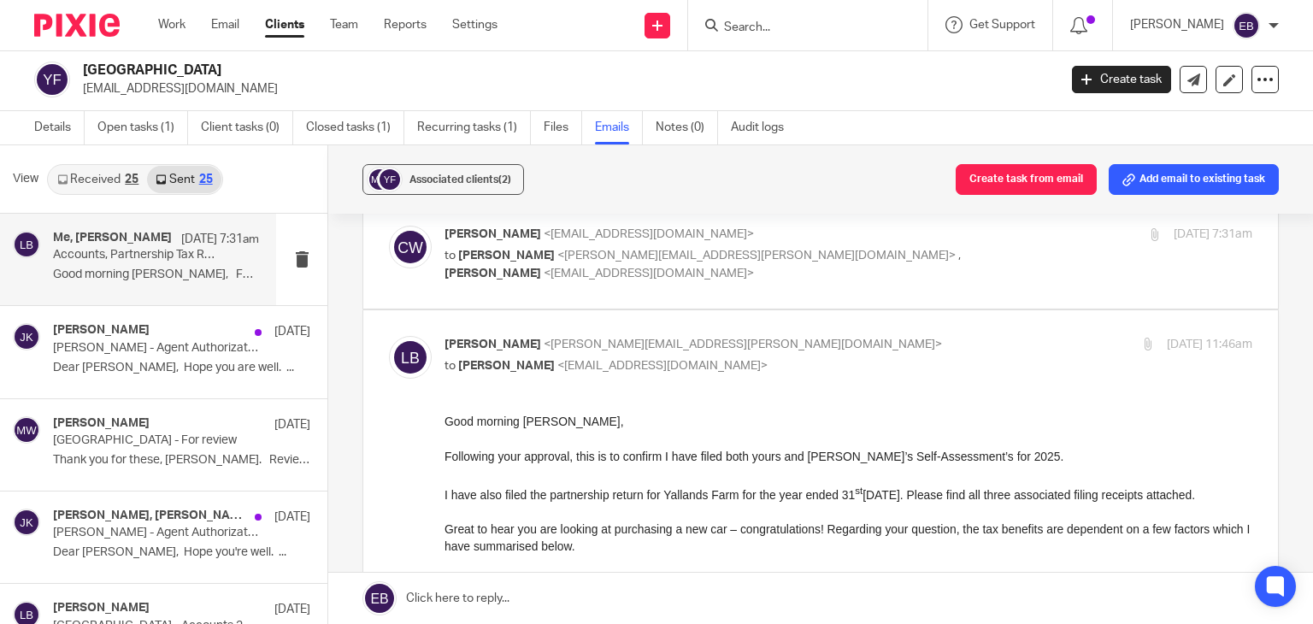
click at [790, 336] on p "Lory Baker <lory.baker@probusinessuk.com>" at bounding box center [714, 345] width 539 height 18
checkbox input "false"
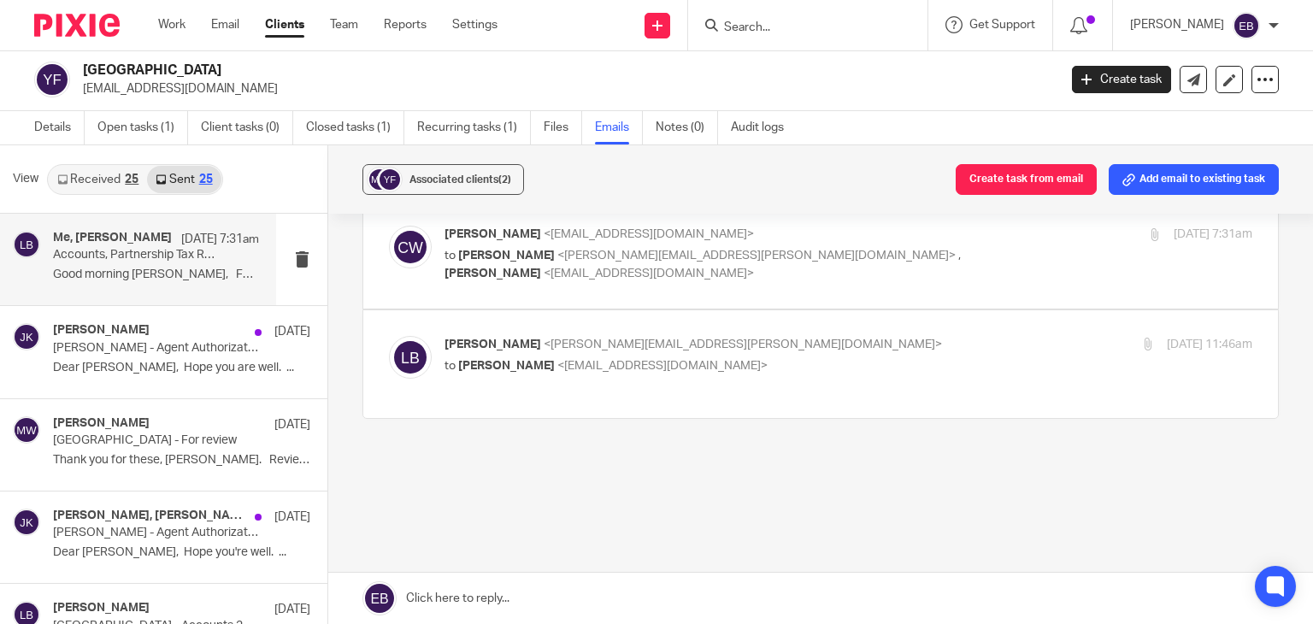
scroll to position [397, 0]
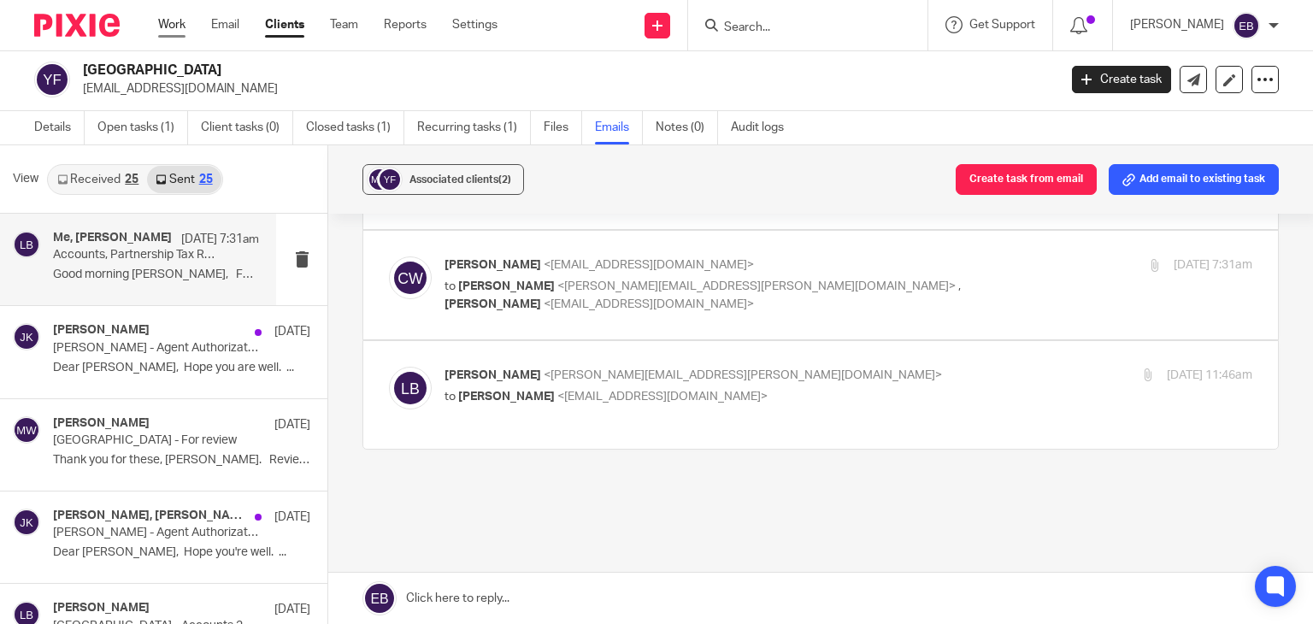
click at [177, 28] on link "Work" at bounding box center [171, 24] width 27 height 17
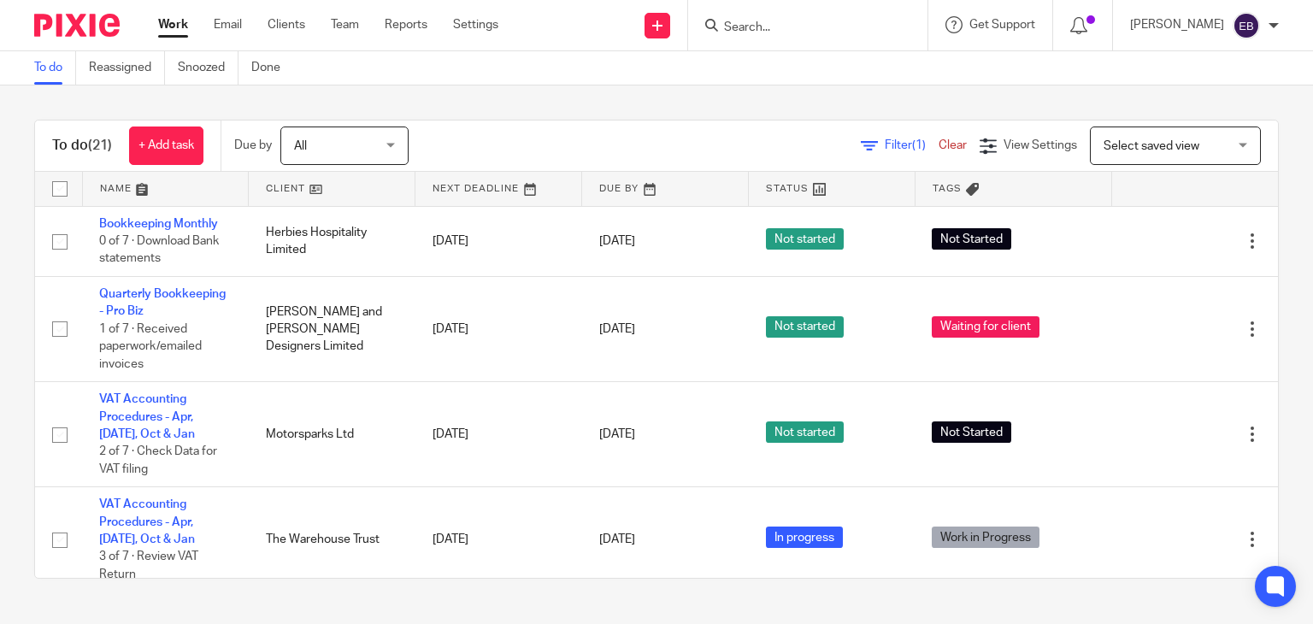
click at [797, 22] on input "Search" at bounding box center [799, 28] width 154 height 15
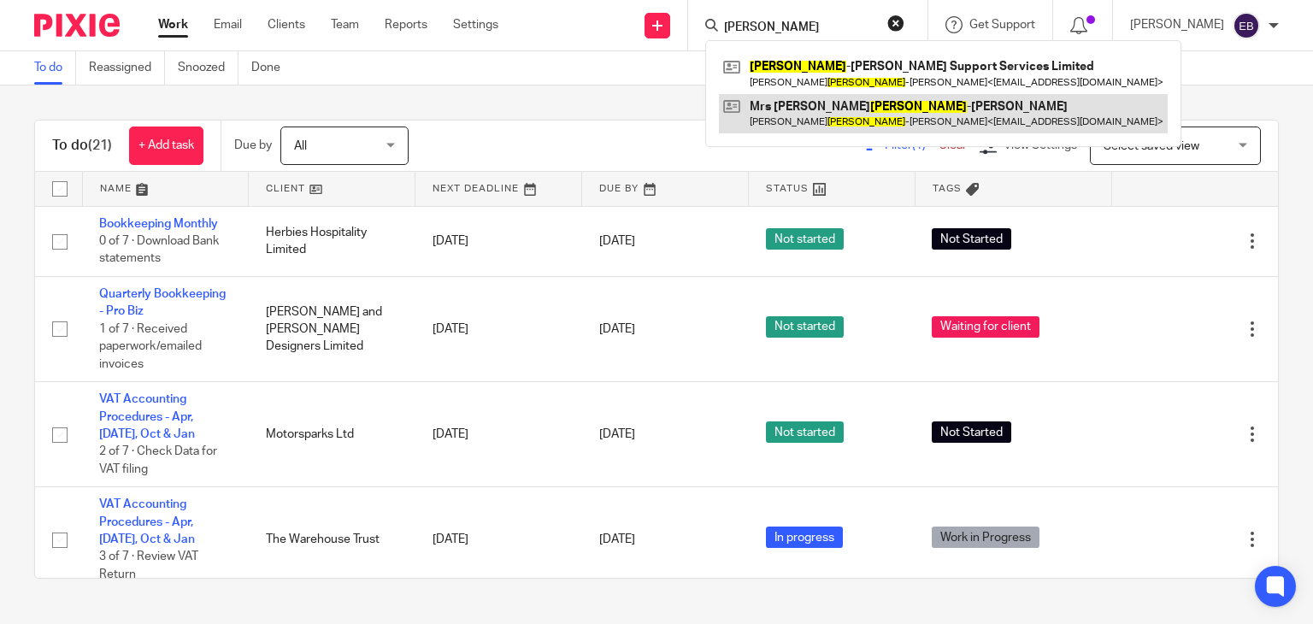
type input "fowler"
click at [804, 96] on link at bounding box center [943, 113] width 449 height 39
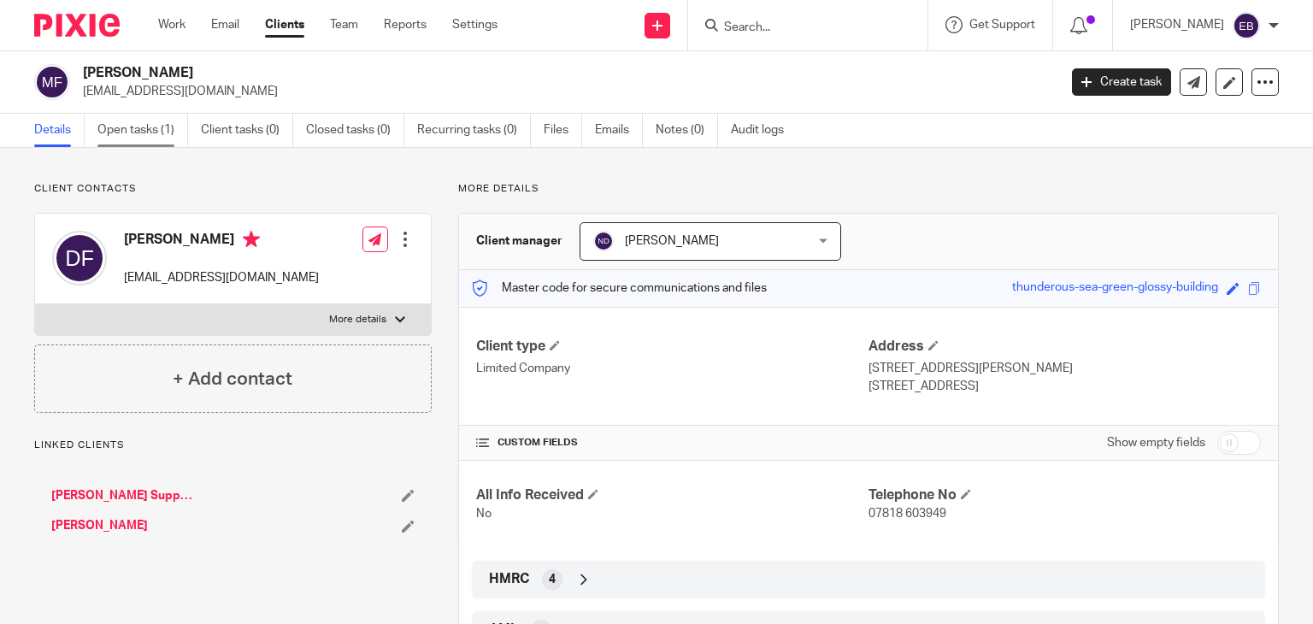
click at [123, 136] on link "Open tasks (1)" at bounding box center [142, 130] width 91 height 33
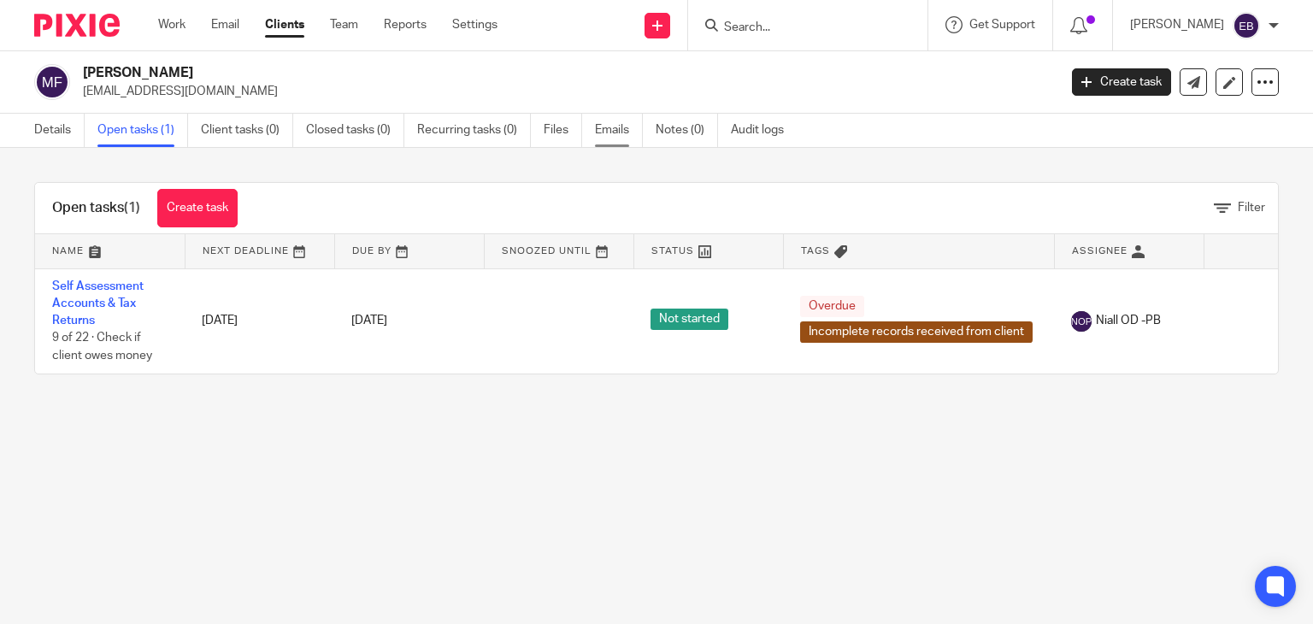
click at [608, 125] on link "Emails" at bounding box center [619, 130] width 48 height 33
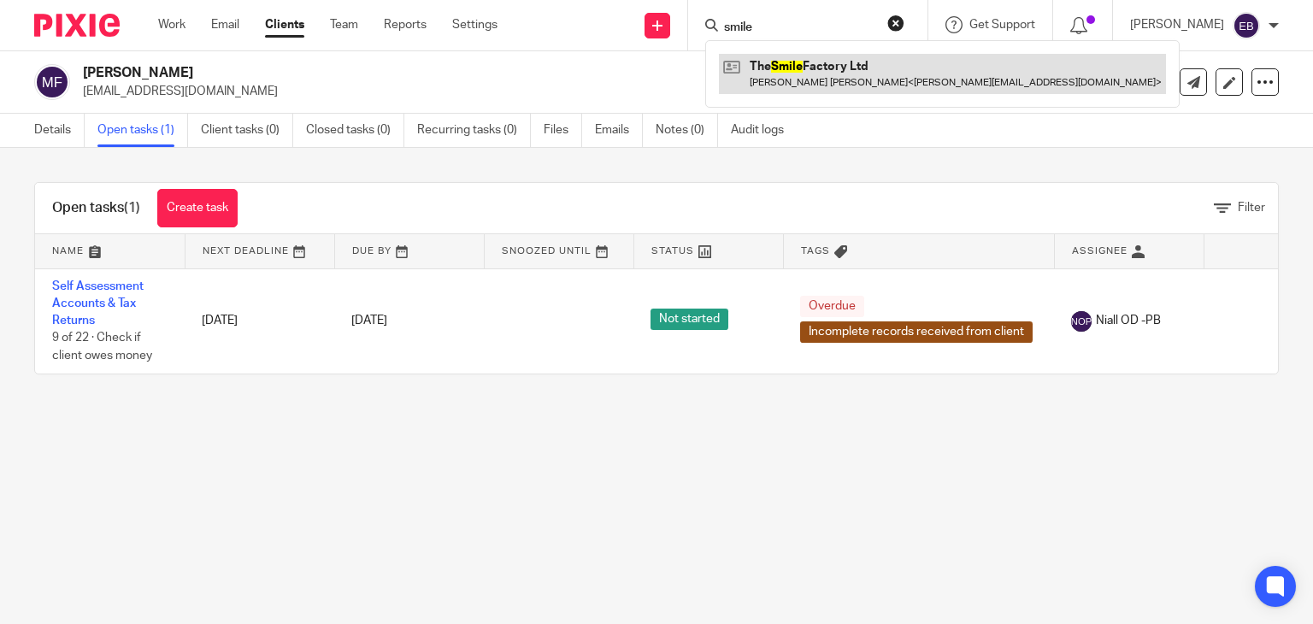
type input "smile"
click at [813, 68] on link at bounding box center [942, 73] width 447 height 39
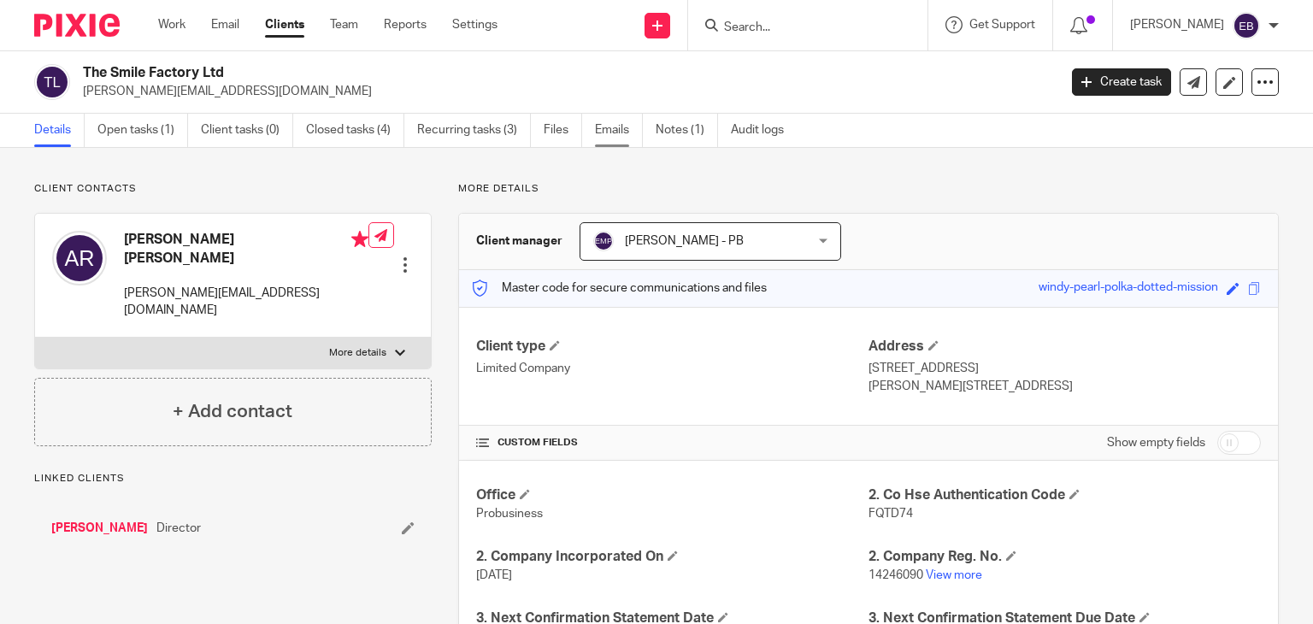
click at [609, 131] on link "Emails" at bounding box center [619, 130] width 48 height 33
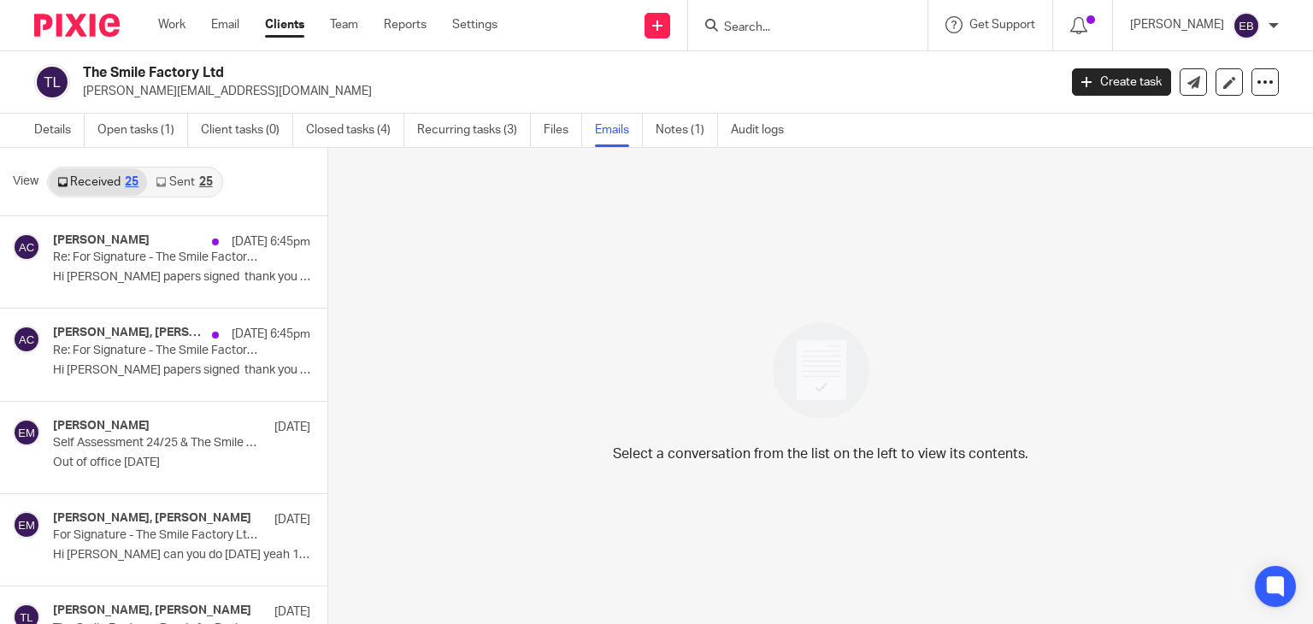
click at [188, 182] on link "Sent 25" at bounding box center [184, 181] width 74 height 27
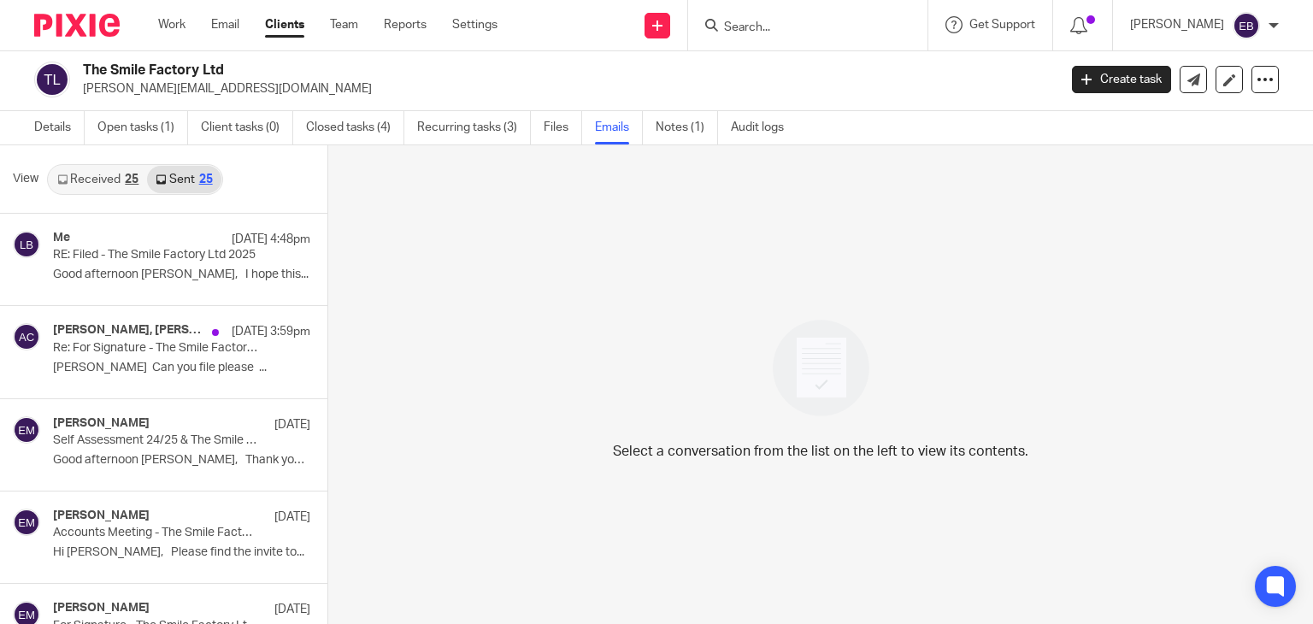
click at [127, 180] on div "25" at bounding box center [132, 180] width 14 height 12
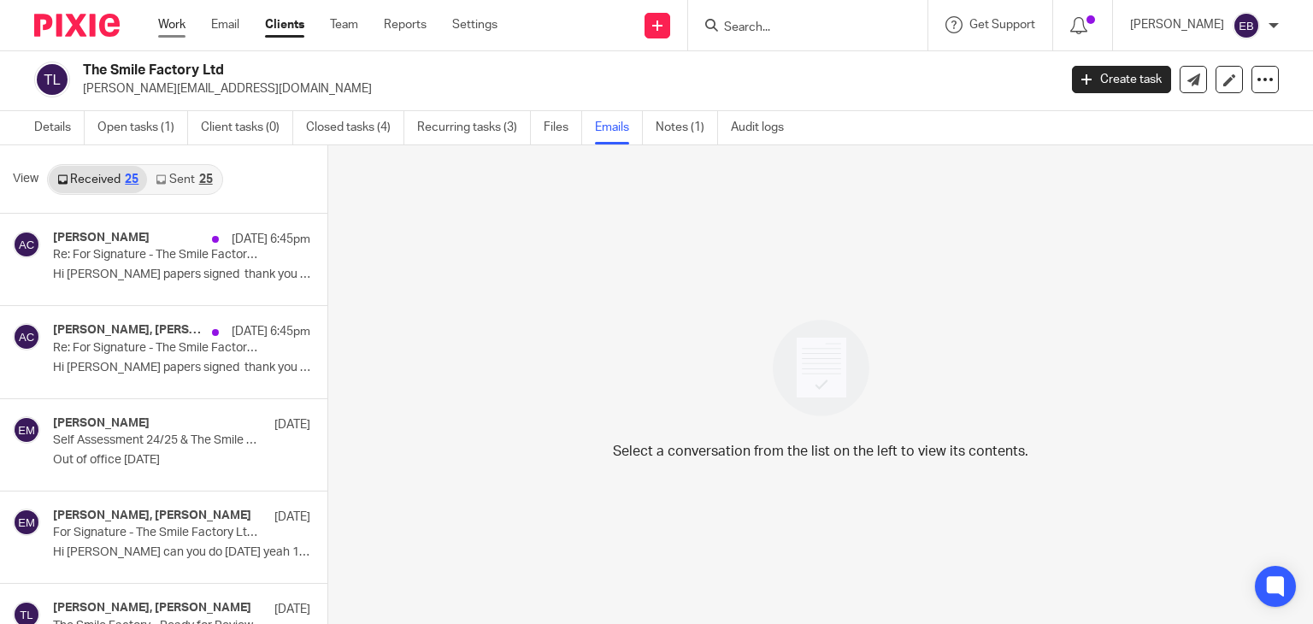
click at [178, 23] on link "Work" at bounding box center [171, 24] width 27 height 17
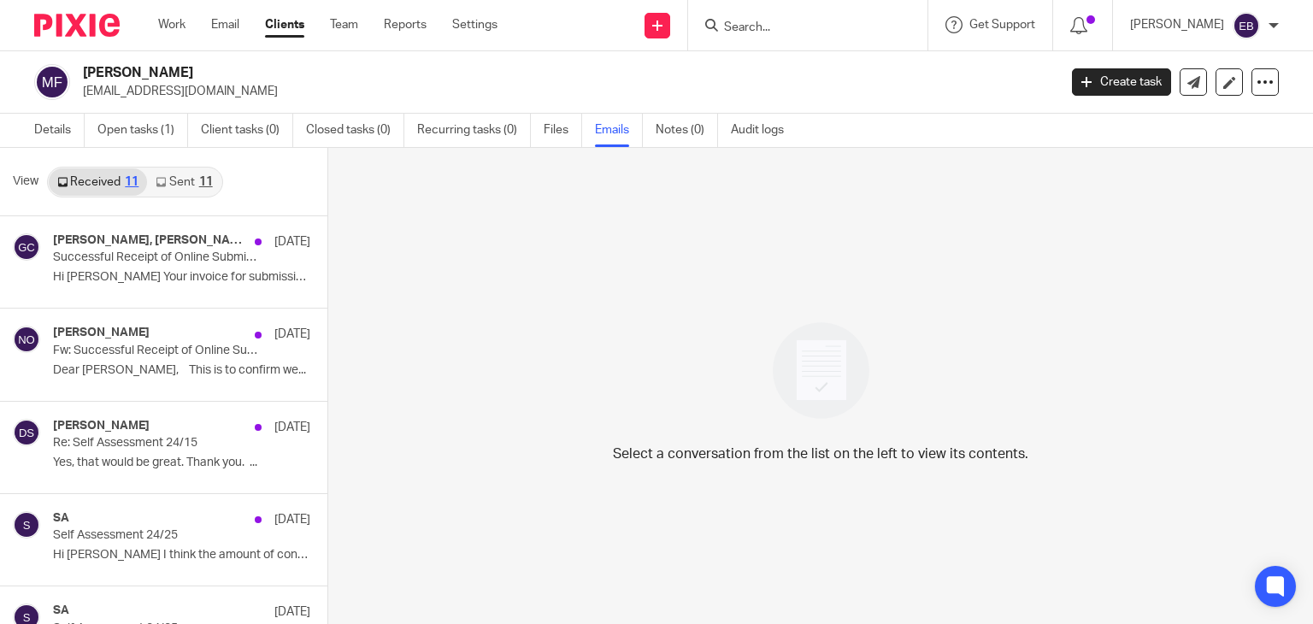
click at [190, 185] on link "Sent 11" at bounding box center [184, 181] width 74 height 27
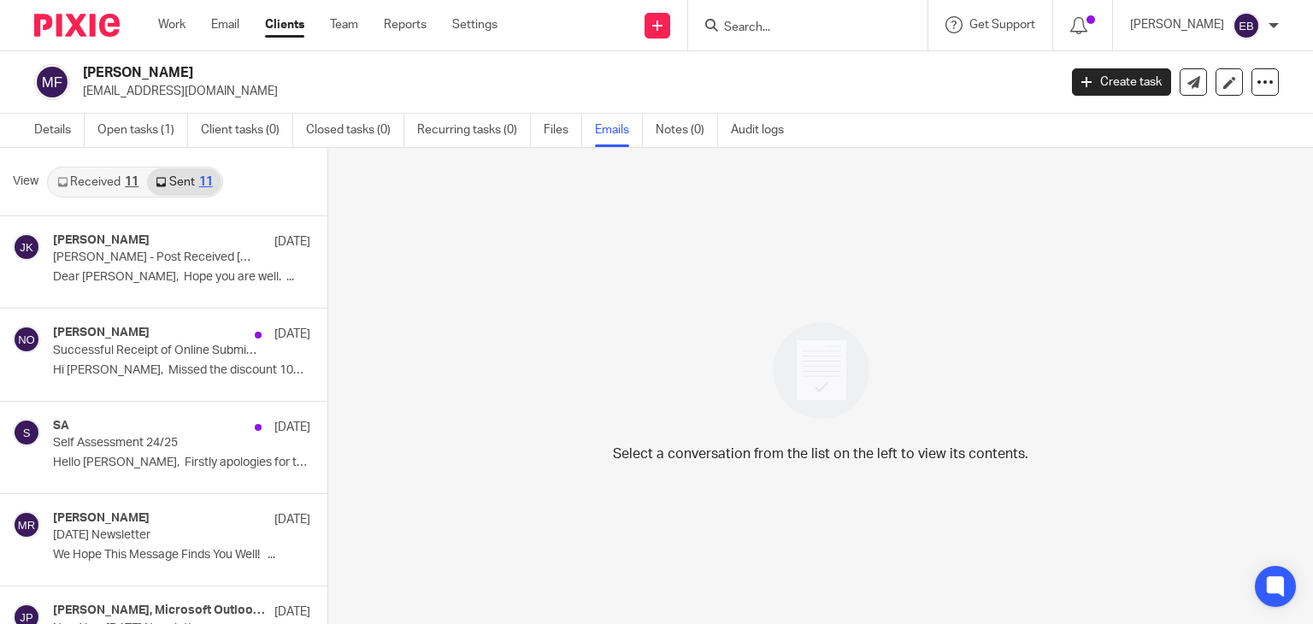
scroll to position [3, 0]
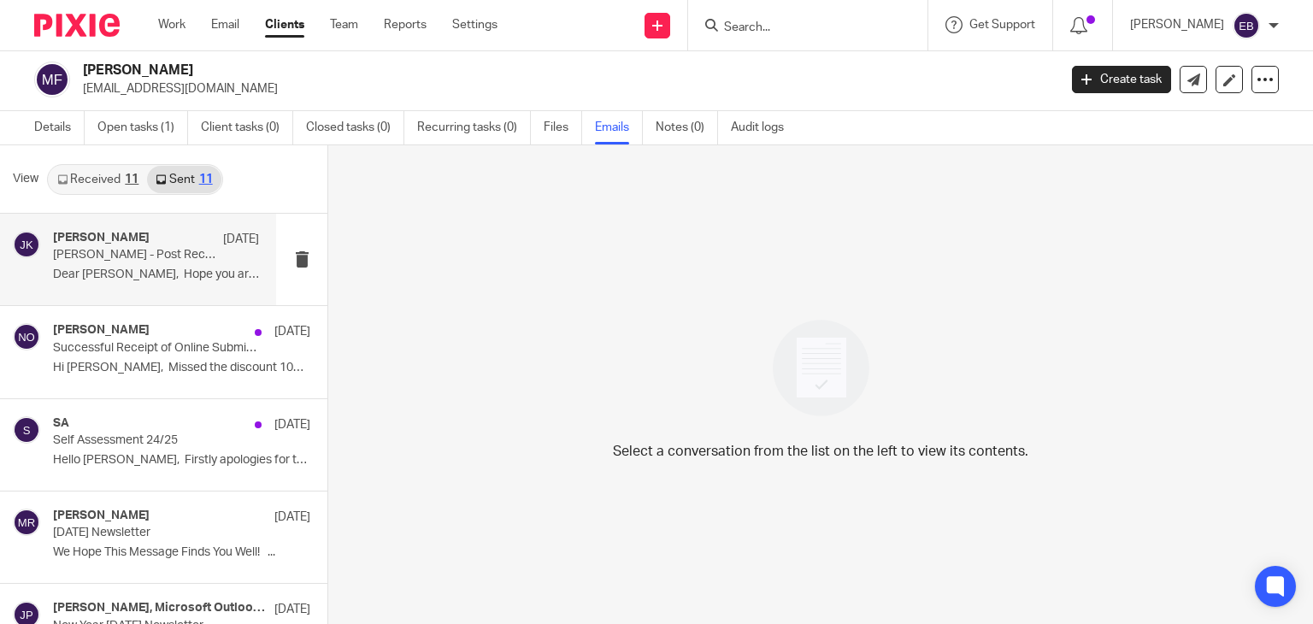
click at [144, 257] on p "Mrs Dawn M Fowler-Stevens - Post Received 08.08.25" at bounding box center [135, 255] width 165 height 15
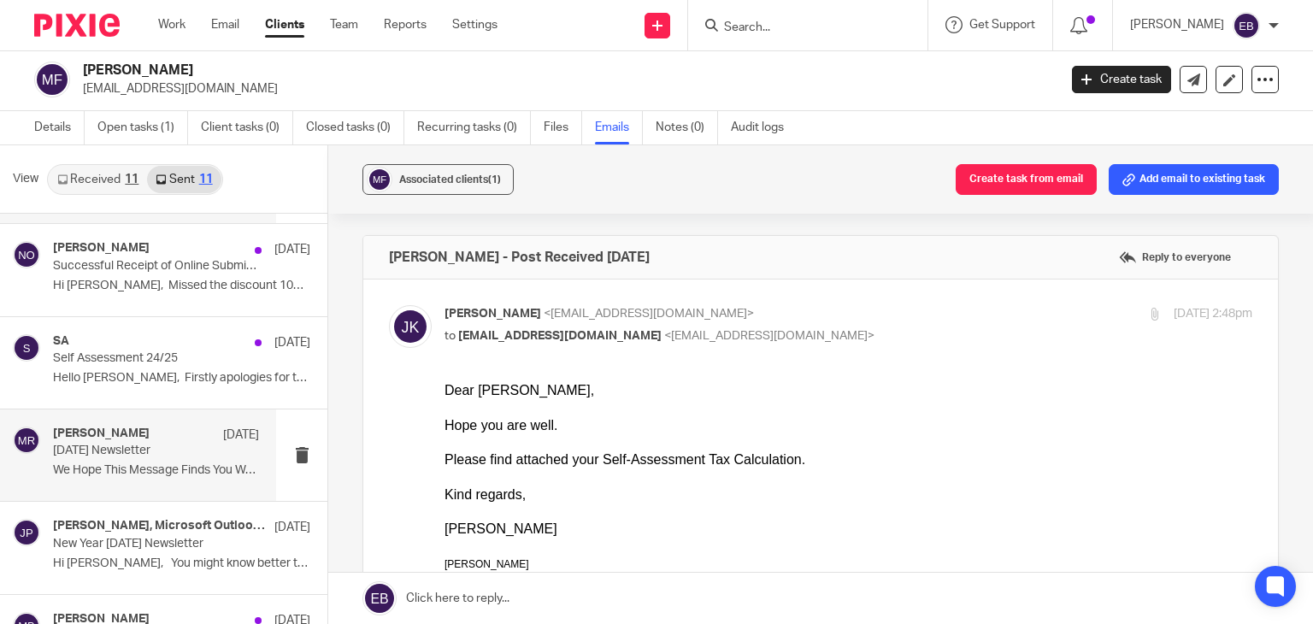
scroll to position [0, 0]
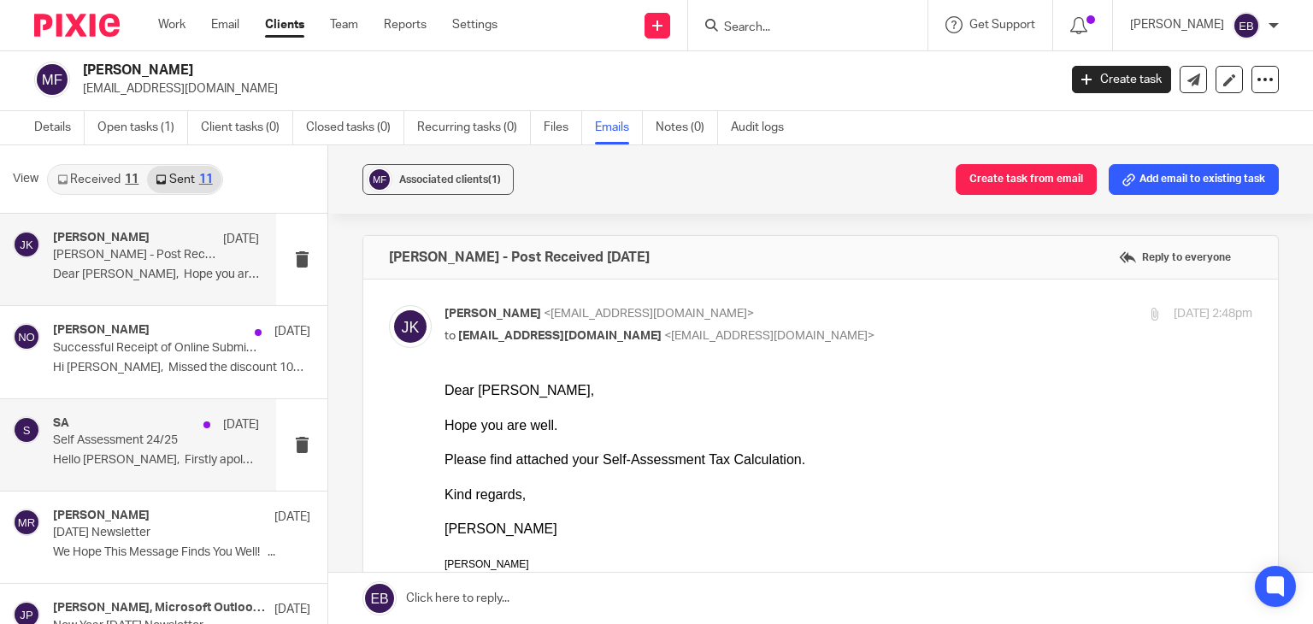
click at [132, 445] on p "Self Assessment 24/25" at bounding box center [135, 440] width 165 height 15
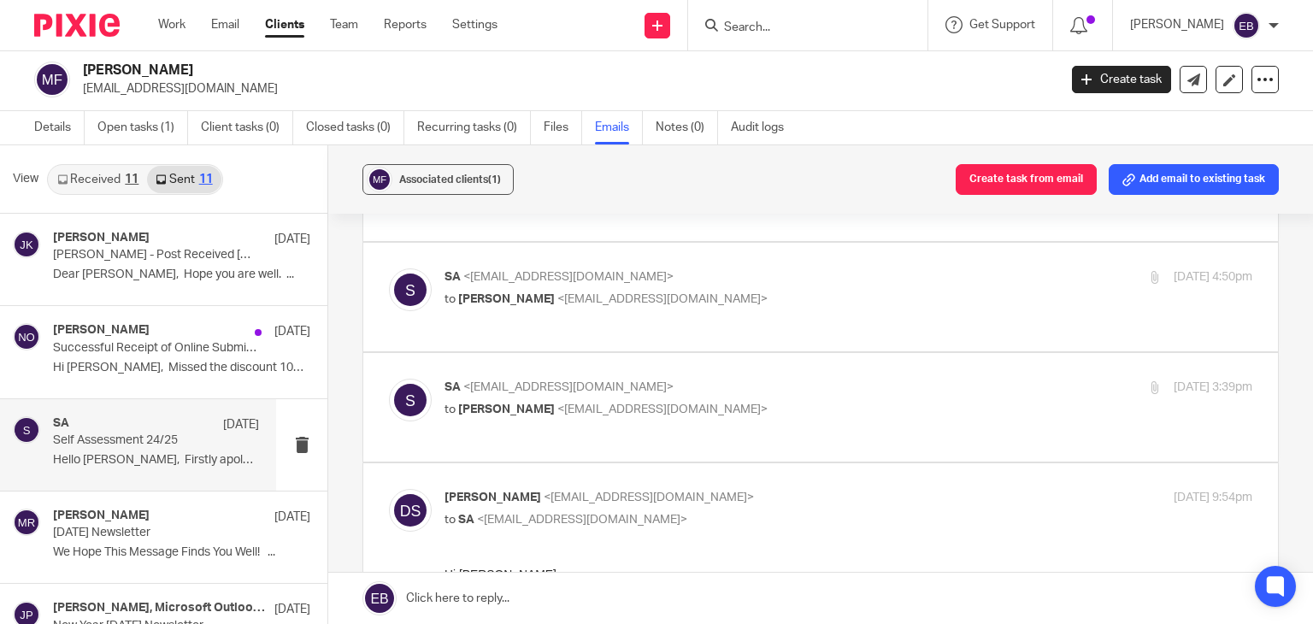
scroll to position [427, 0]
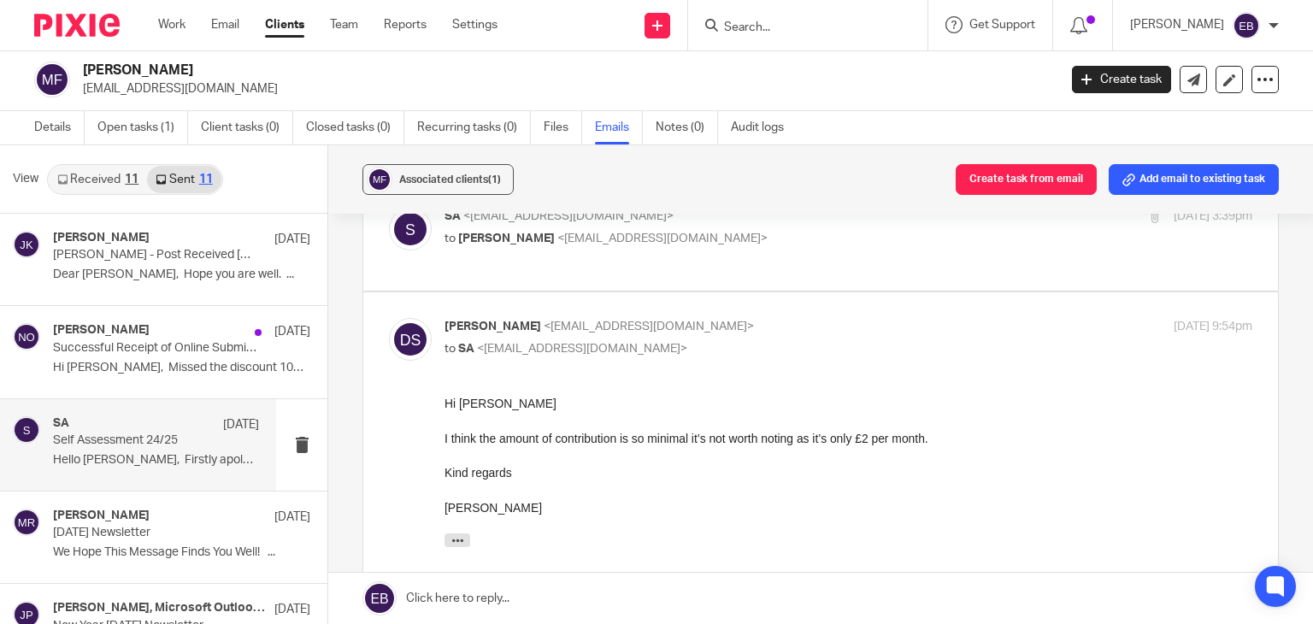
click at [790, 340] on p "to SA <sa@probusinessuk.com>" at bounding box center [714, 349] width 539 height 18
checkbox input "false"
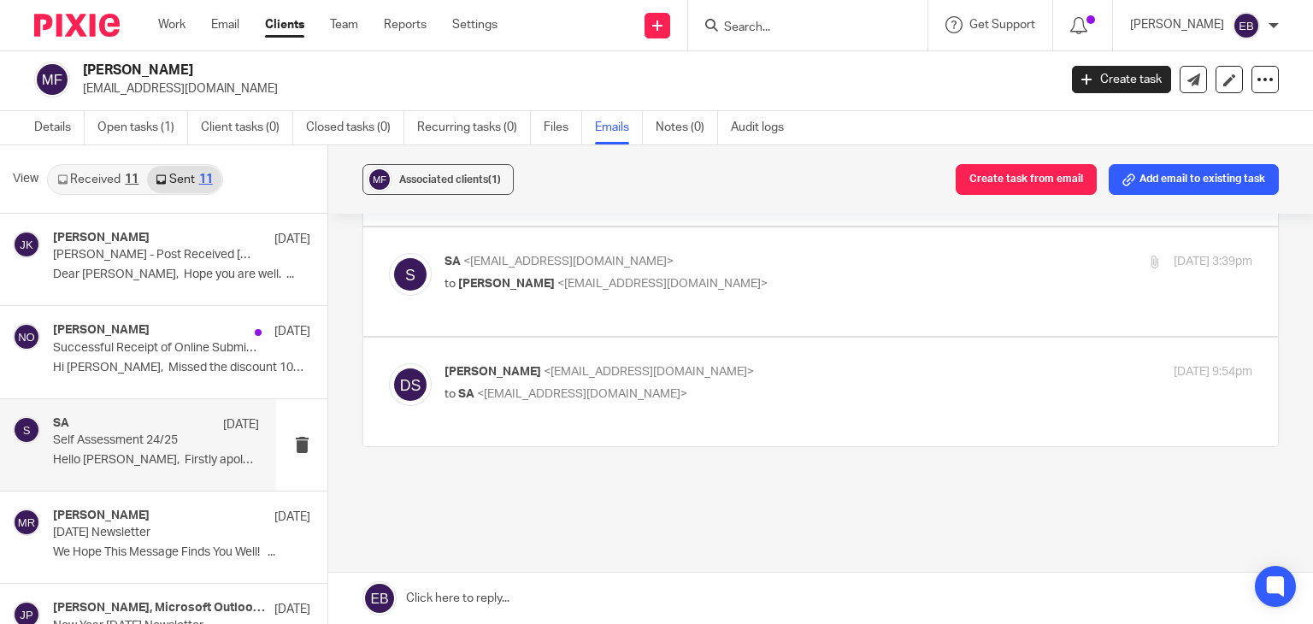
scroll to position [297, 0]
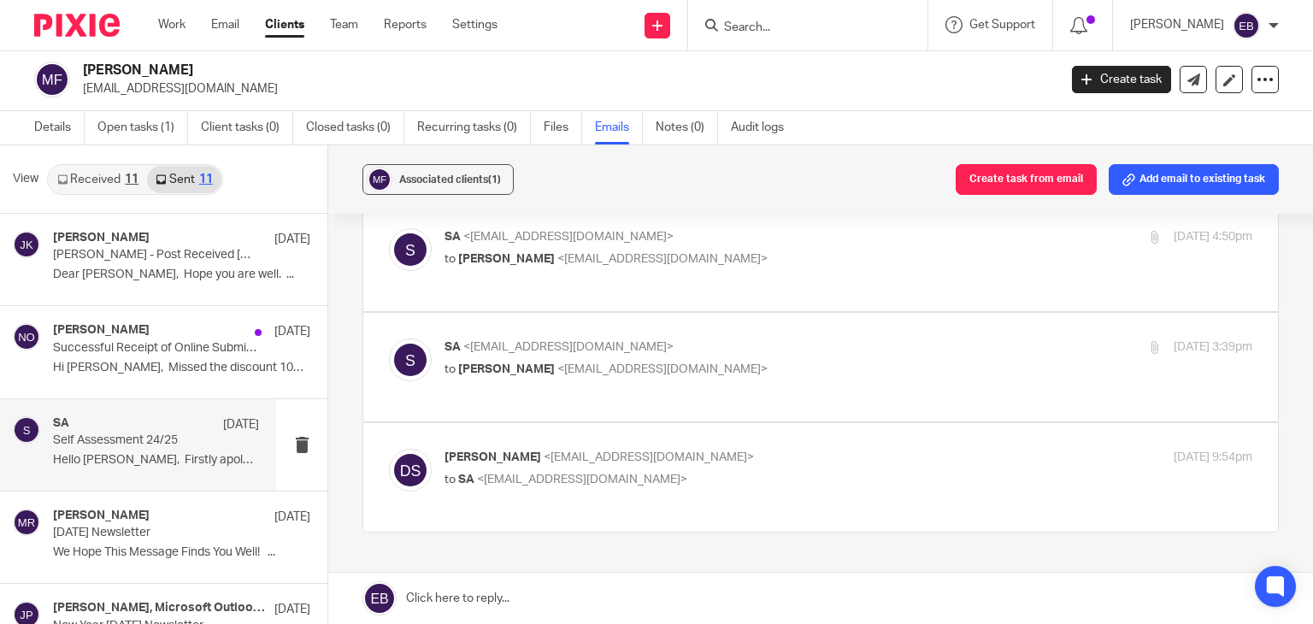
click at [791, 361] on p "to Dawn Stevens <dawnmstevens@gmail.com>" at bounding box center [714, 370] width 539 height 18
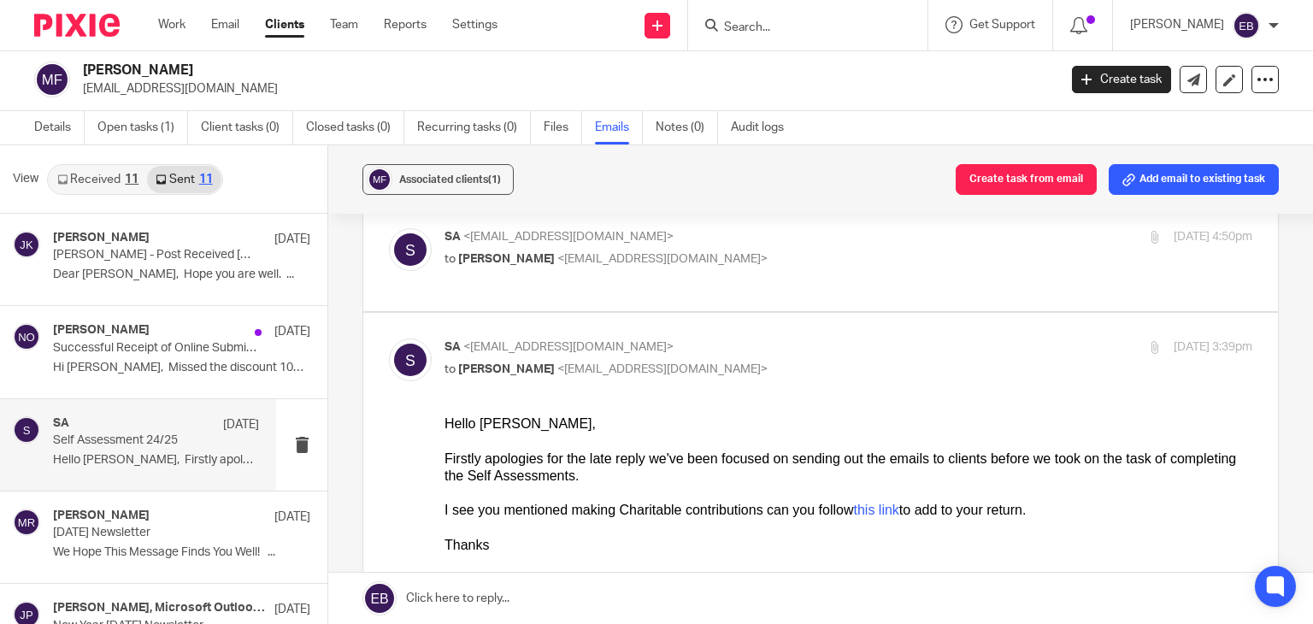
scroll to position [0, 0]
click at [791, 361] on p "to Dawn Stevens <dawnmstevens@gmail.com>" at bounding box center [714, 370] width 539 height 18
checkbox input "false"
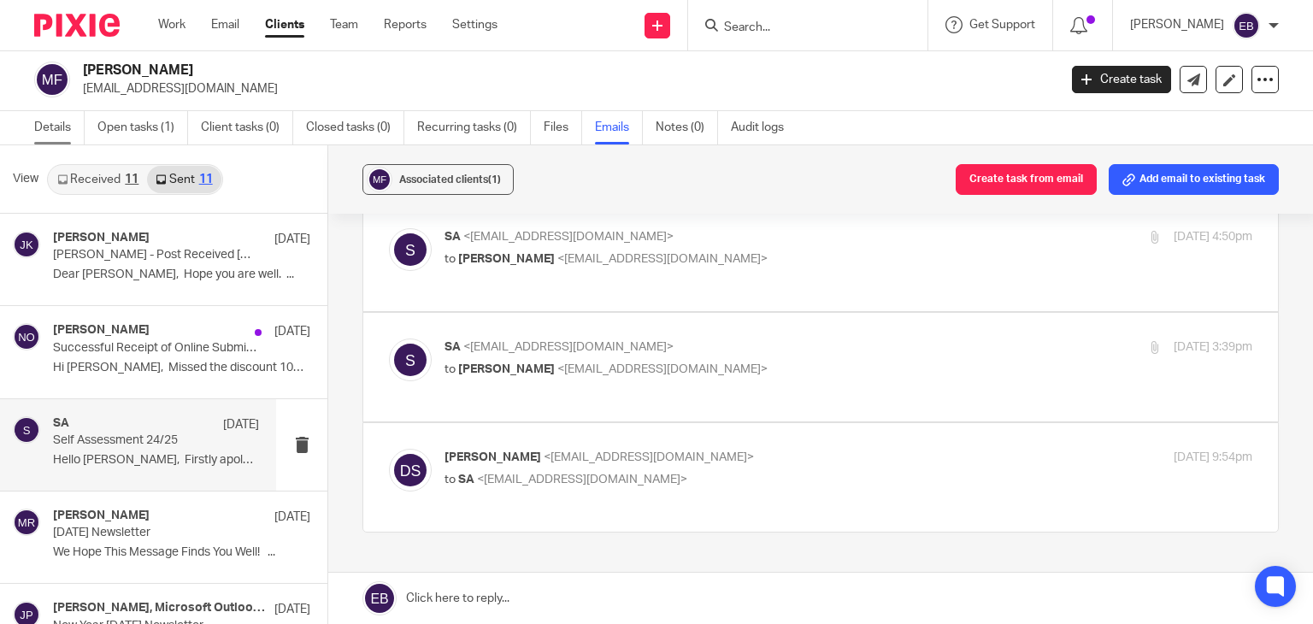
click at [66, 120] on link "Details" at bounding box center [59, 127] width 50 height 33
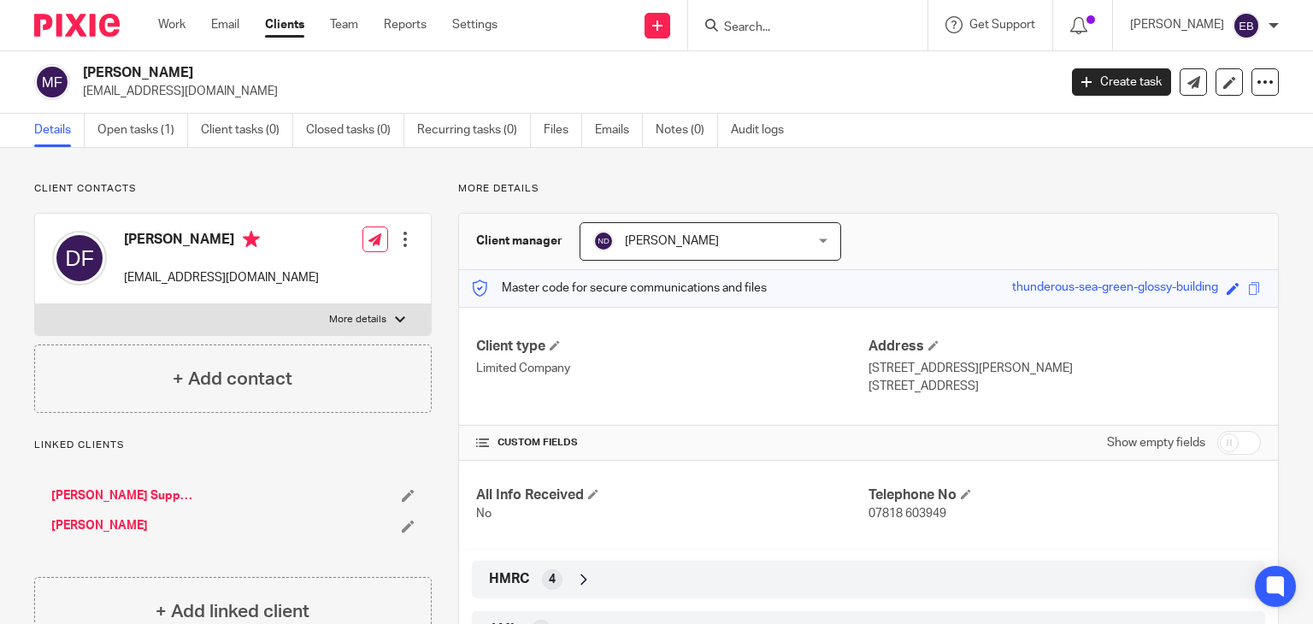
click at [977, 175] on div "Client contacts [PERSON_NAME] [EMAIL_ADDRESS][DOMAIN_NAME] Edit contact Create …" at bounding box center [656, 422] width 1313 height 549
click at [810, 38] on div at bounding box center [807, 25] width 239 height 50
click at [806, 34] on input "Search" at bounding box center [799, 28] width 154 height 15
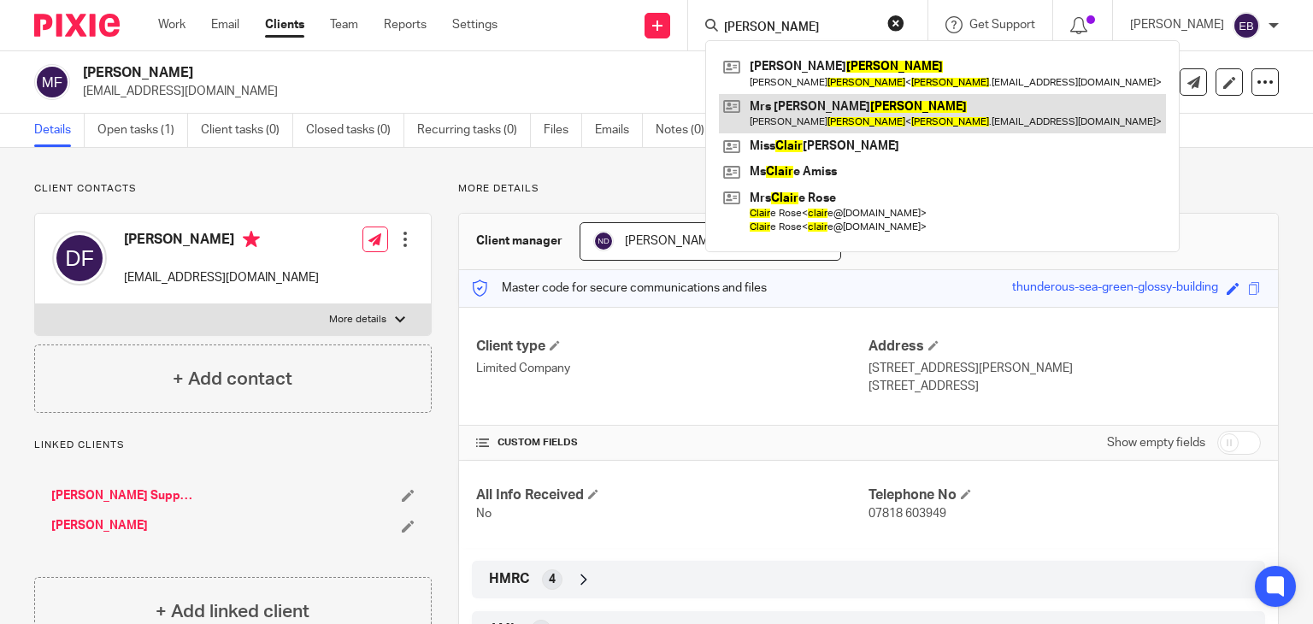
type input "[PERSON_NAME]"
click at [827, 118] on link at bounding box center [942, 113] width 447 height 39
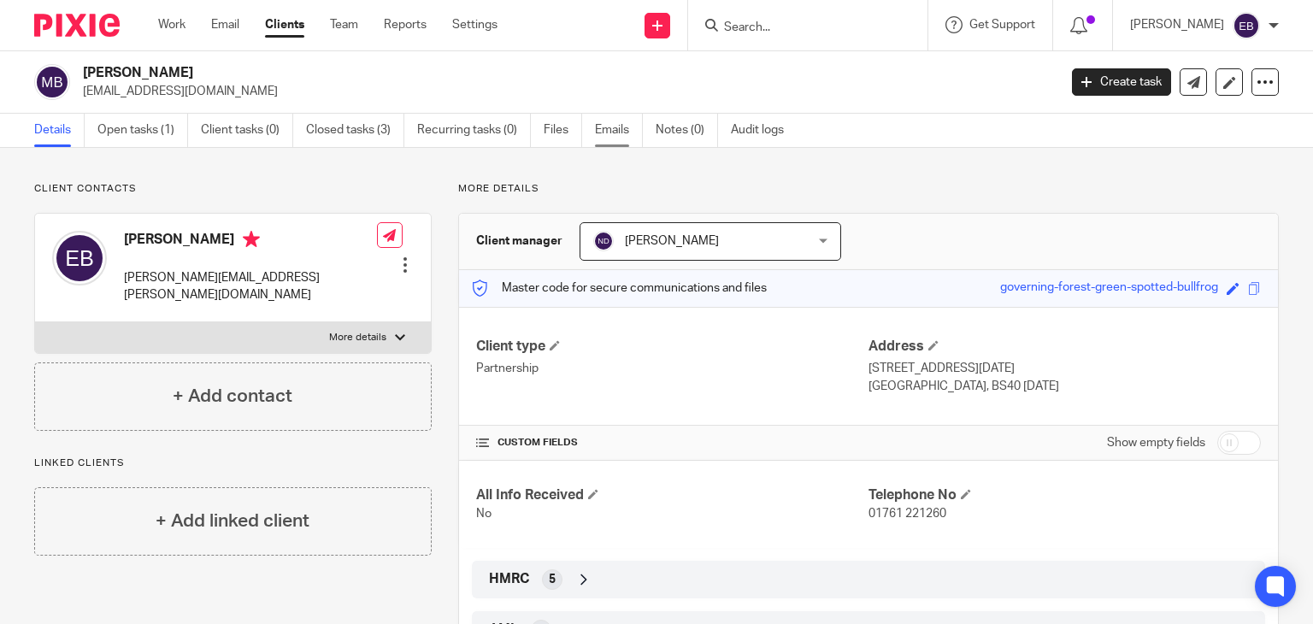
click at [599, 136] on link "Emails" at bounding box center [619, 130] width 48 height 33
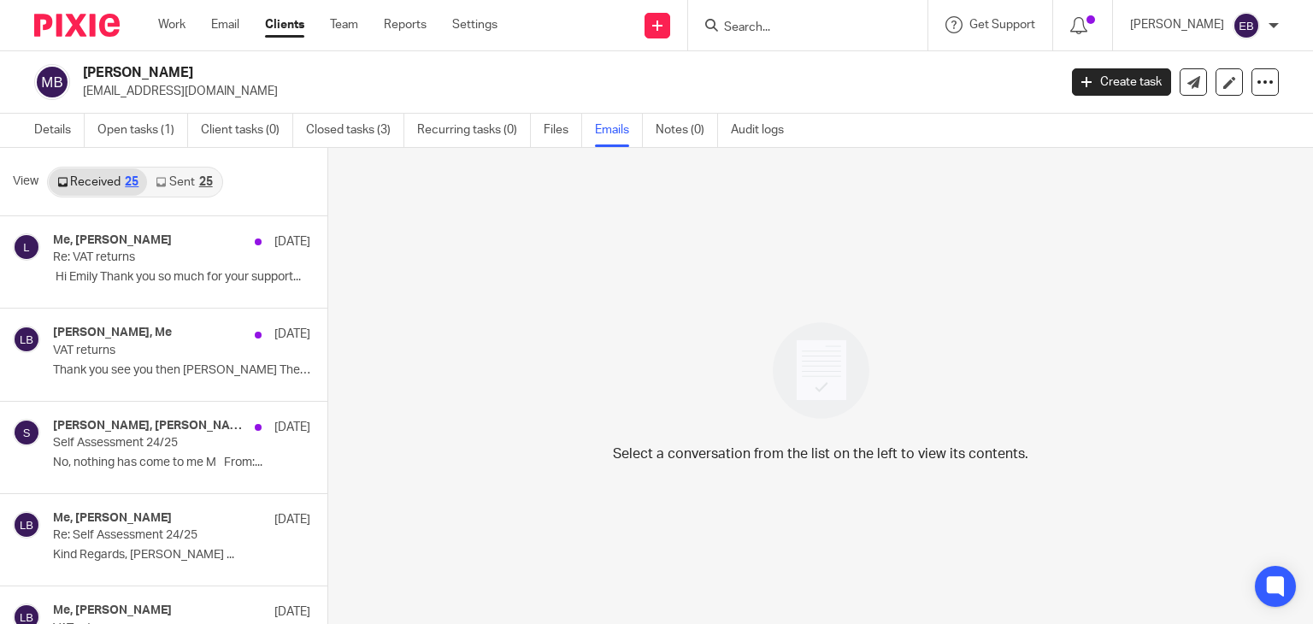
click at [199, 183] on div "25" at bounding box center [206, 182] width 14 height 12
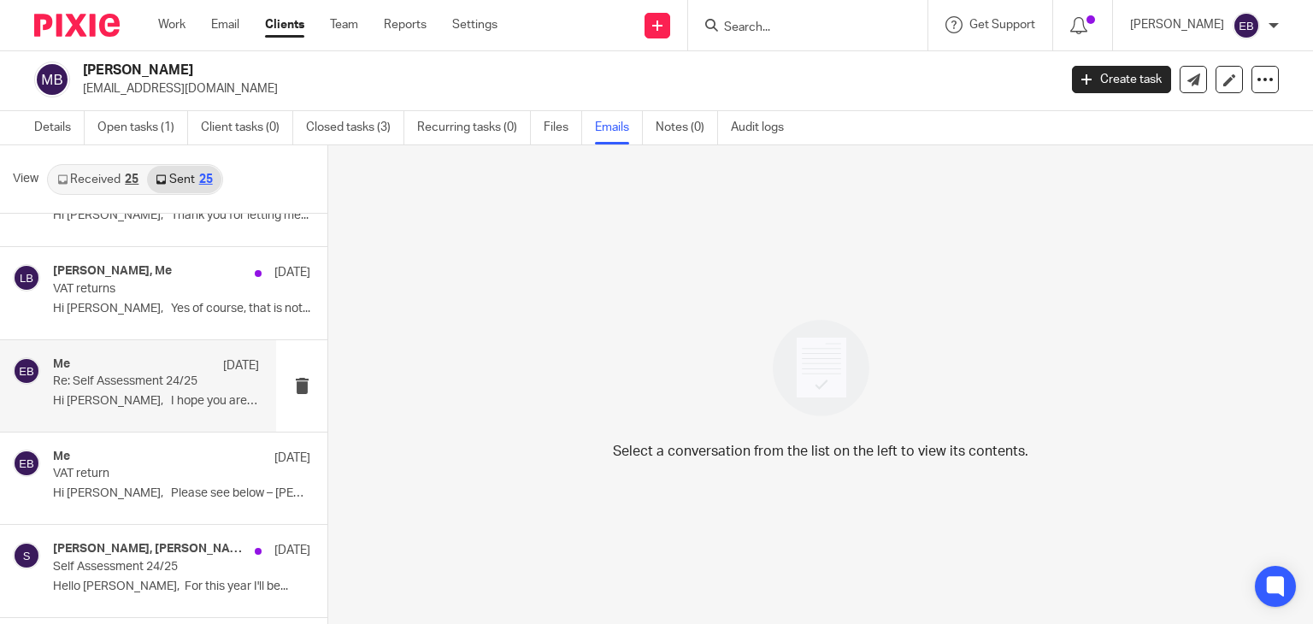
scroll to position [85, 0]
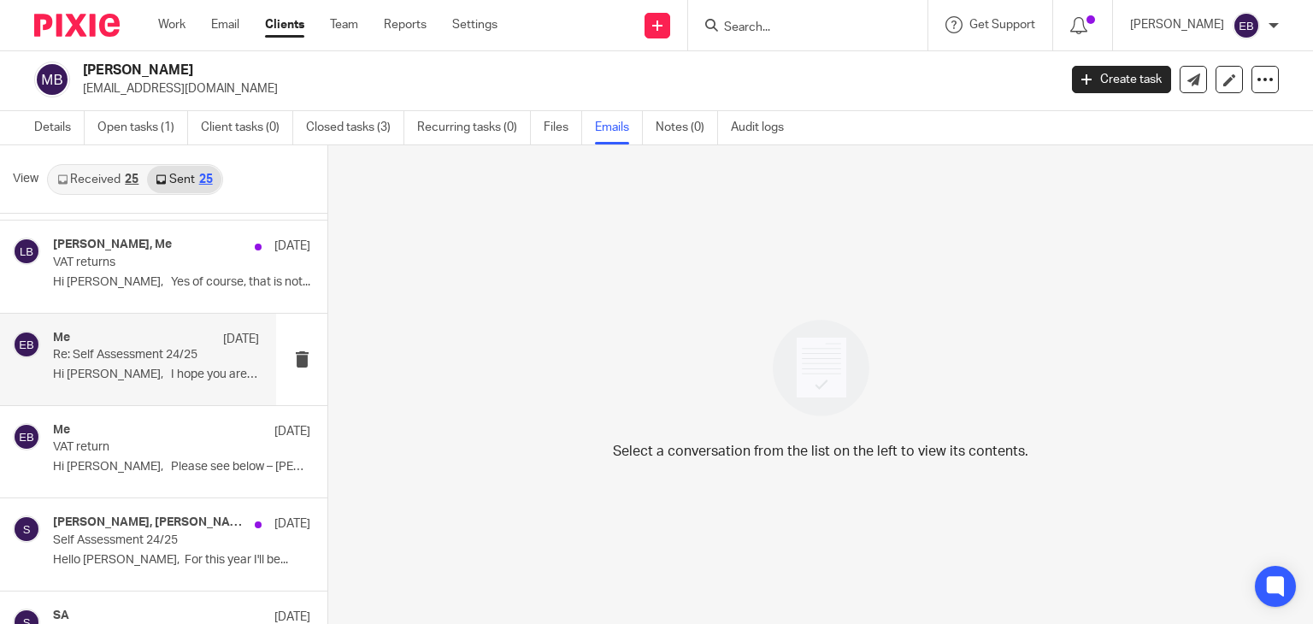
click at [162, 360] on p "Re: Self Assessment 24/25" at bounding box center [135, 355] width 165 height 15
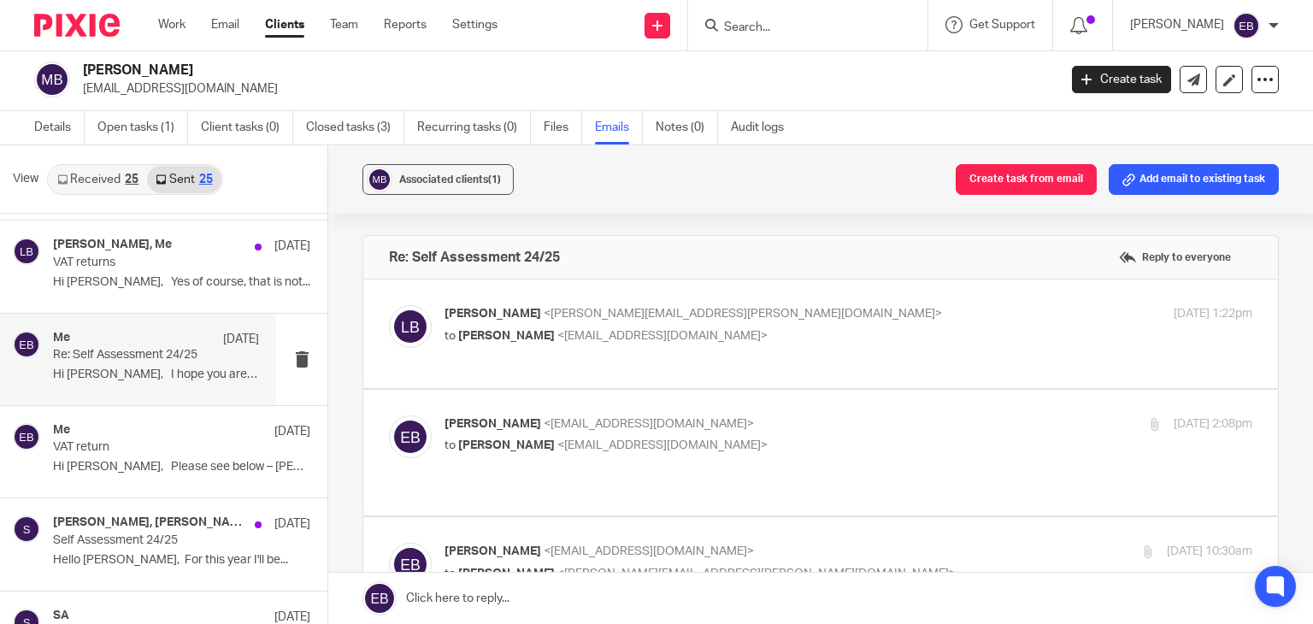
scroll to position [0, 0]
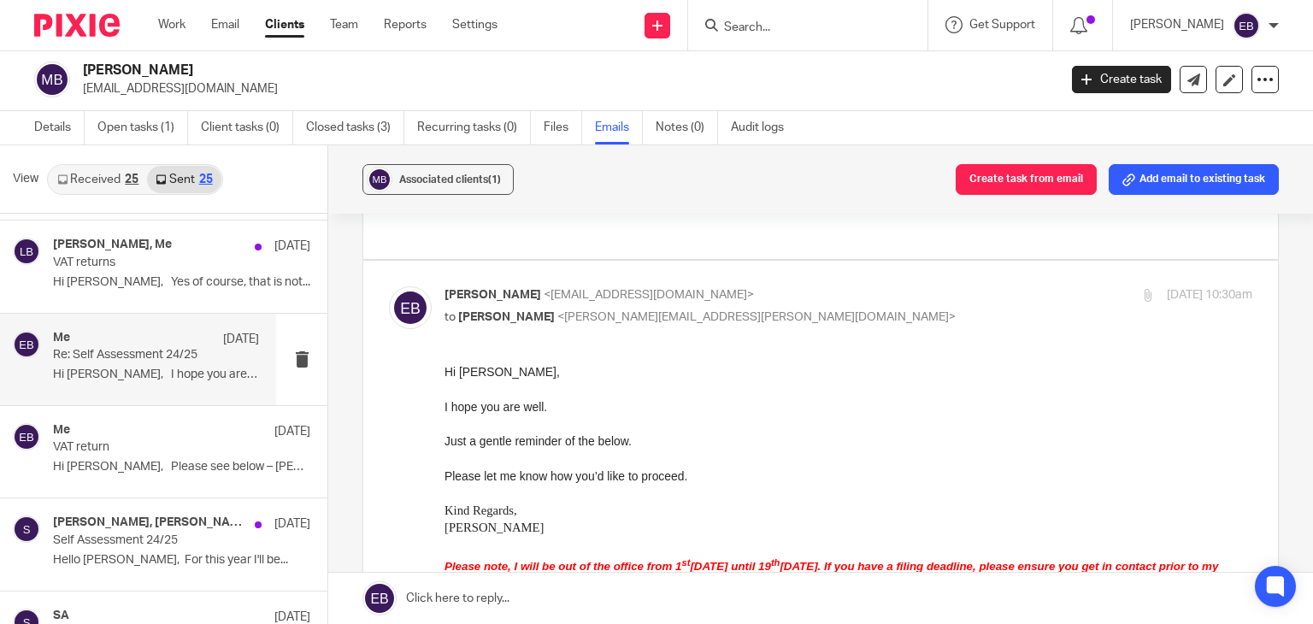
click at [812, 286] on p "Emily Belcher <emilybelcher@probusinessuk.com>" at bounding box center [714, 295] width 539 height 18
checkbox input "false"
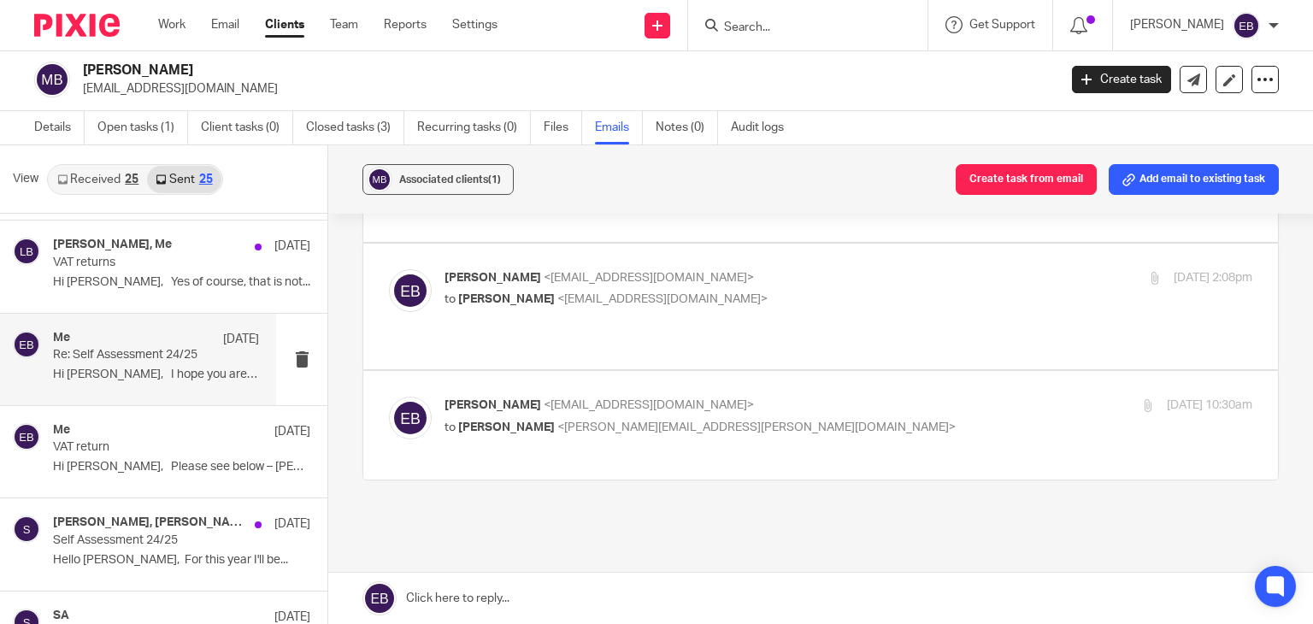
scroll to position [120, 0]
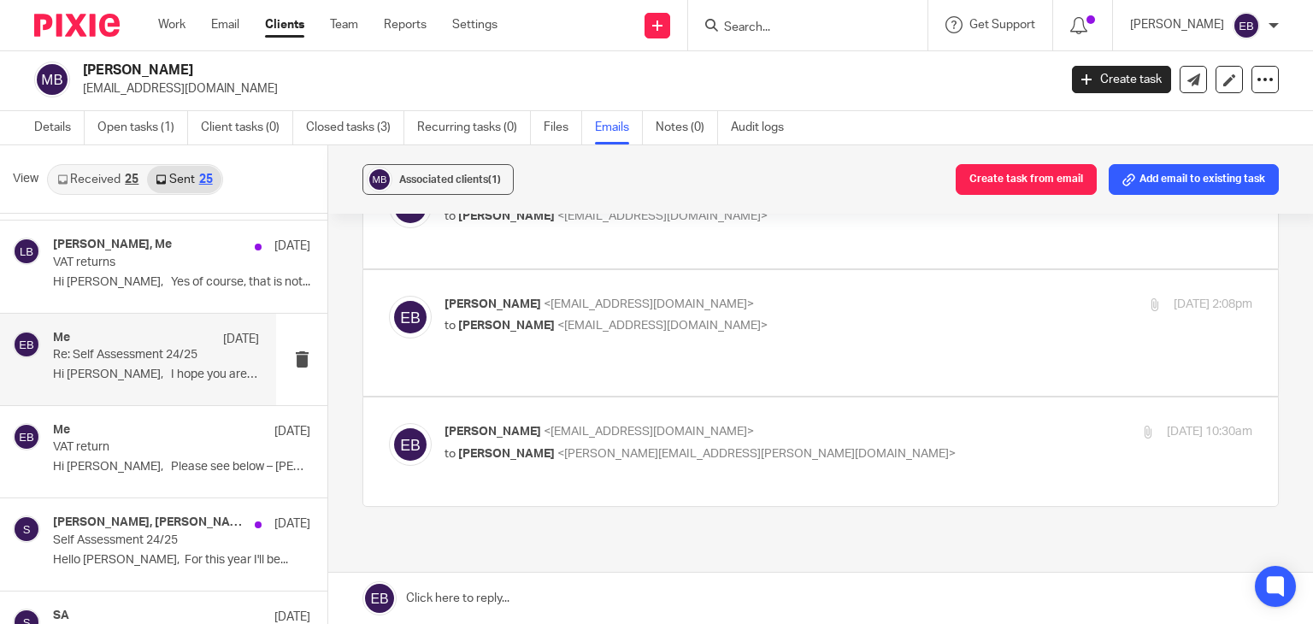
click at [821, 308] on p "Emily Belcher <emilybelcher@probusinessuk.com>" at bounding box center [714, 305] width 539 height 18
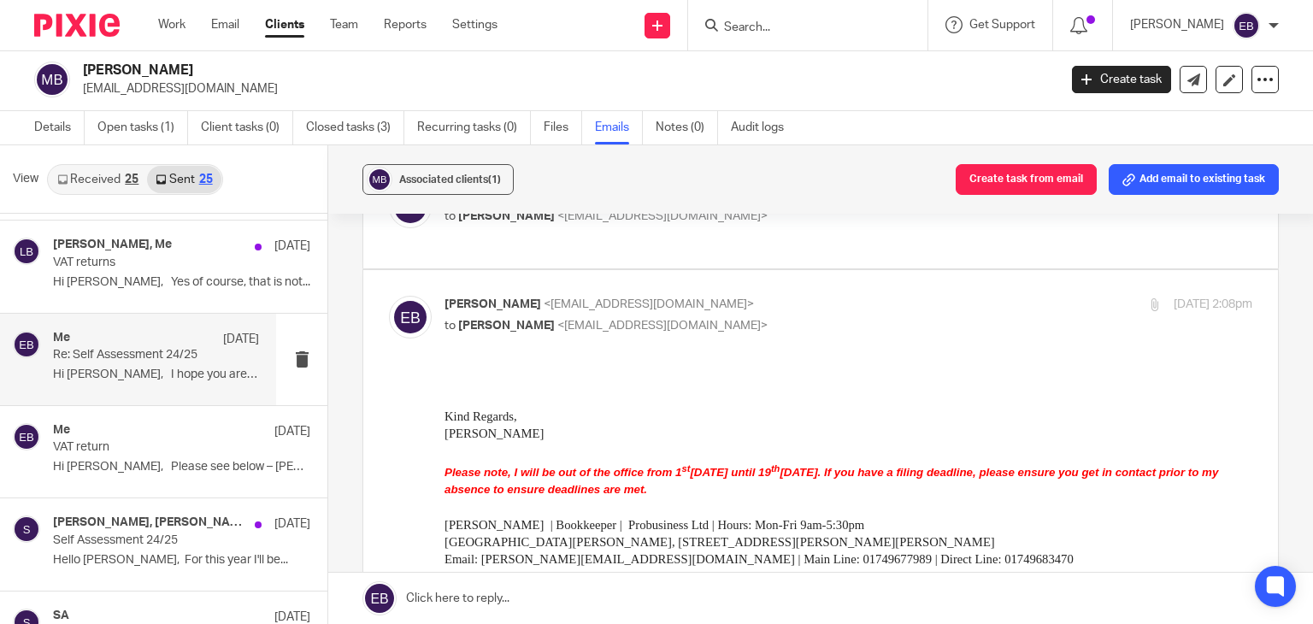
scroll to position [0, 0]
click at [817, 301] on p "Emily Belcher <emilybelcher@probusinessuk.com>" at bounding box center [714, 305] width 539 height 18
checkbox input "false"
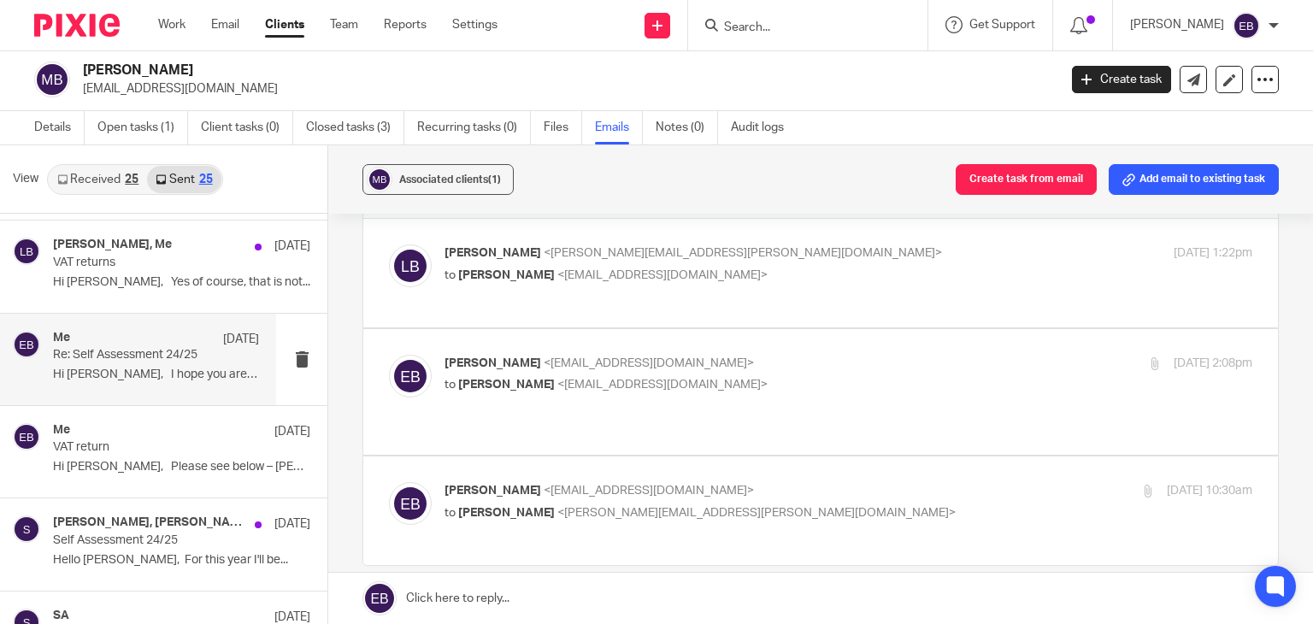
scroll to position [34, 0]
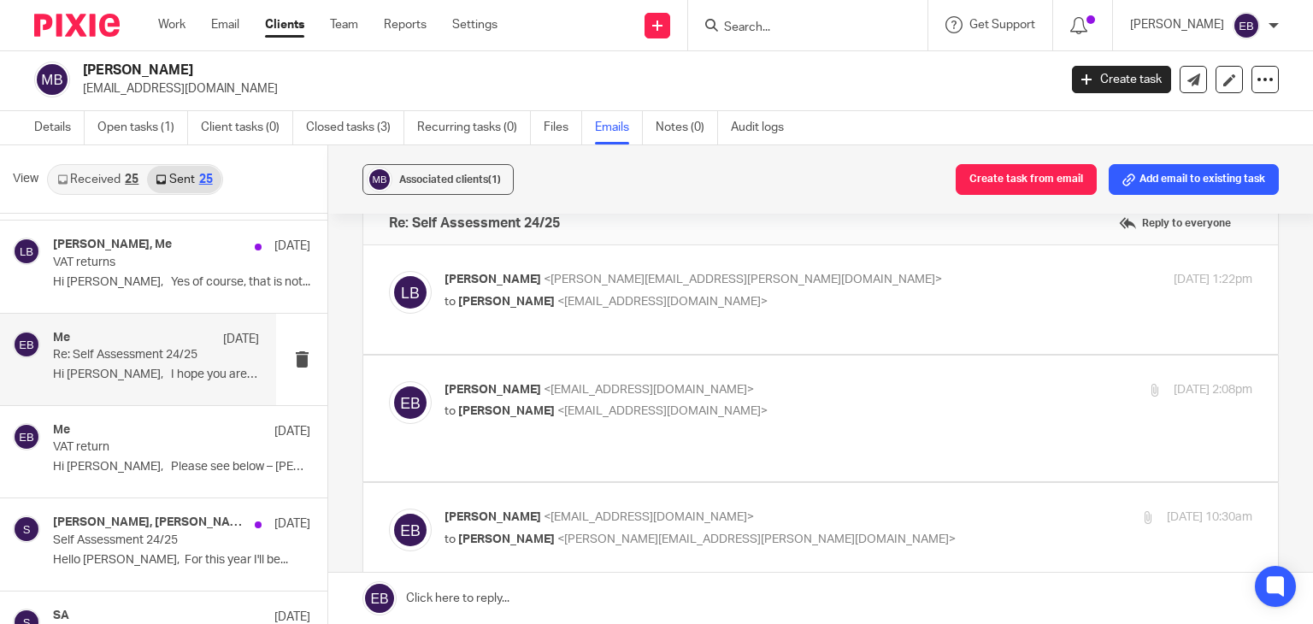
click at [816, 300] on p "to Emily Belcher <emilybelcher@probusinessuk.com>" at bounding box center [714, 302] width 539 height 18
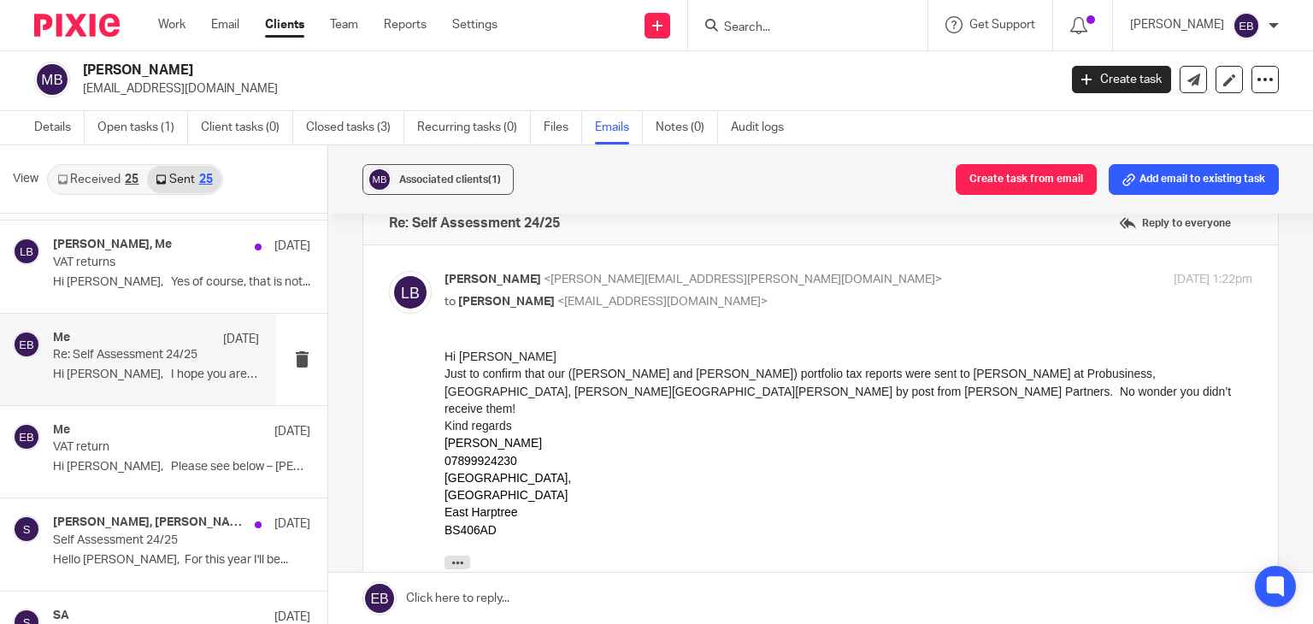
scroll to position [0, 0]
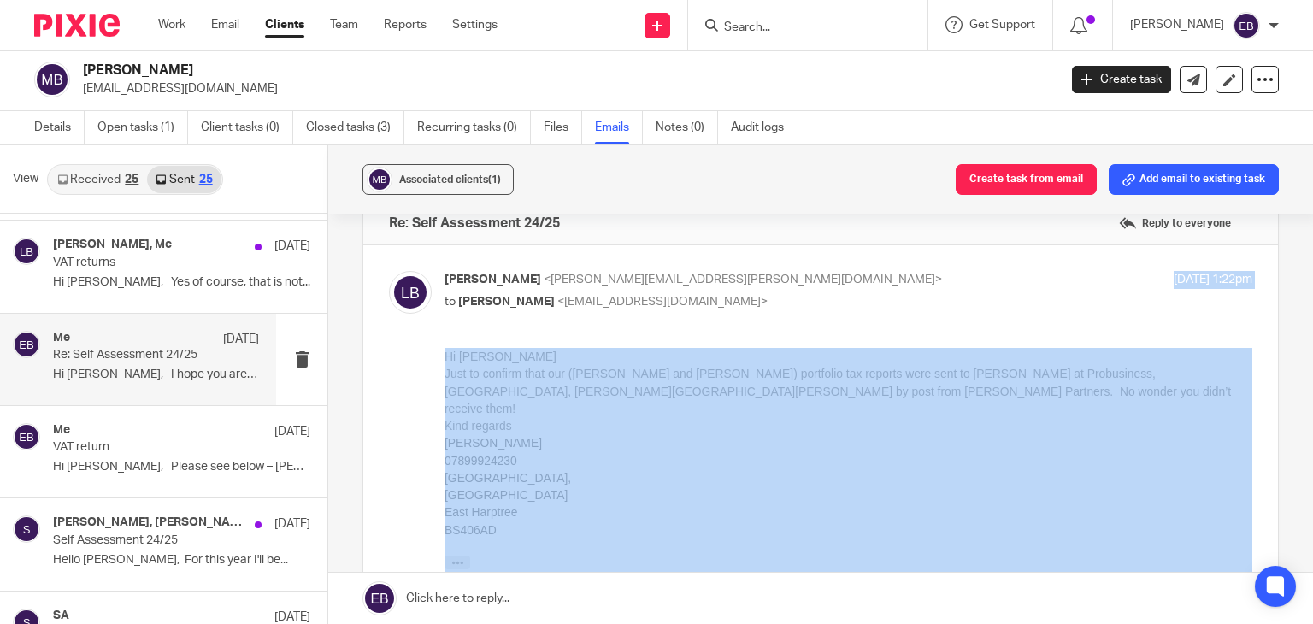
drag, startPoint x: 824, startPoint y: 291, endPoint x: 345, endPoint y: 368, distance: 484.7
click at [345, 368] on div "Associated clients (1) Create task from email Add email to existing task Re: Se…" at bounding box center [820, 384] width 985 height 479
click at [344, 364] on div "Associated clients (1) Create task from email Add email to existing task Re: Se…" at bounding box center [820, 384] width 985 height 479
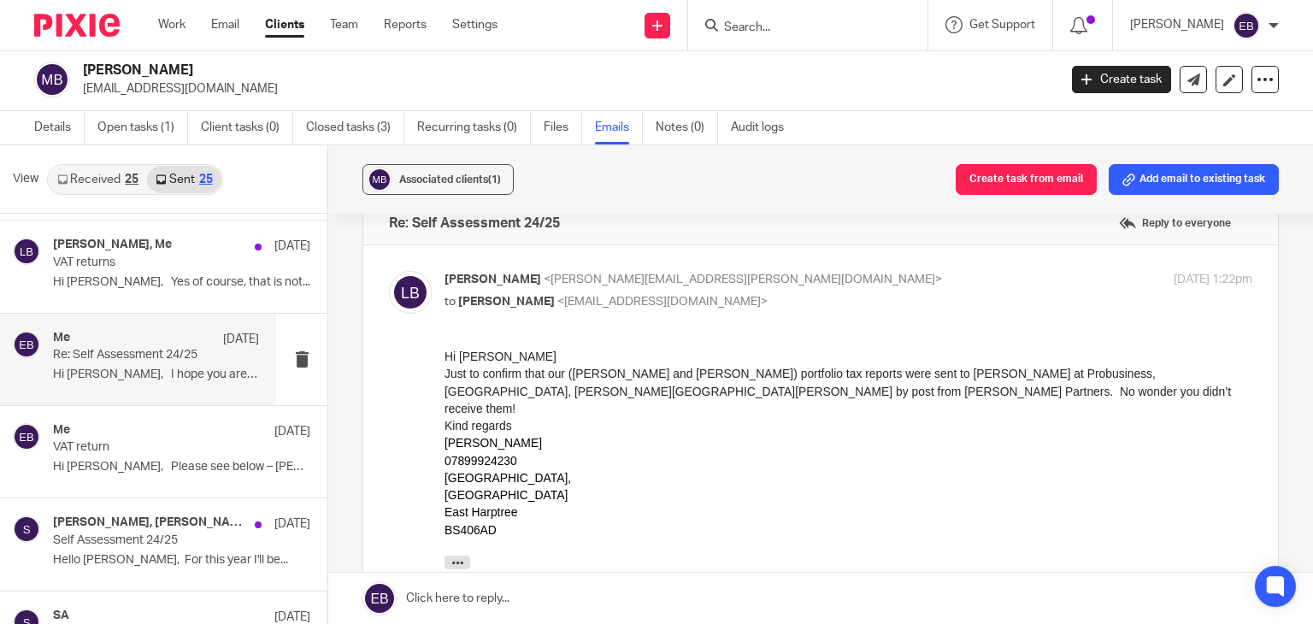
click at [795, 278] on p "Lizzie Blair <blair.lizzie@gmail.com>" at bounding box center [714, 280] width 539 height 18
checkbox input "false"
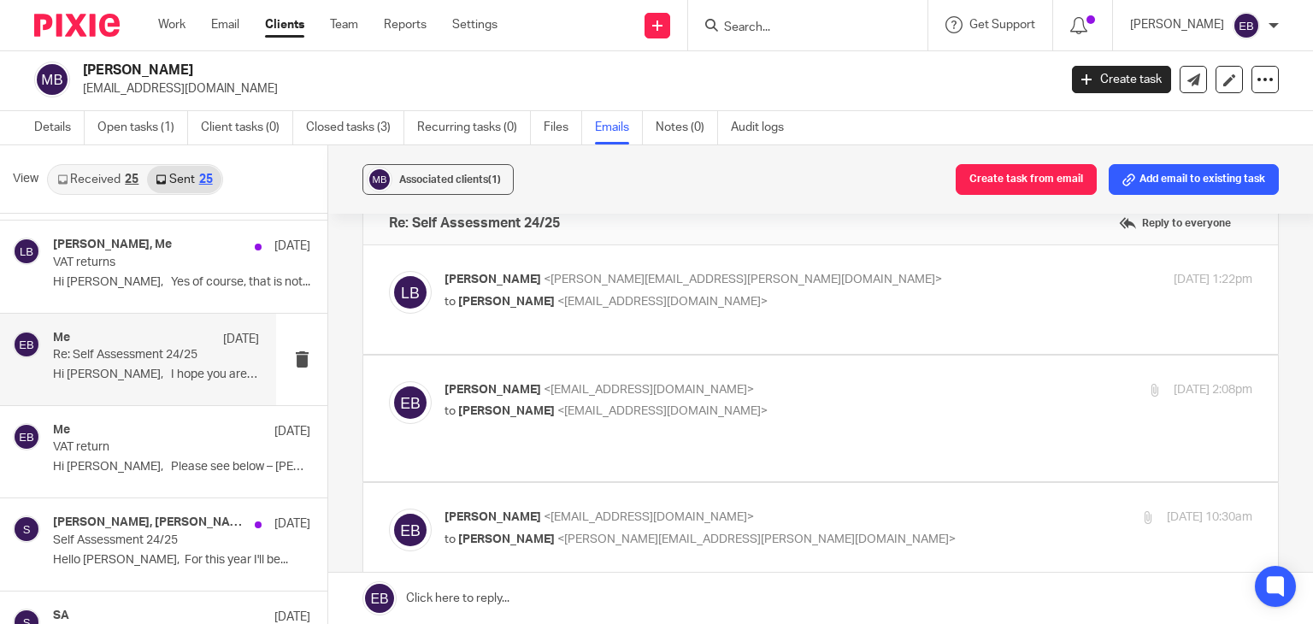
click at [792, 27] on input "Search" at bounding box center [799, 28] width 154 height 15
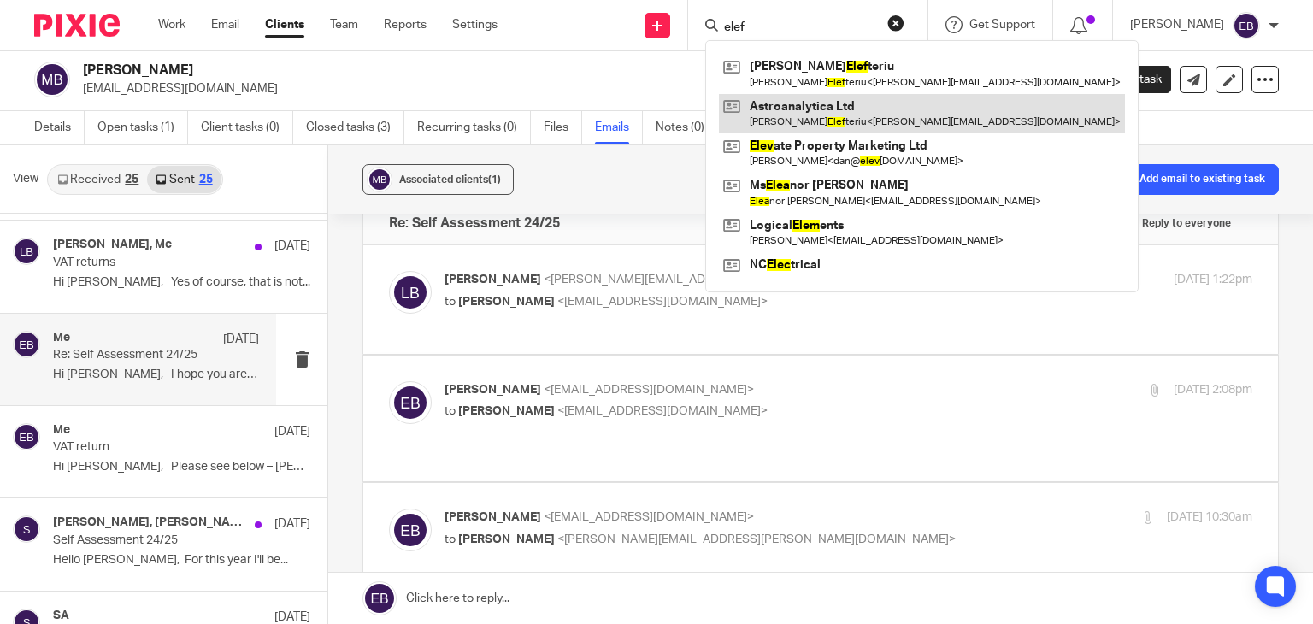
type input "elef"
click at [821, 109] on link at bounding box center [922, 113] width 406 height 39
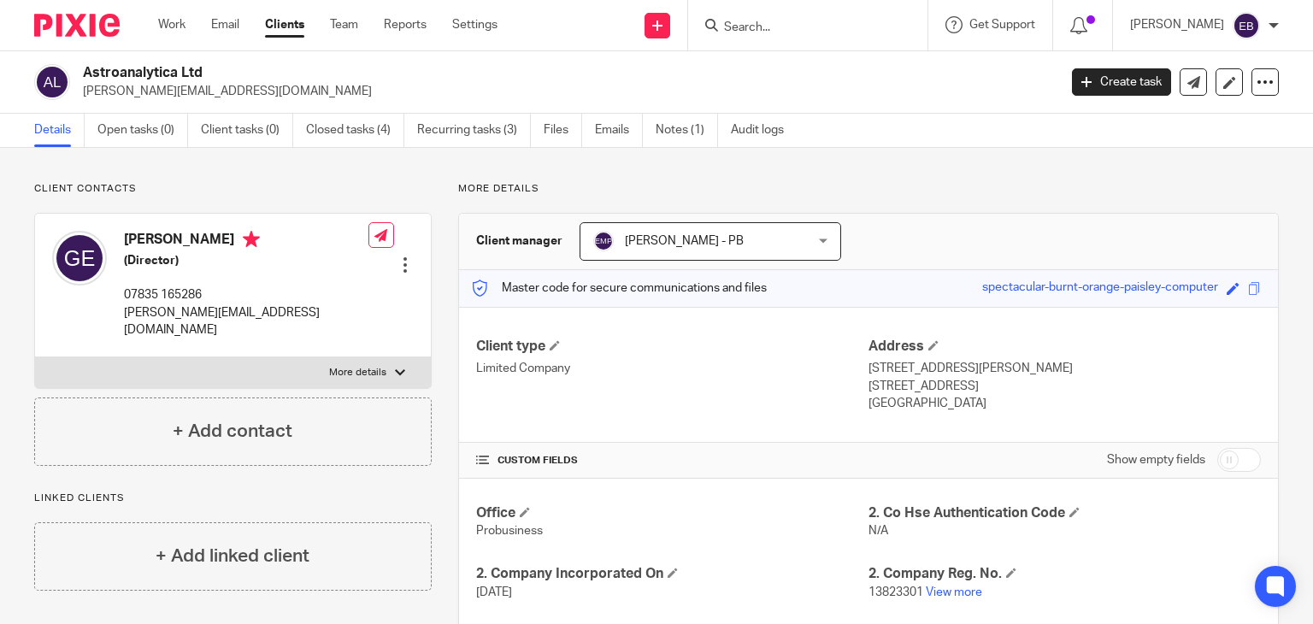
click at [796, 24] on input "Search" at bounding box center [799, 28] width 154 height 15
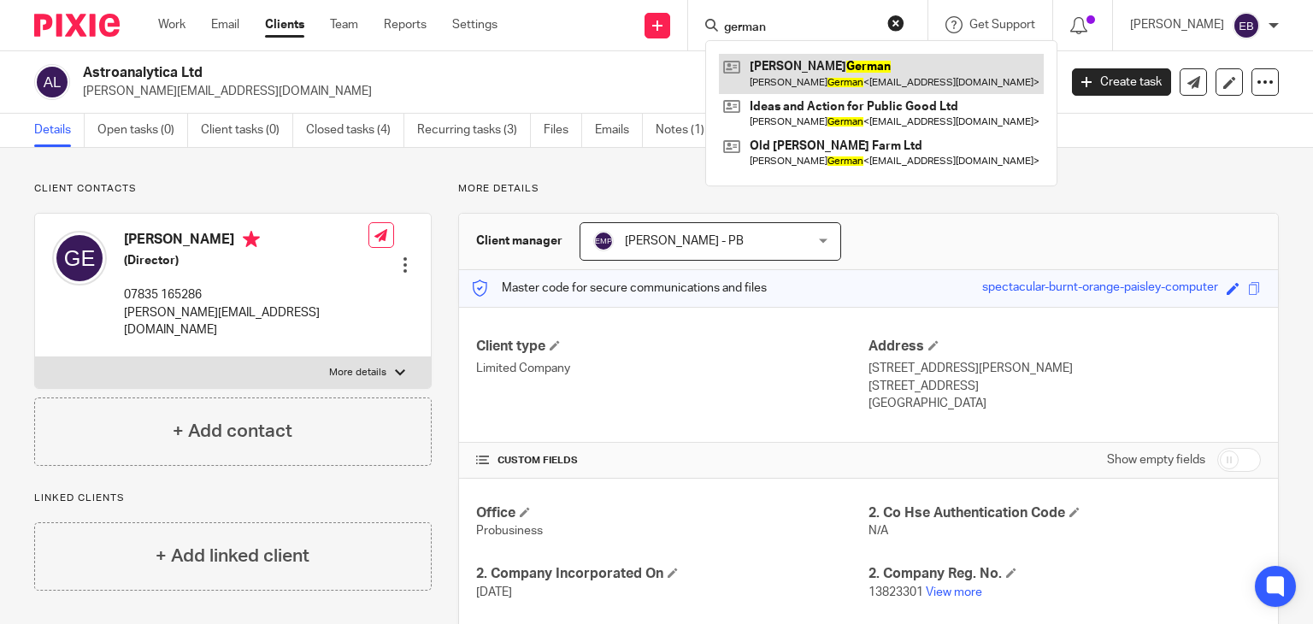
type input "german"
click at [829, 71] on link at bounding box center [881, 73] width 325 height 39
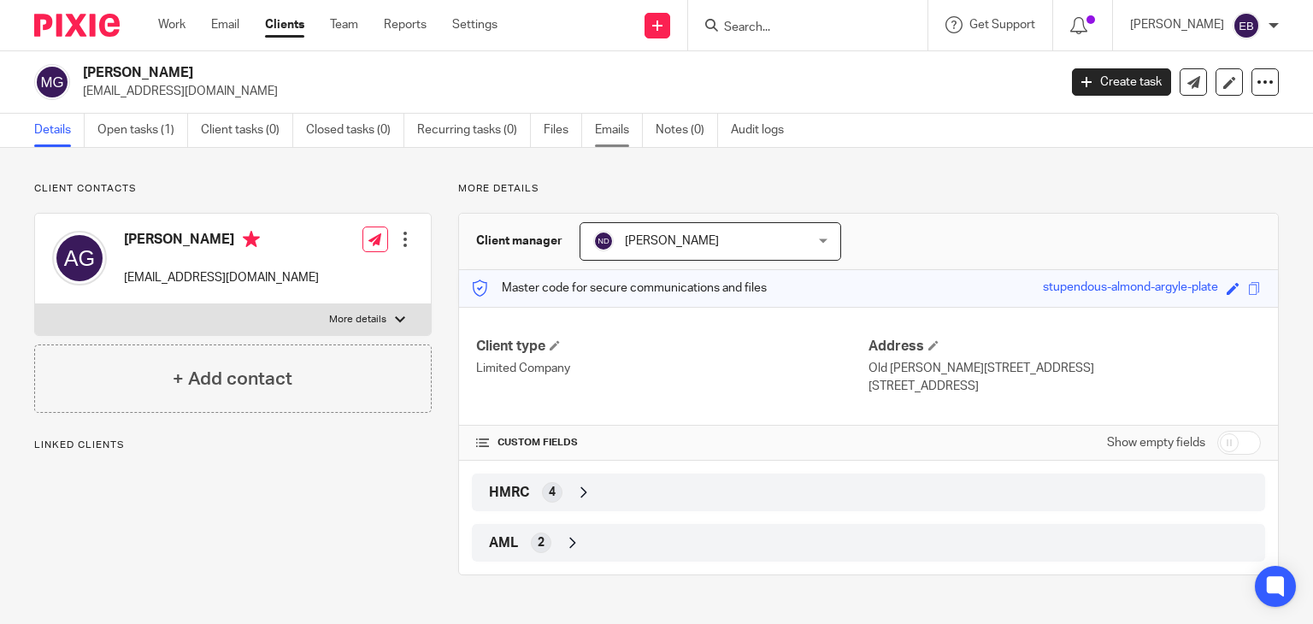
click at [625, 137] on link "Emails" at bounding box center [619, 130] width 48 height 33
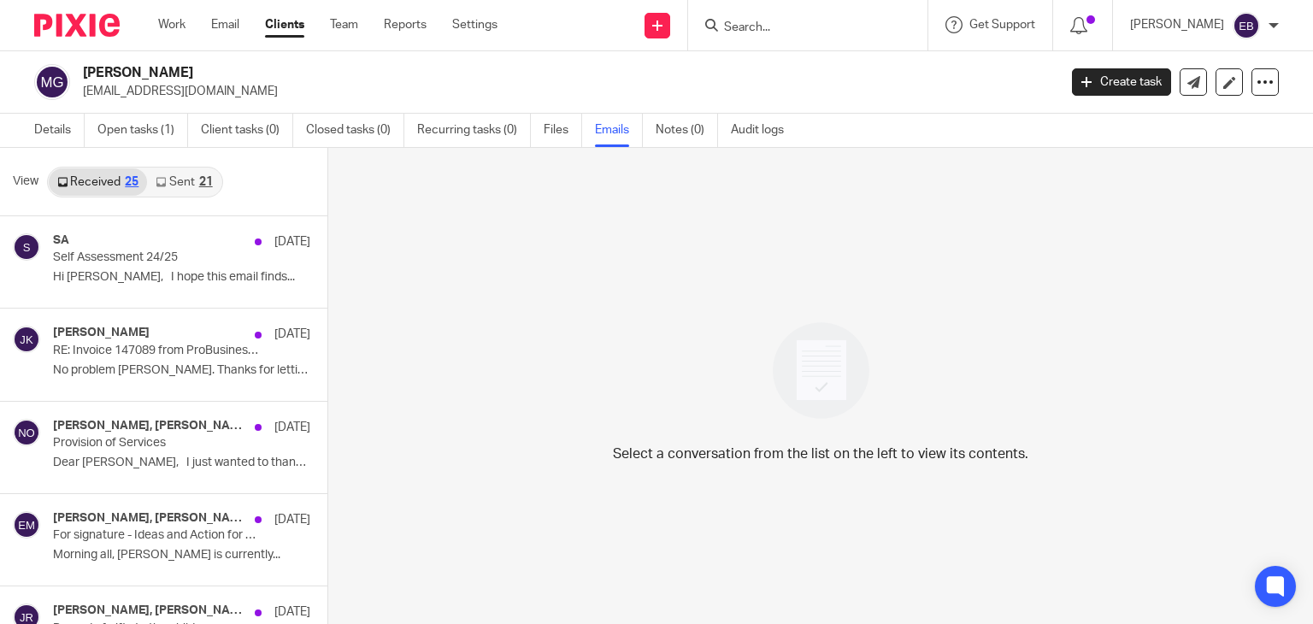
click at [180, 177] on link "Sent 21" at bounding box center [184, 181] width 74 height 27
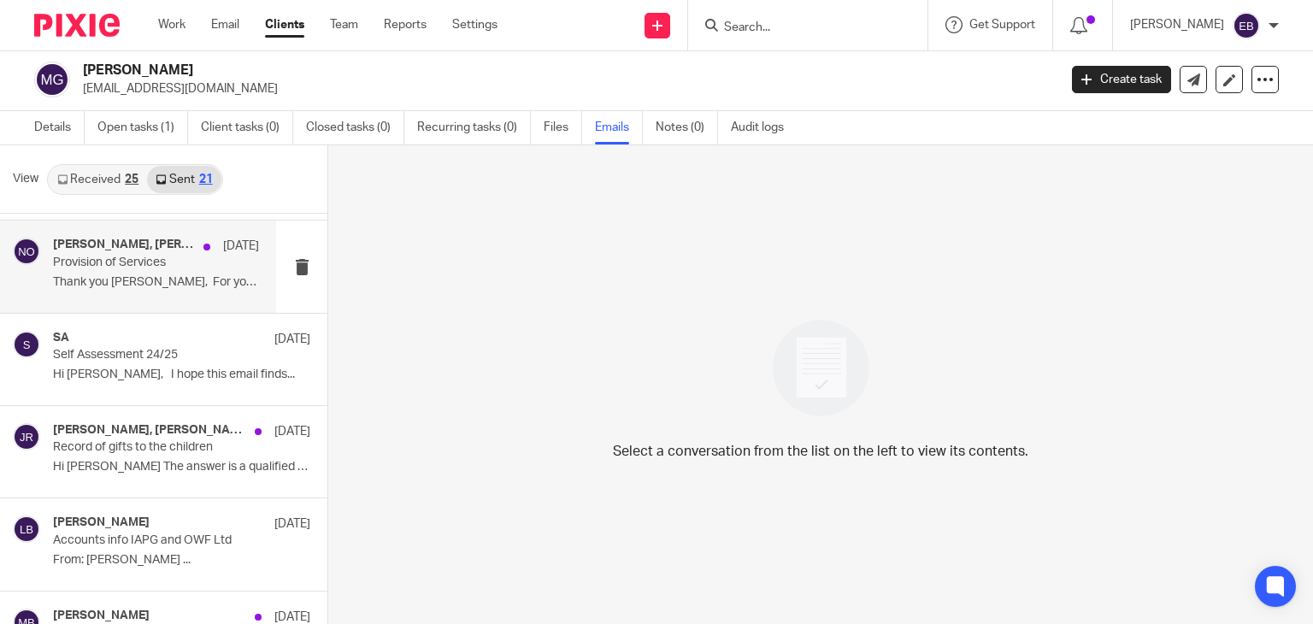
scroll to position [171, 0]
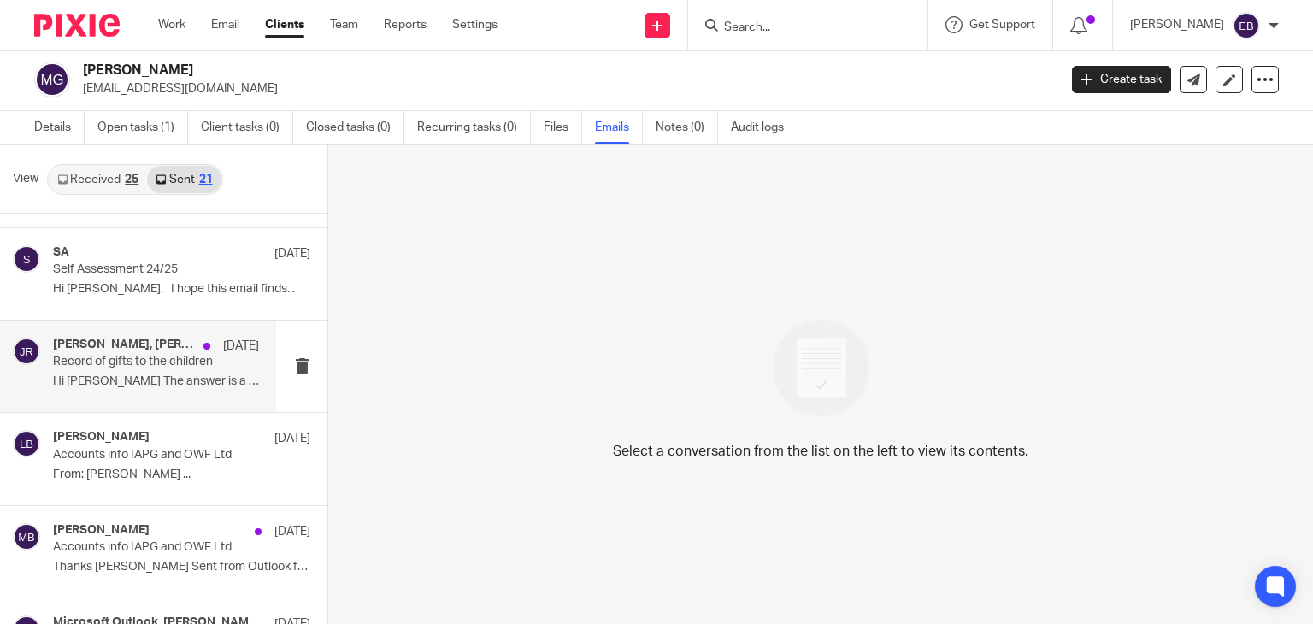
click at [161, 376] on p "Hi Judith The answer is a qualified yes. ..." at bounding box center [156, 381] width 206 height 15
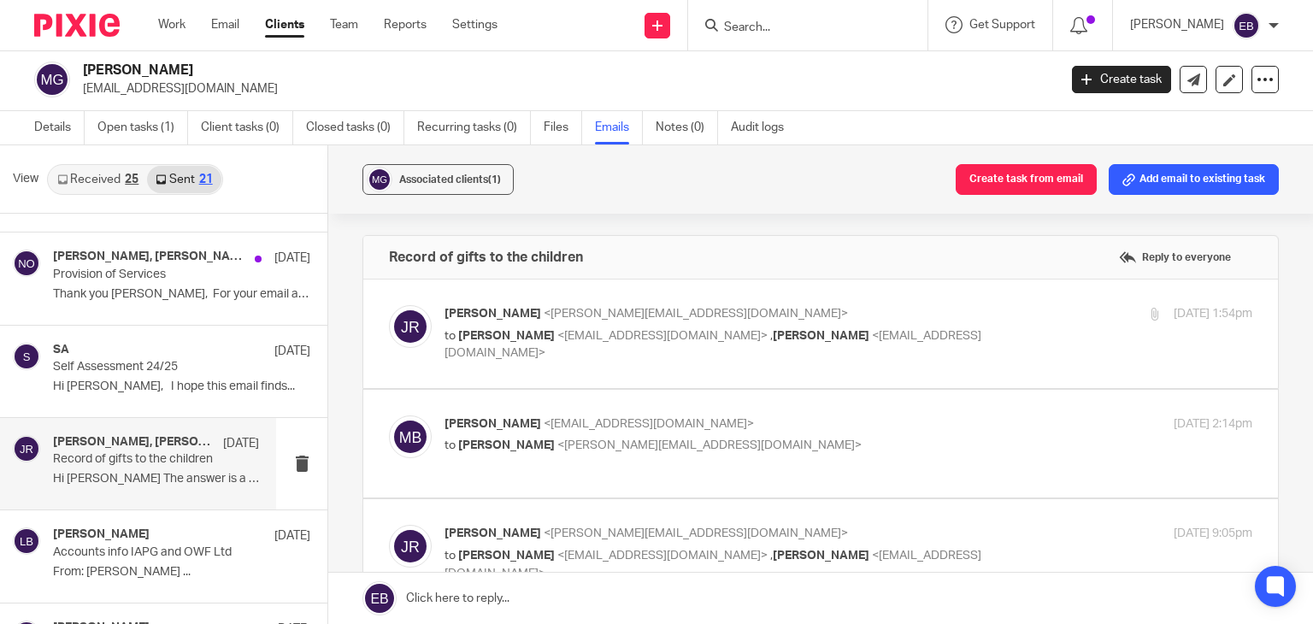
scroll to position [0, 0]
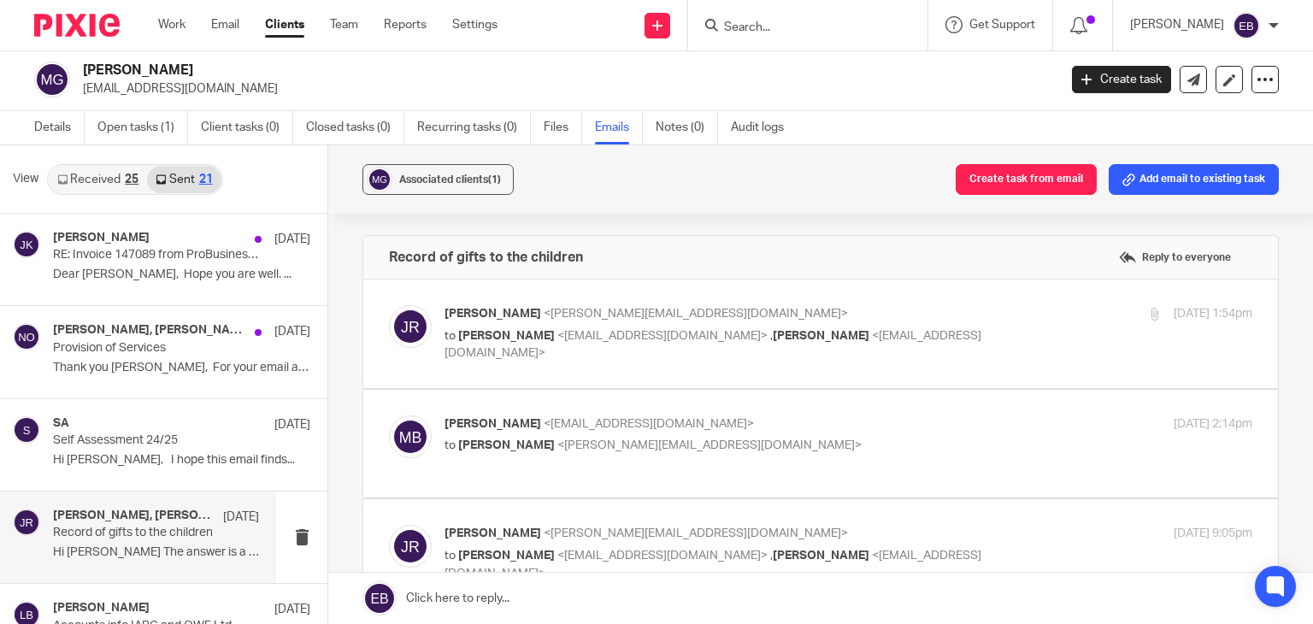
click at [786, 32] on input "Search" at bounding box center [799, 28] width 154 height 15
click at [180, 31] on link "Work" at bounding box center [171, 24] width 27 height 17
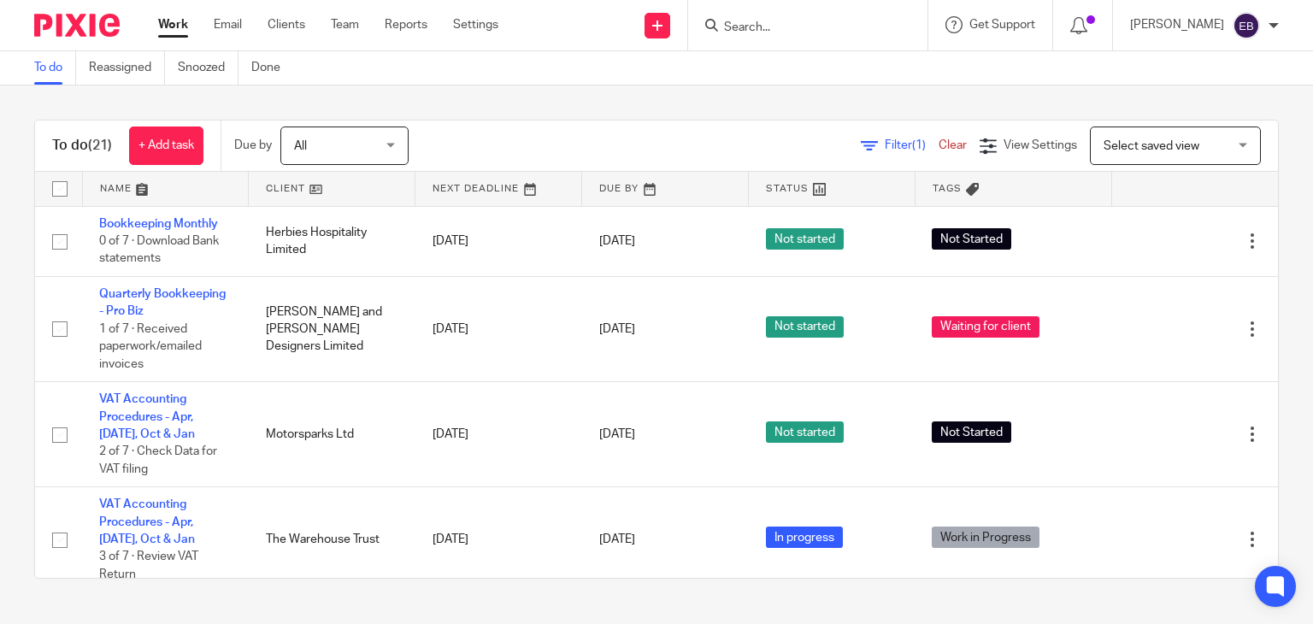
click at [826, 28] on input "Search" at bounding box center [799, 28] width 154 height 15
